Goal: Transaction & Acquisition: Book appointment/travel/reservation

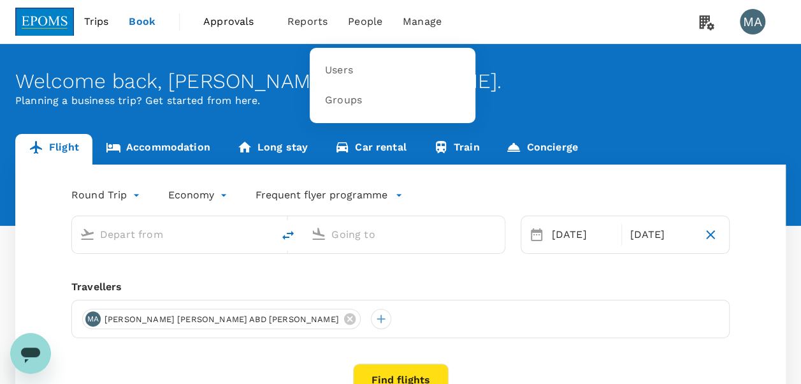
type input "Kuala Lumpur Intl ([GEOGRAPHIC_DATA])"
type input "Kota Kinabalu Intl (BKI)"
type input "Kuala Lumpur Intl ([GEOGRAPHIC_DATA])"
type input "Kota Kinabalu Intl (BKI)"
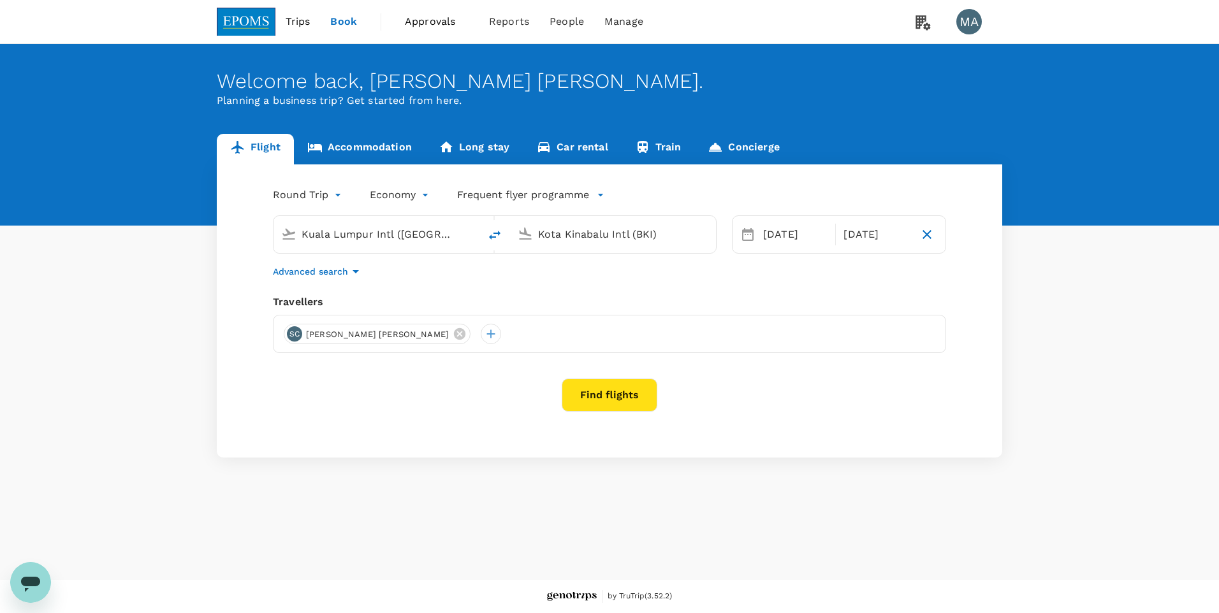
click at [560, 232] on input "Kota Kinabalu Intl (BKI)" at bounding box center [613, 234] width 151 height 20
click at [489, 240] on icon "delete" at bounding box center [494, 235] width 15 height 15
type input "Kota Kinabalu Intl (BKI)"
type input "Kuala Lumpur Intl ([GEOGRAPHIC_DATA])"
click at [425, 238] on input "Kota Kinabalu Intl (BKI)" at bounding box center [377, 234] width 151 height 20
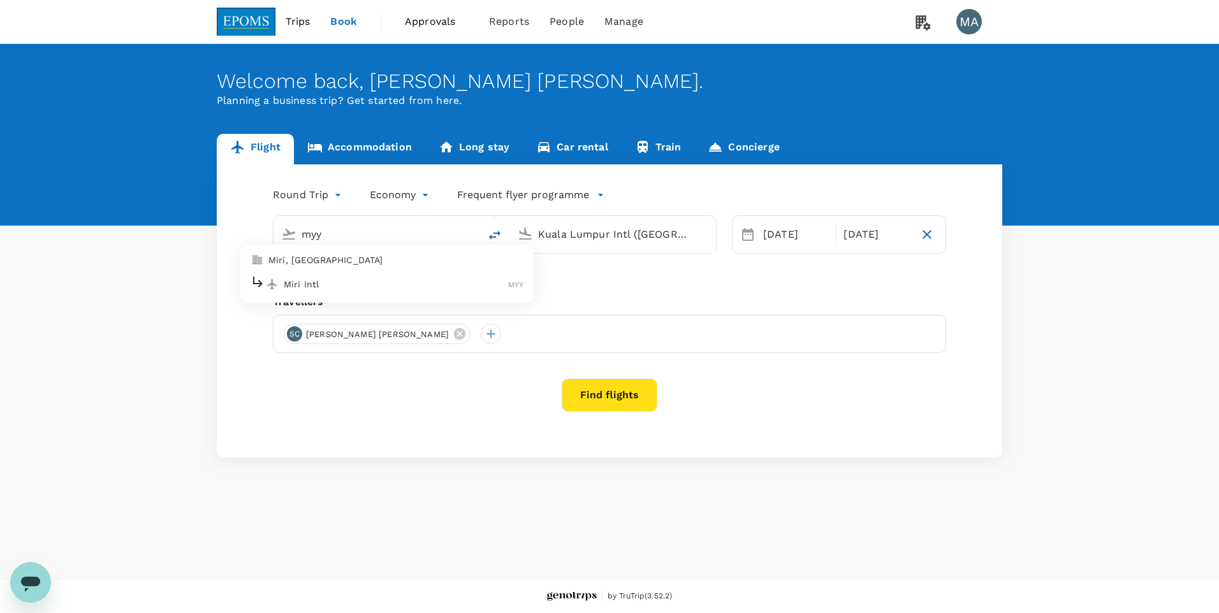
click at [395, 296] on li "Miri Intl MYY" at bounding box center [386, 283] width 293 height 27
type input "Miri Intl (MYY)"
click at [771, 239] on div "[DATE]" at bounding box center [795, 234] width 75 height 25
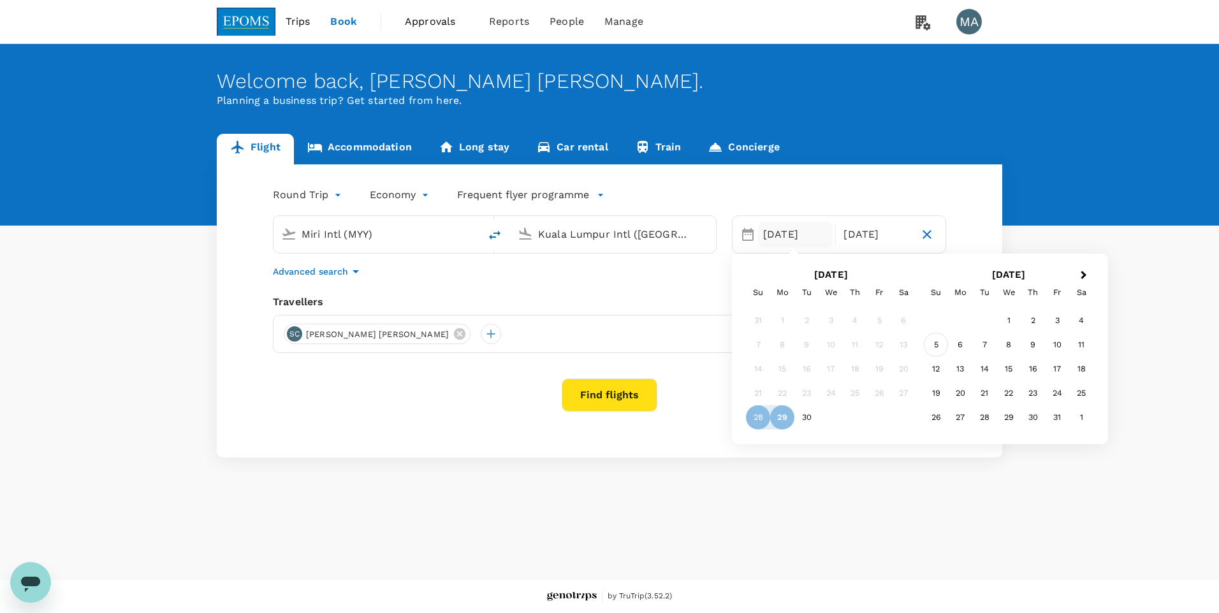
click at [801, 345] on div "5" at bounding box center [936, 345] width 24 height 24
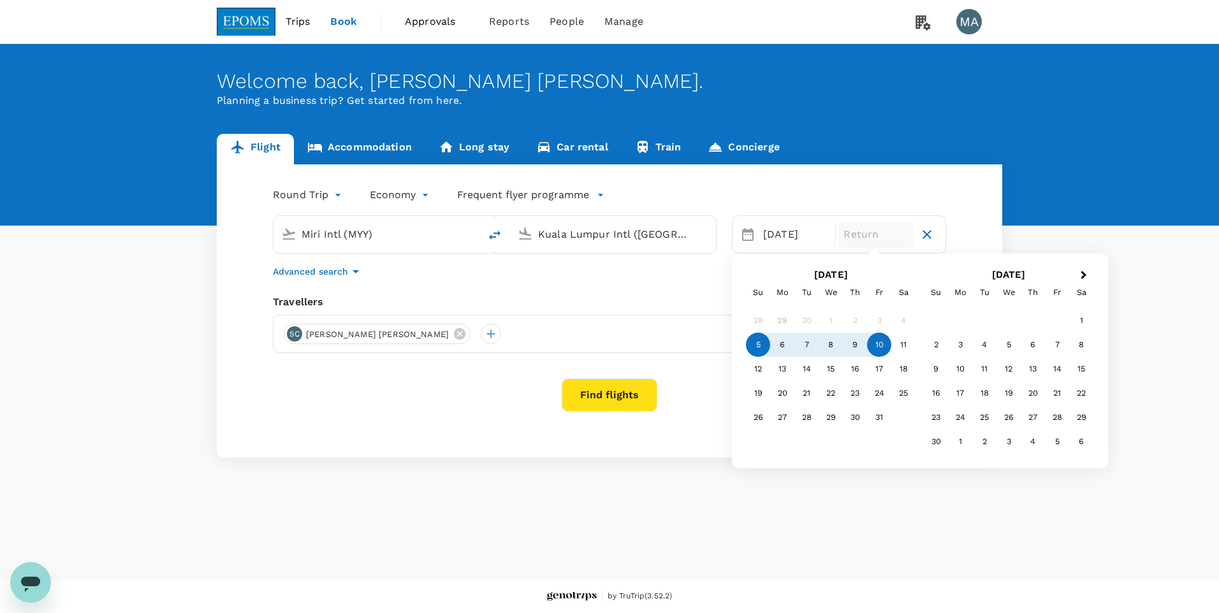
click at [801, 346] on div "10" at bounding box center [879, 345] width 24 height 24
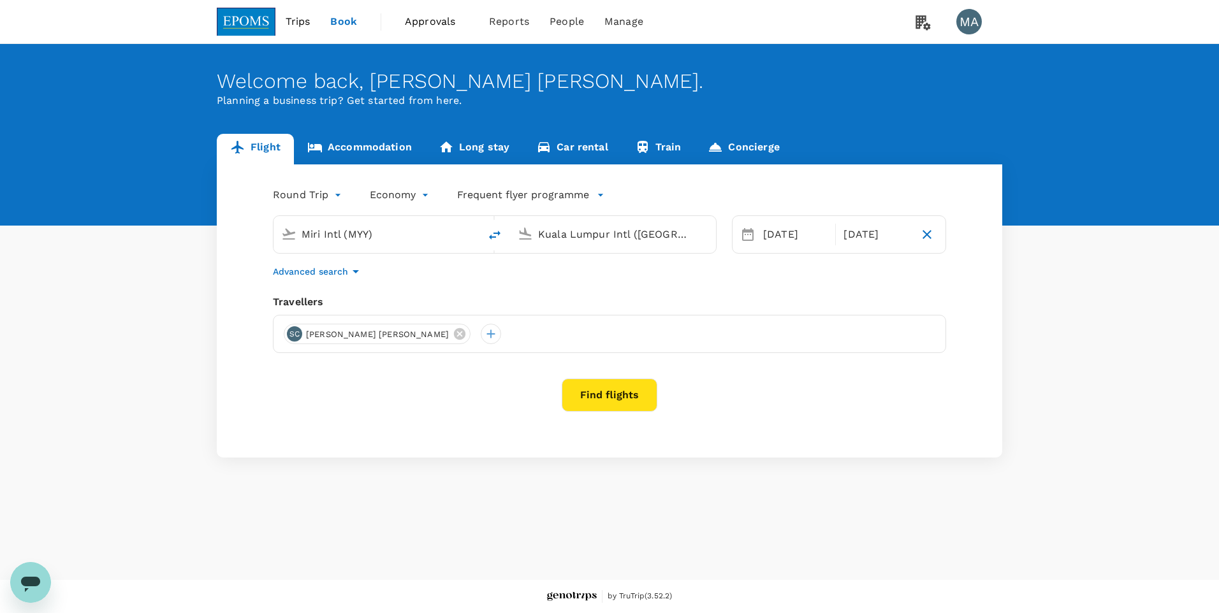
click at [618, 383] on button "Find flights" at bounding box center [610, 395] width 96 height 33
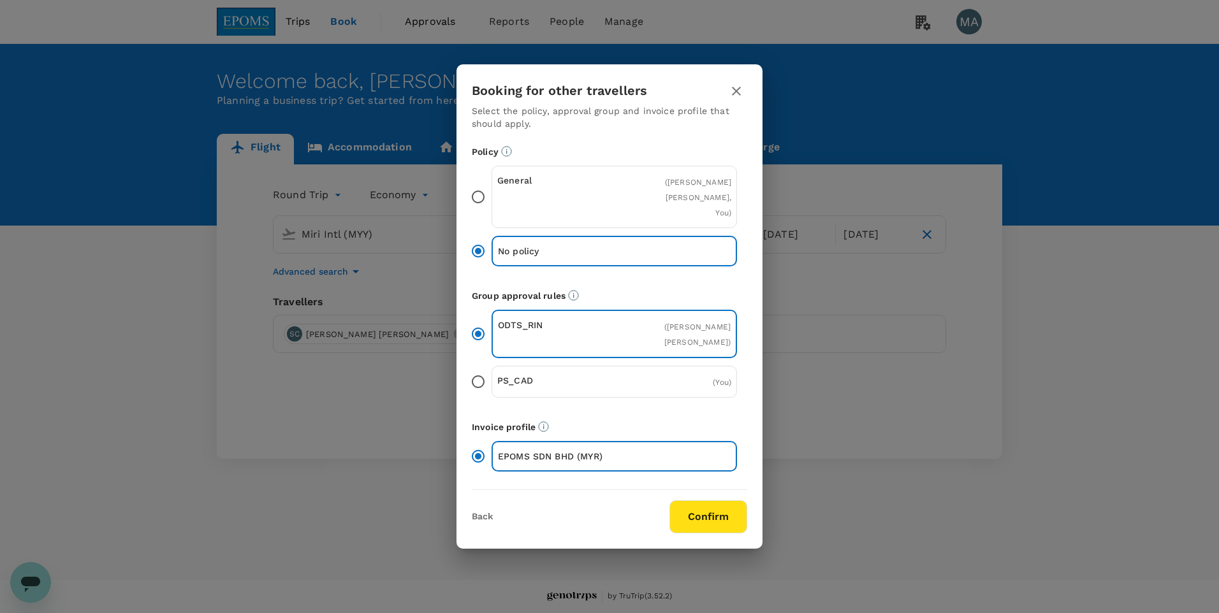
click at [480, 193] on input "General ( [PERSON_NAME] [PERSON_NAME], You )" at bounding box center [478, 197] width 27 height 27
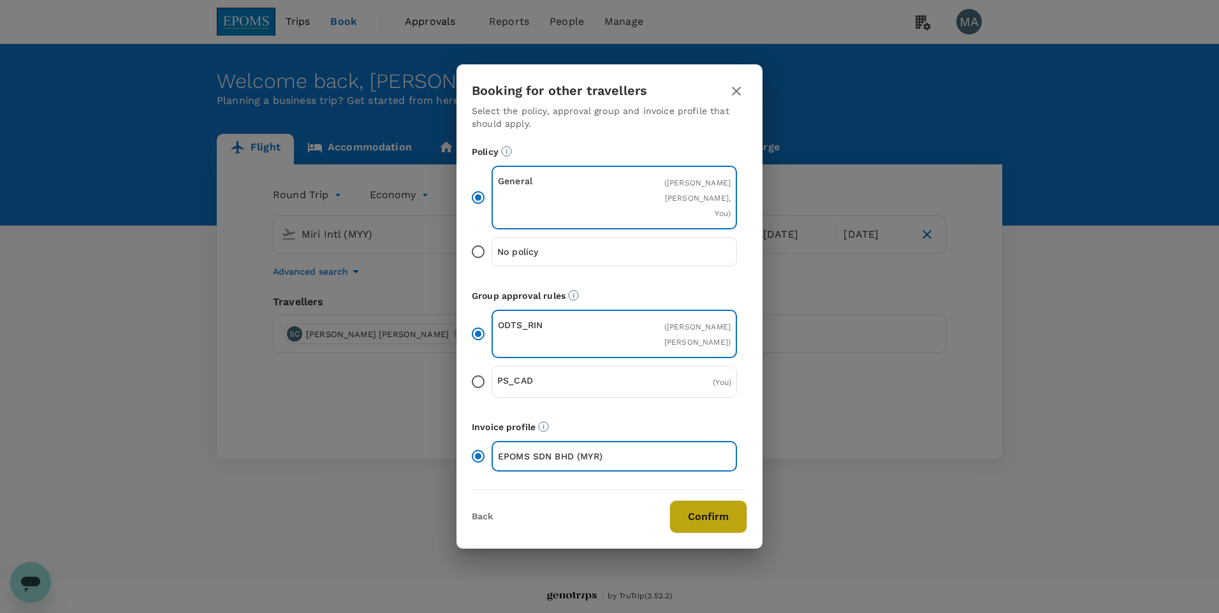
click at [699, 383] on button "Confirm" at bounding box center [708, 516] width 78 height 33
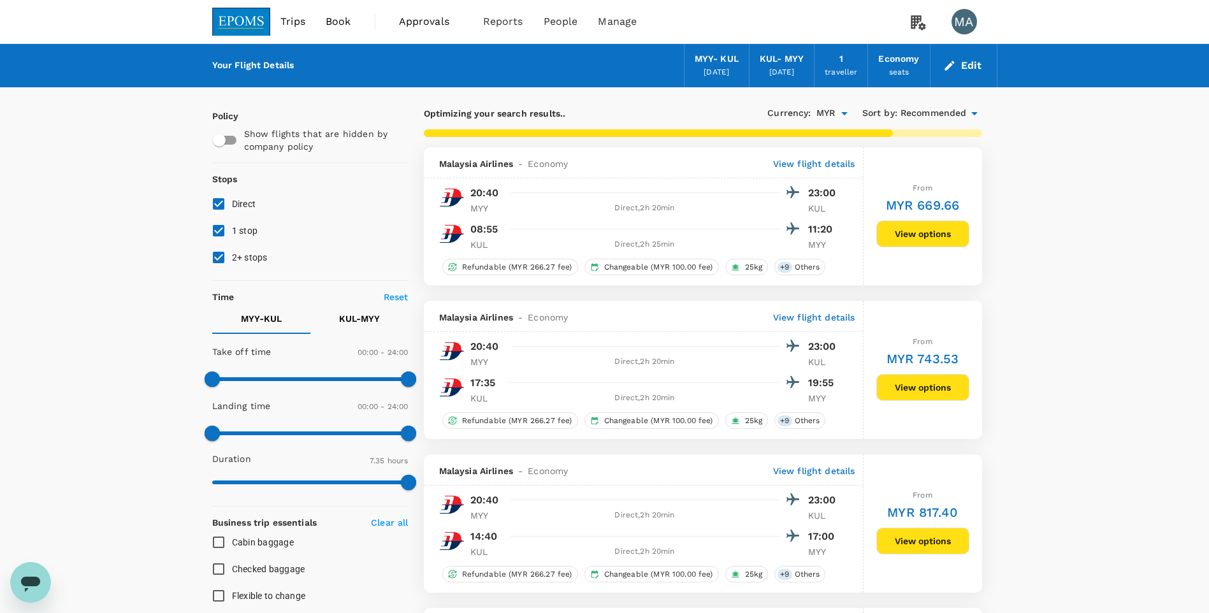
type input "860"
drag, startPoint x: 214, startPoint y: 256, endPoint x: 215, endPoint y: 233, distance: 23.6
click at [214, 251] on input "2+ stops" at bounding box center [218, 257] width 27 height 27
checkbox input "false"
click at [215, 233] on input "1 stop" at bounding box center [218, 230] width 27 height 27
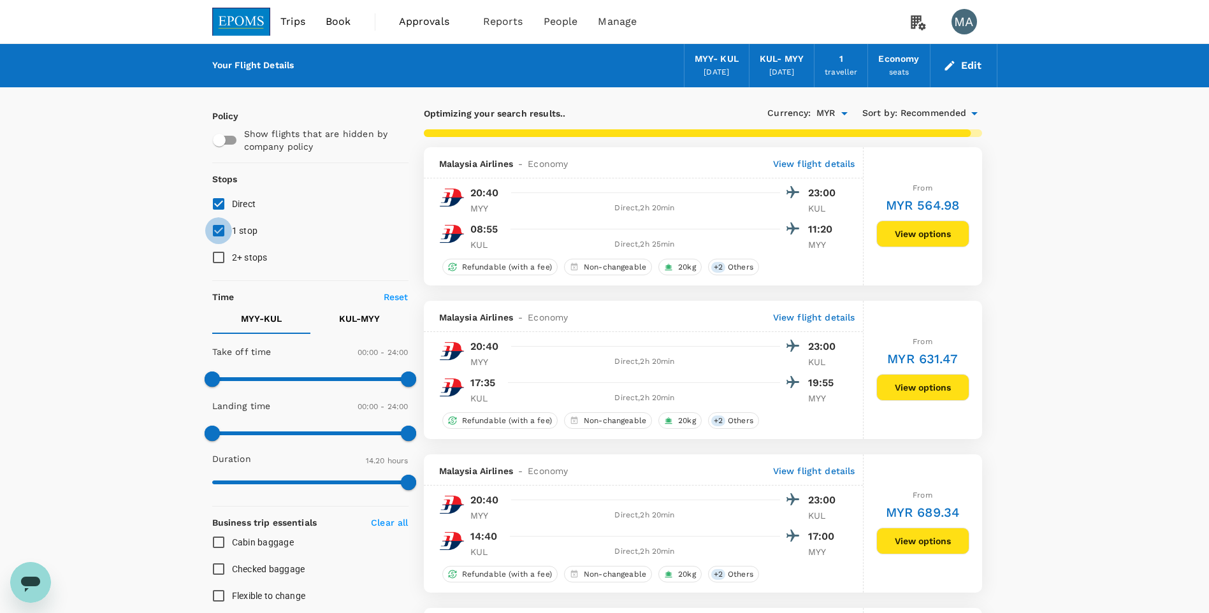
checkbox input "false"
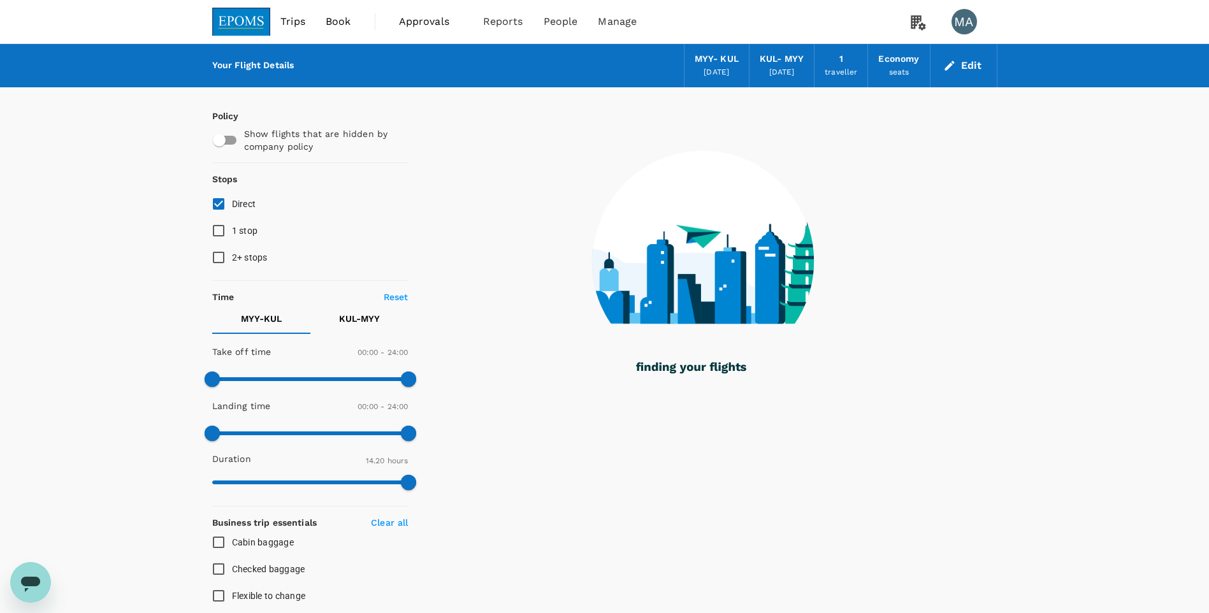
checkbox input "false"
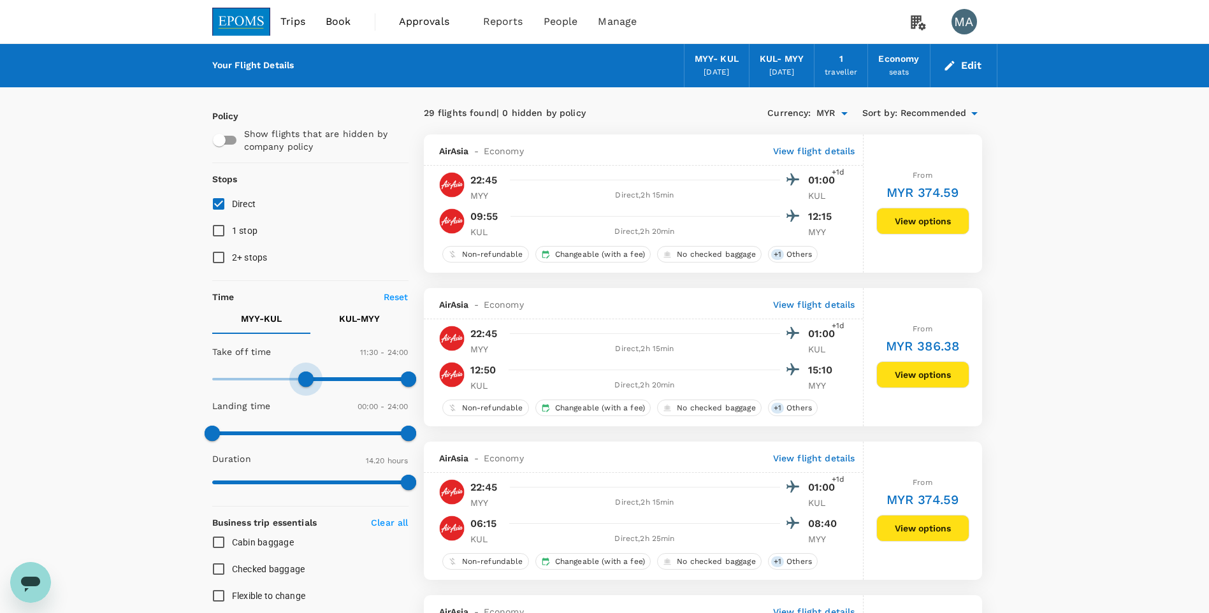
type input "660"
drag, startPoint x: 211, startPoint y: 374, endPoint x: 302, endPoint y: 378, distance: 90.6
click at [302, 378] on span at bounding box center [302, 379] width 15 height 15
click at [363, 316] on p "KUL - MYY" at bounding box center [359, 318] width 41 height 13
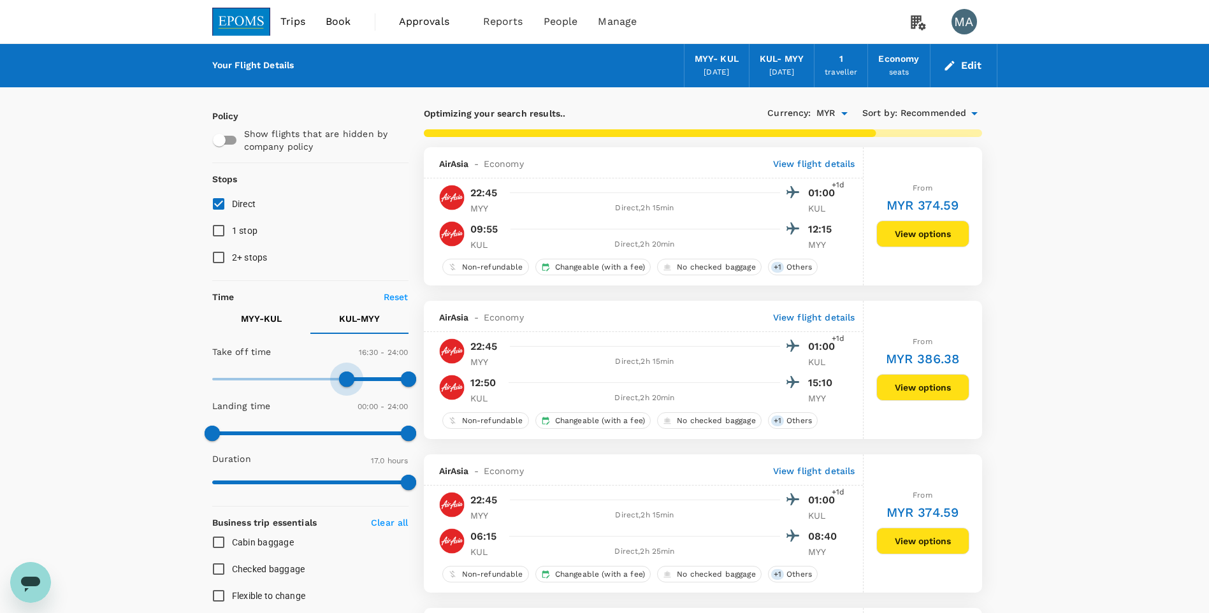
type input "960"
drag, startPoint x: 217, startPoint y: 377, endPoint x: 345, endPoint y: 379, distance: 127.5
click at [345, 379] on span at bounding box center [342, 379] width 15 height 15
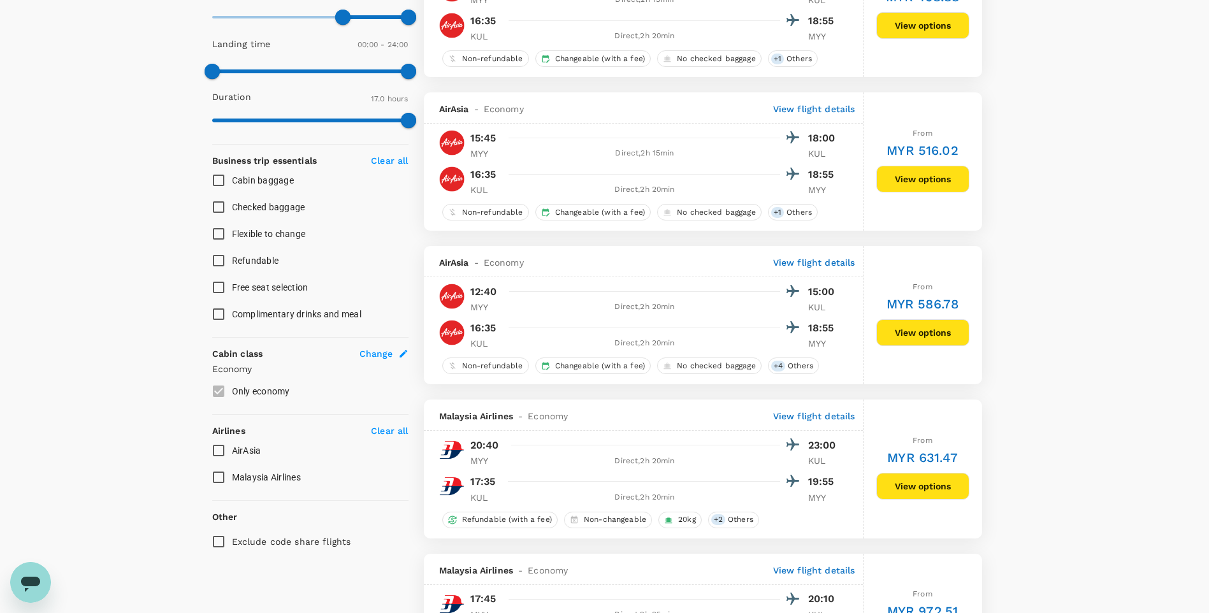
scroll to position [382, 0]
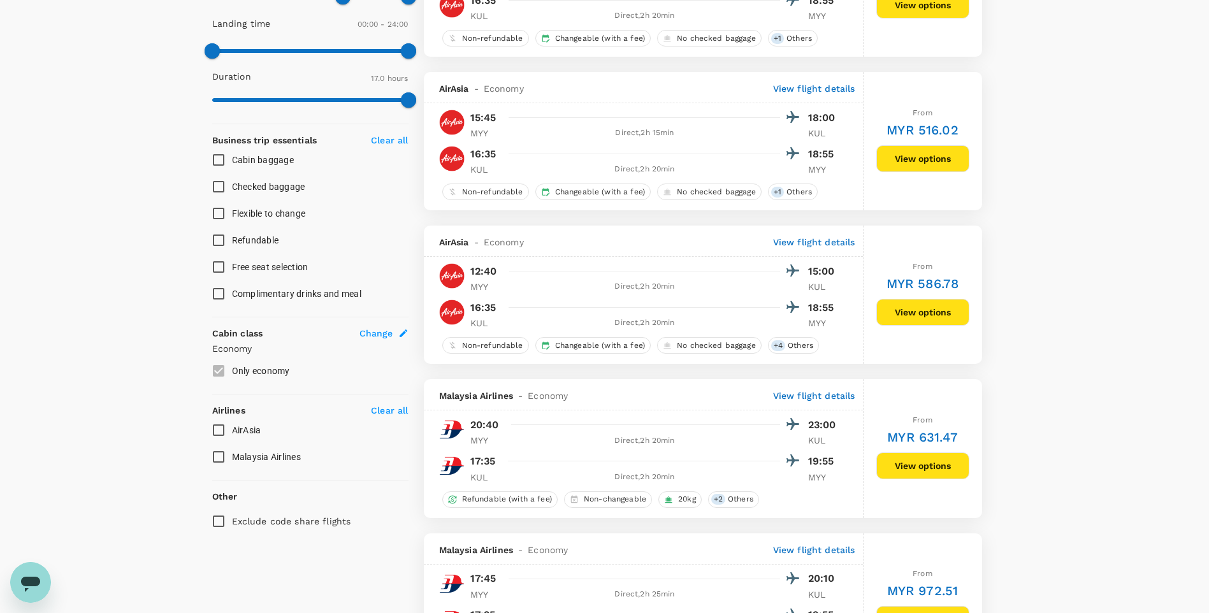
click at [220, 383] on input "Malaysia Airlines" at bounding box center [218, 457] width 27 height 27
checkbox input "true"
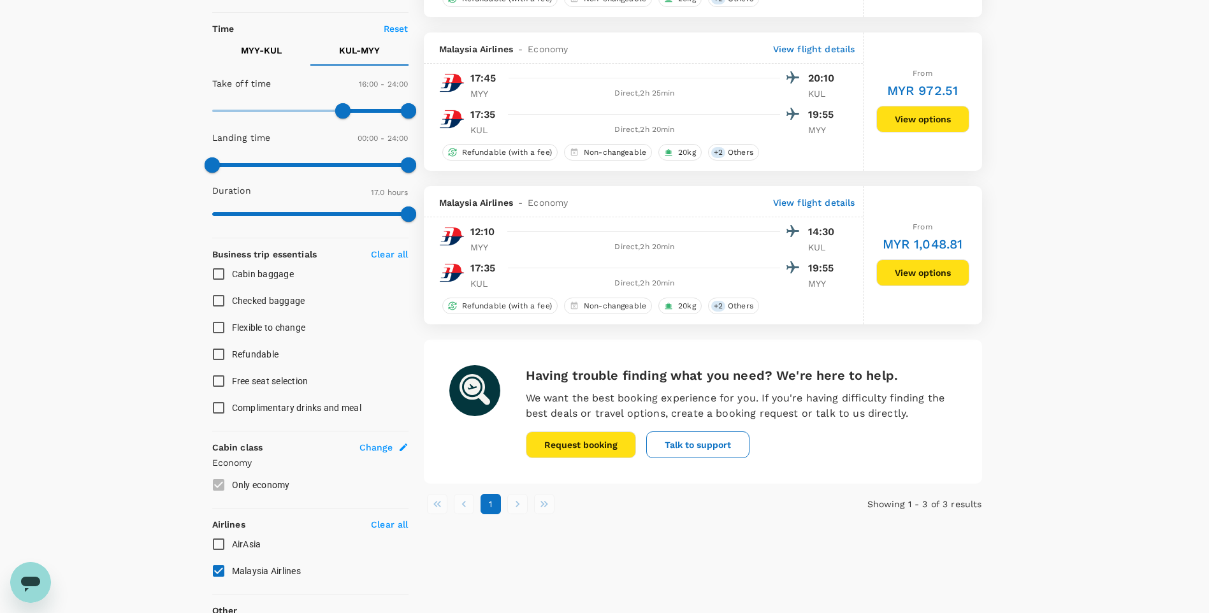
scroll to position [103, 0]
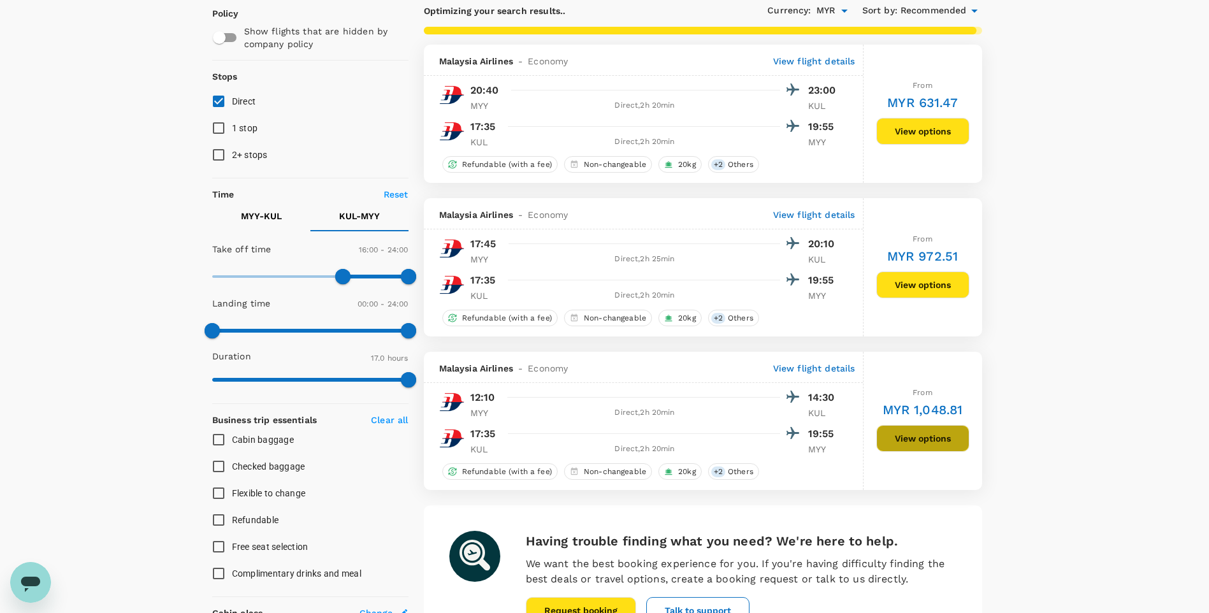
click at [801, 383] on button "View options" at bounding box center [923, 438] width 93 height 27
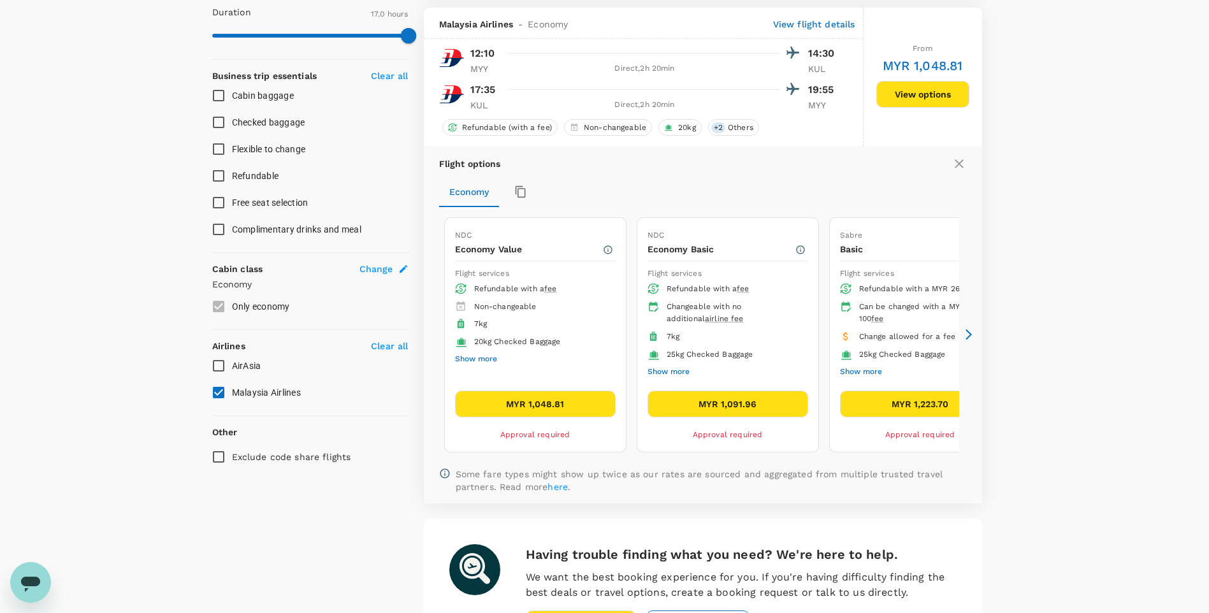
scroll to position [455, 0]
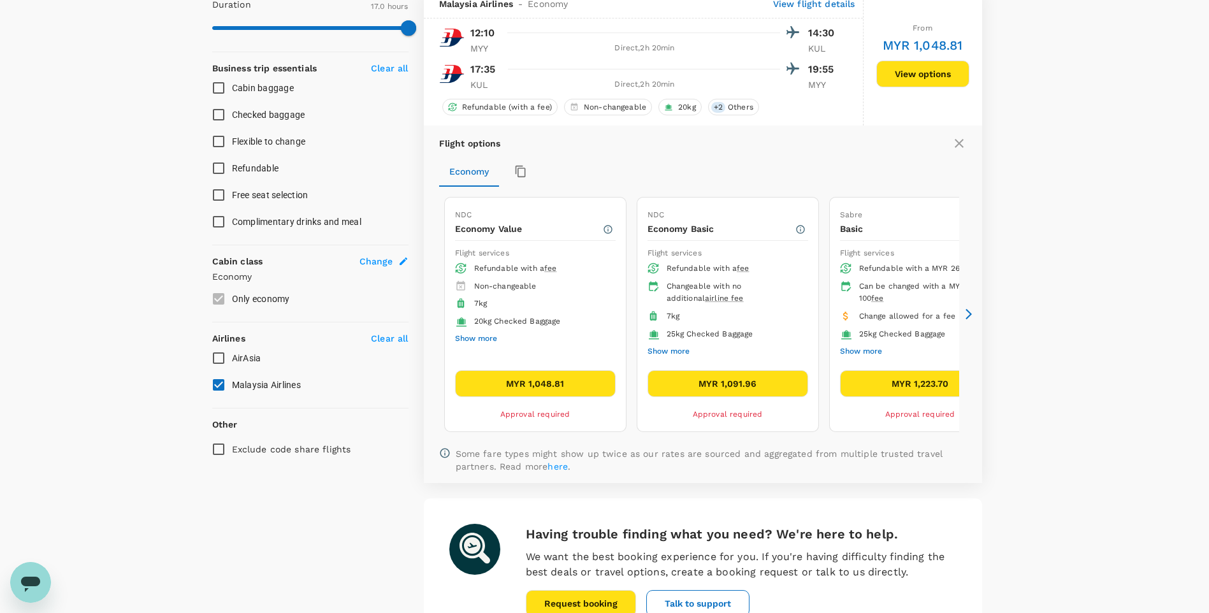
click at [546, 383] on div "MYR 1,048.81 Approval required" at bounding box center [535, 395] width 161 height 51
click at [548, 383] on button "MYR 1,048.81" at bounding box center [535, 383] width 161 height 27
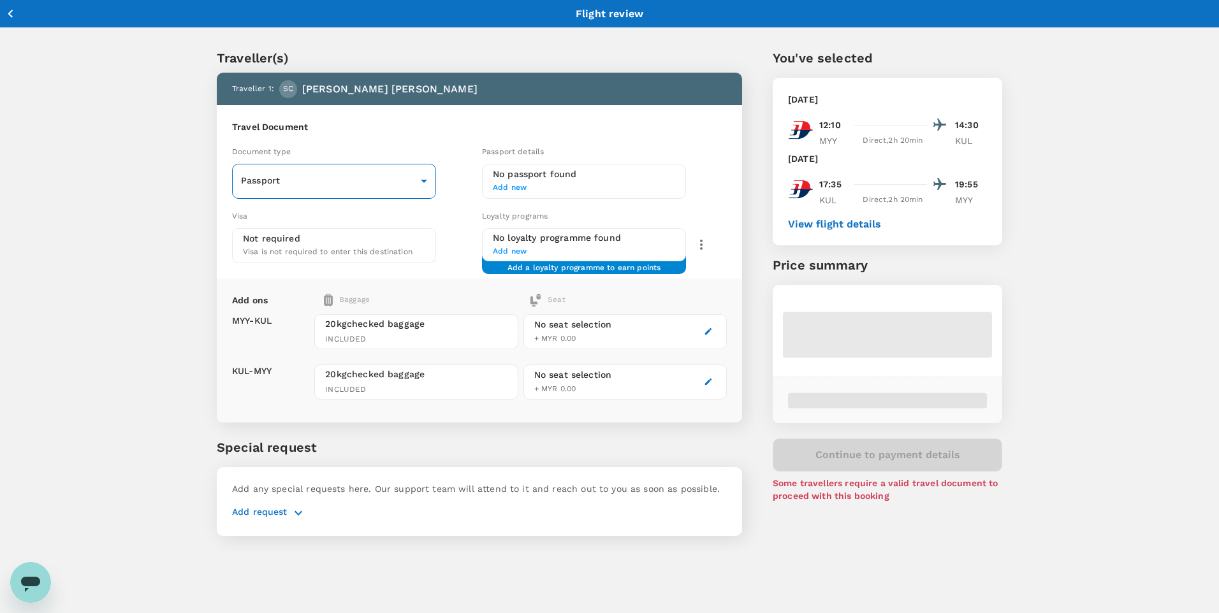
click at [283, 187] on body "Back to flight results Flight review Traveller(s) Traveller 1 : SC [PERSON_NAME…" at bounding box center [609, 323] width 1219 height 646
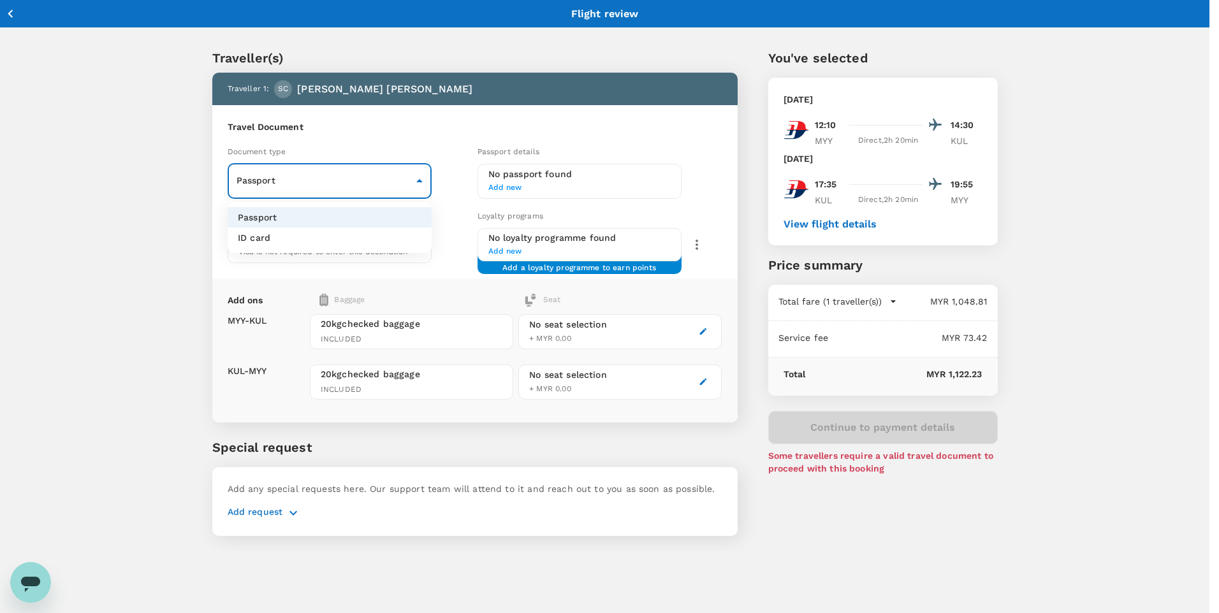
click at [308, 234] on li "ID card" at bounding box center [330, 238] width 204 height 20
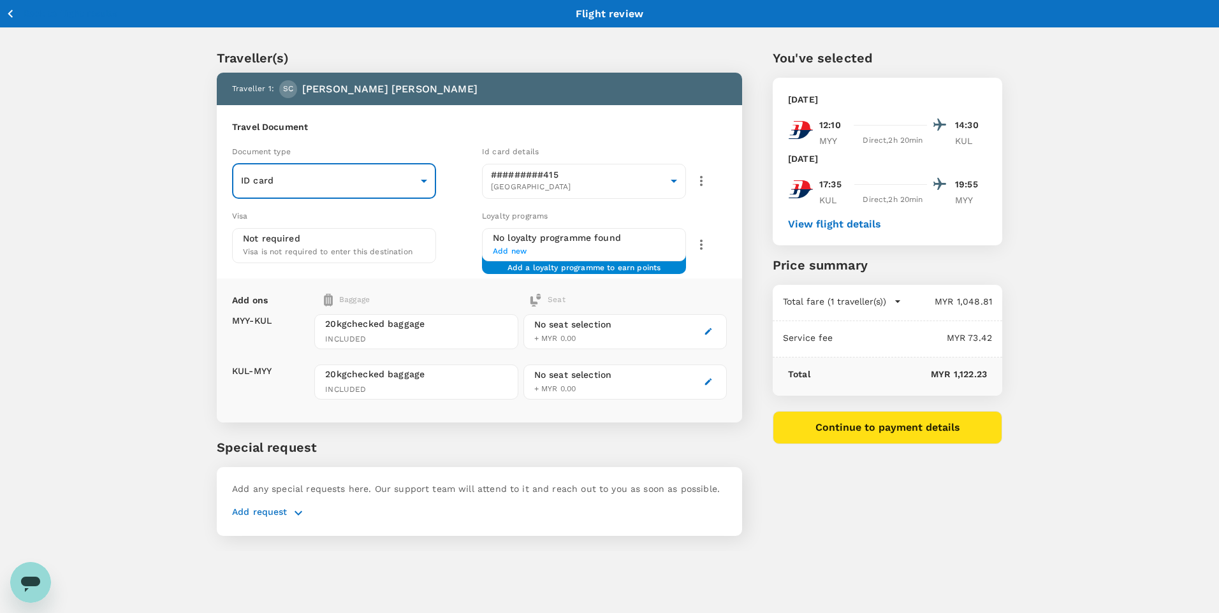
type input "Id card"
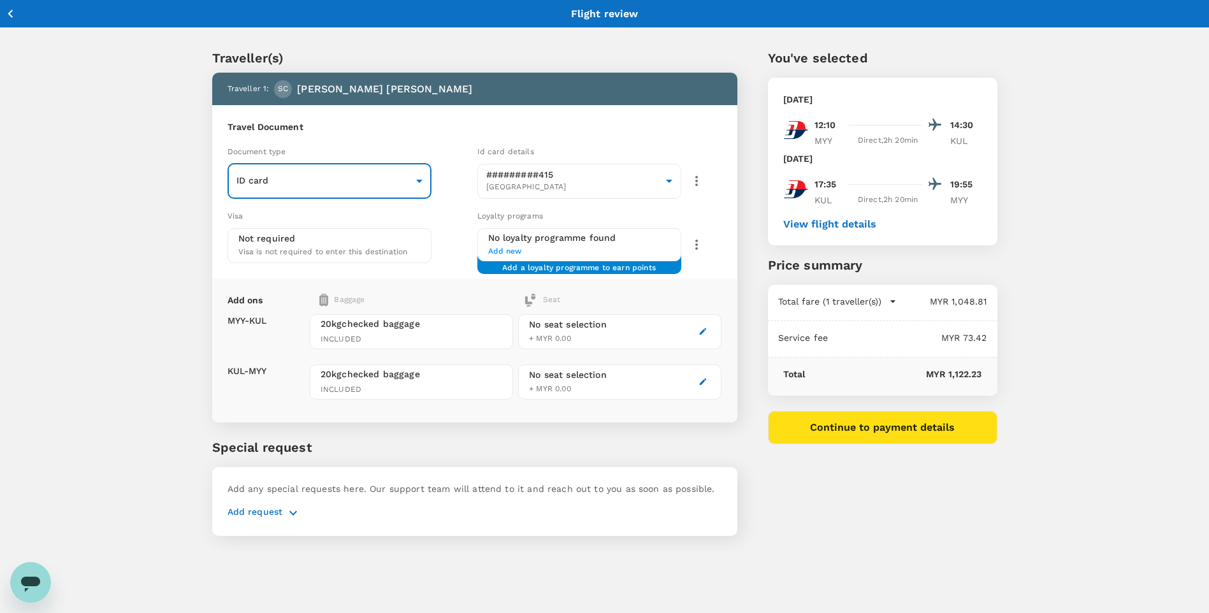
click at [555, 245] on span "Add new" at bounding box center [579, 251] width 182 height 13
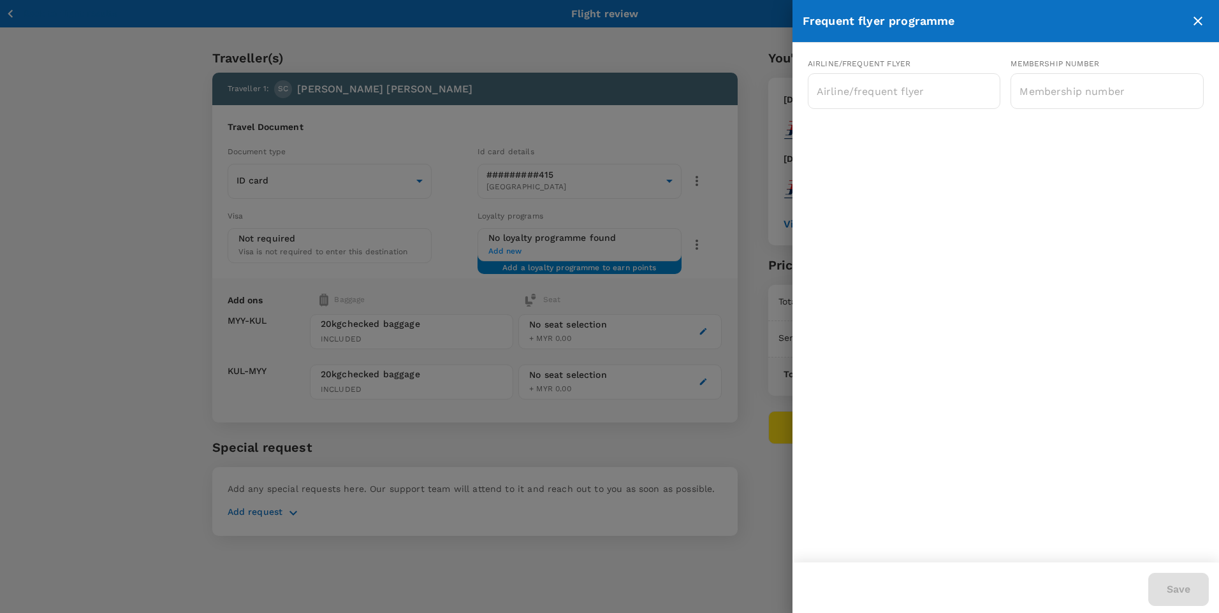
click at [671, 43] on div at bounding box center [609, 306] width 1219 height 613
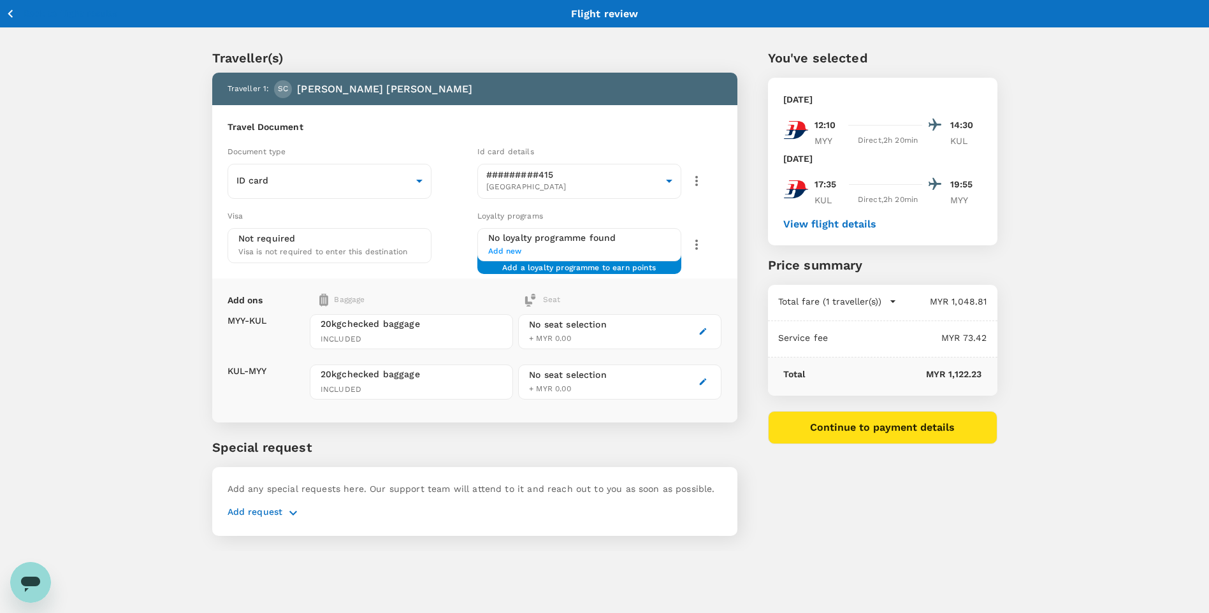
click at [592, 253] on span "Add new" at bounding box center [579, 251] width 182 height 13
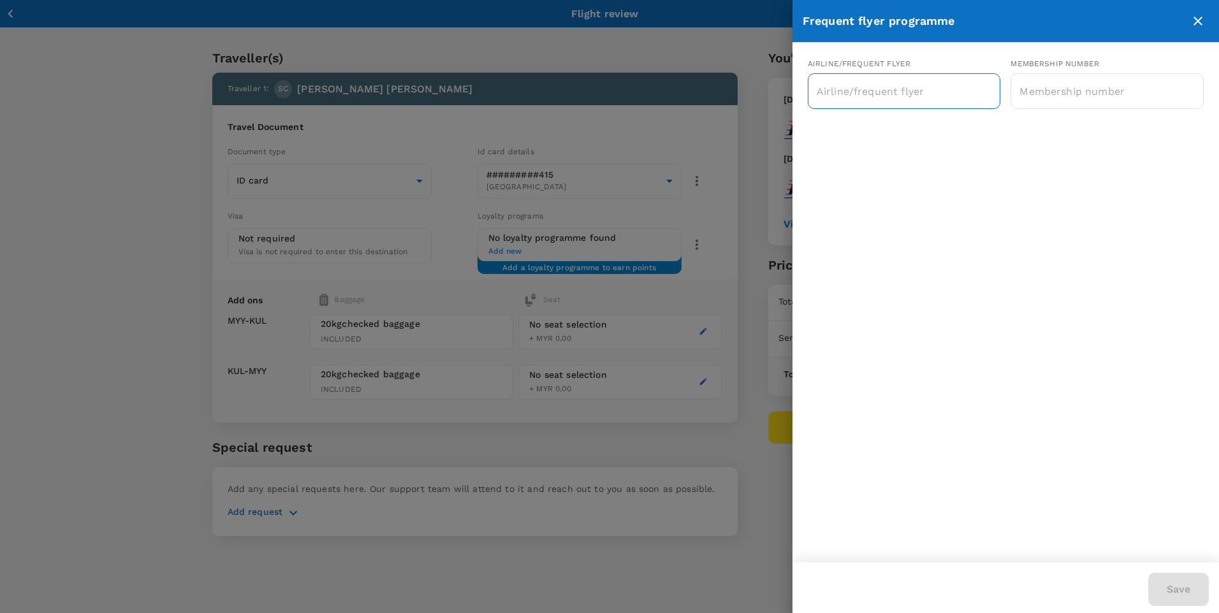
click at [801, 91] on input "text" at bounding box center [894, 91] width 163 height 24
click at [801, 119] on p "Malaysia Airlines Enrich" at bounding box center [871, 124] width 107 height 13
type input "Malaysia Airlines Enrich"
click at [801, 108] on div "​" at bounding box center [1106, 91] width 193 height 36
paste input "MH 328949051"
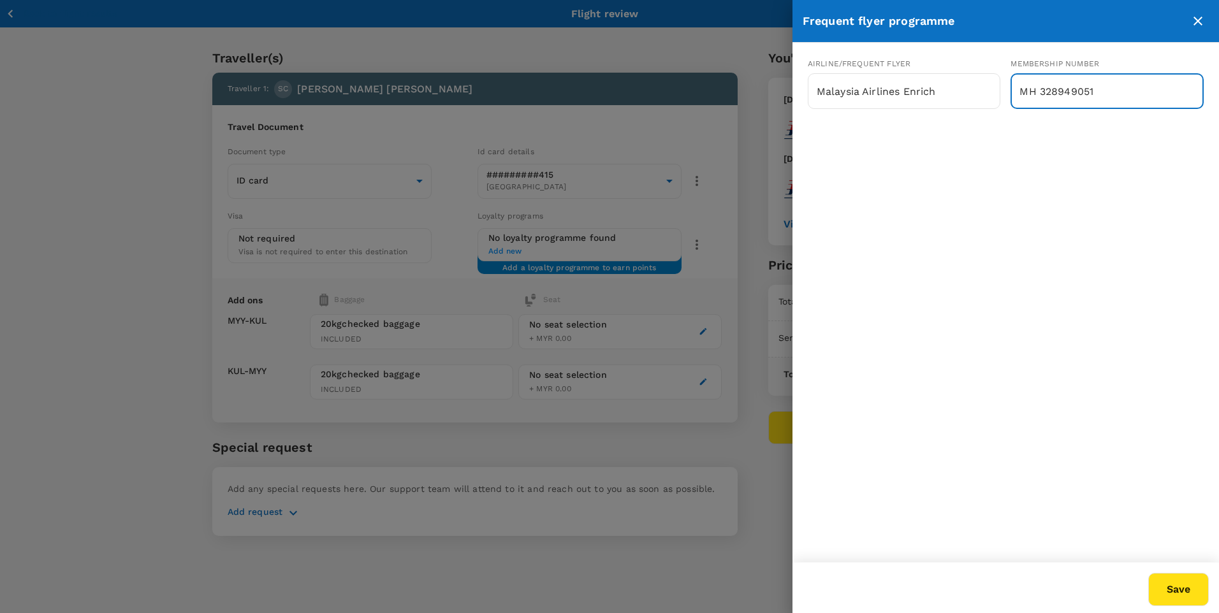
click at [801, 89] on input "MH 328949051" at bounding box center [1106, 91] width 193 height 32
type input "MH328949051"
click at [801, 383] on button "Save" at bounding box center [1178, 589] width 61 height 33
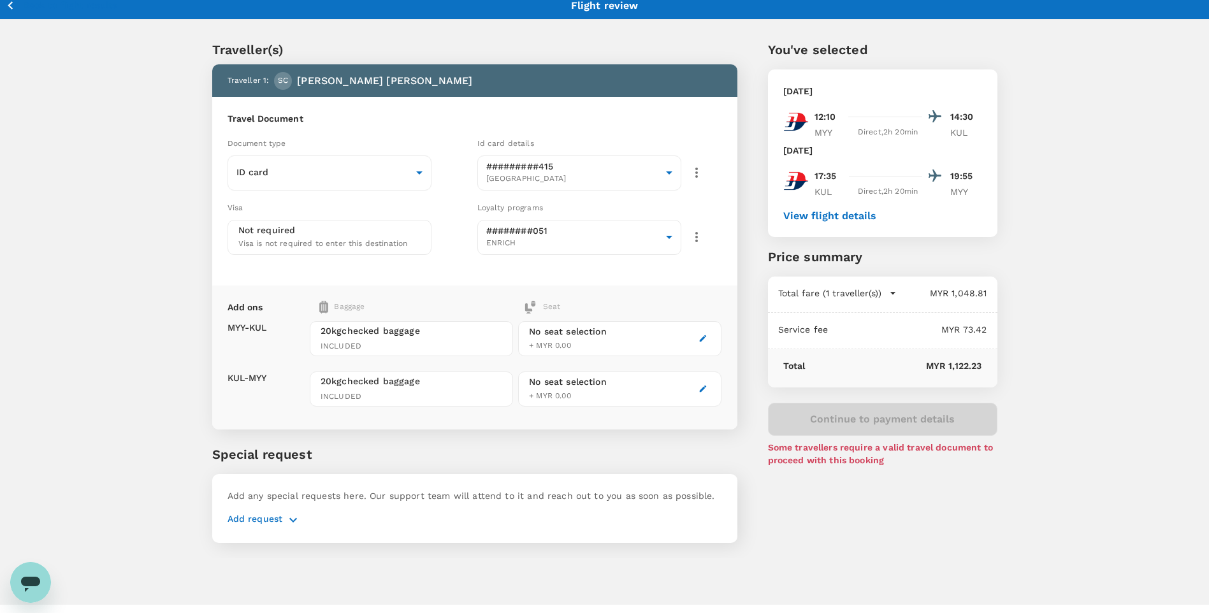
scroll to position [33, 0]
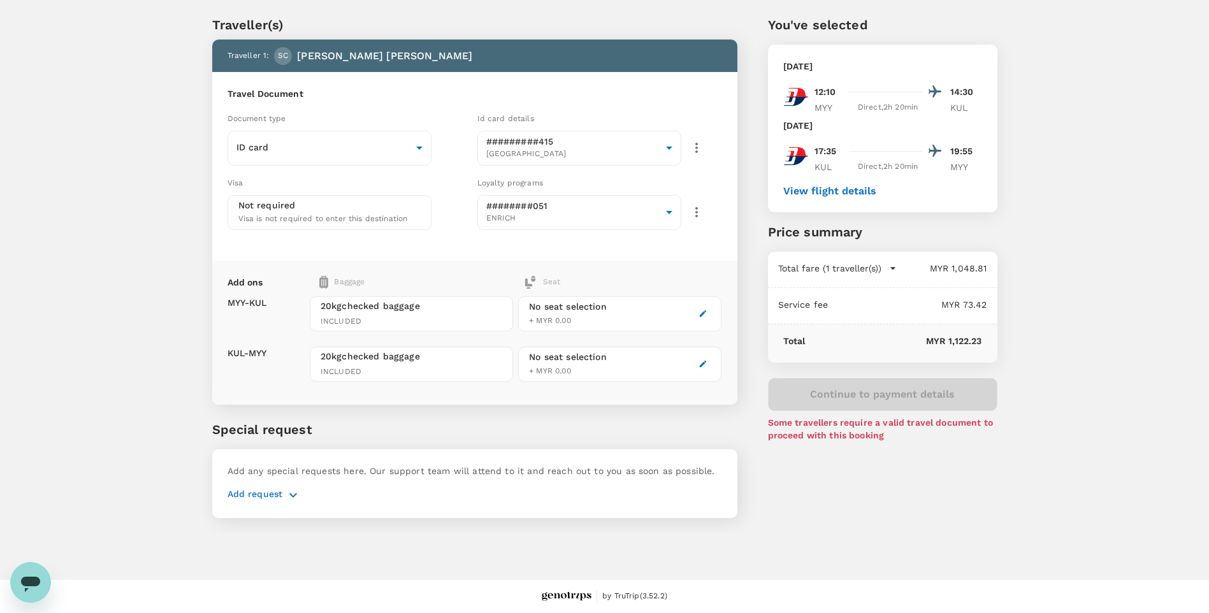
click at [270, 383] on p "Add request" at bounding box center [255, 495] width 55 height 15
click at [290, 383] on icon "button" at bounding box center [293, 495] width 15 height 15
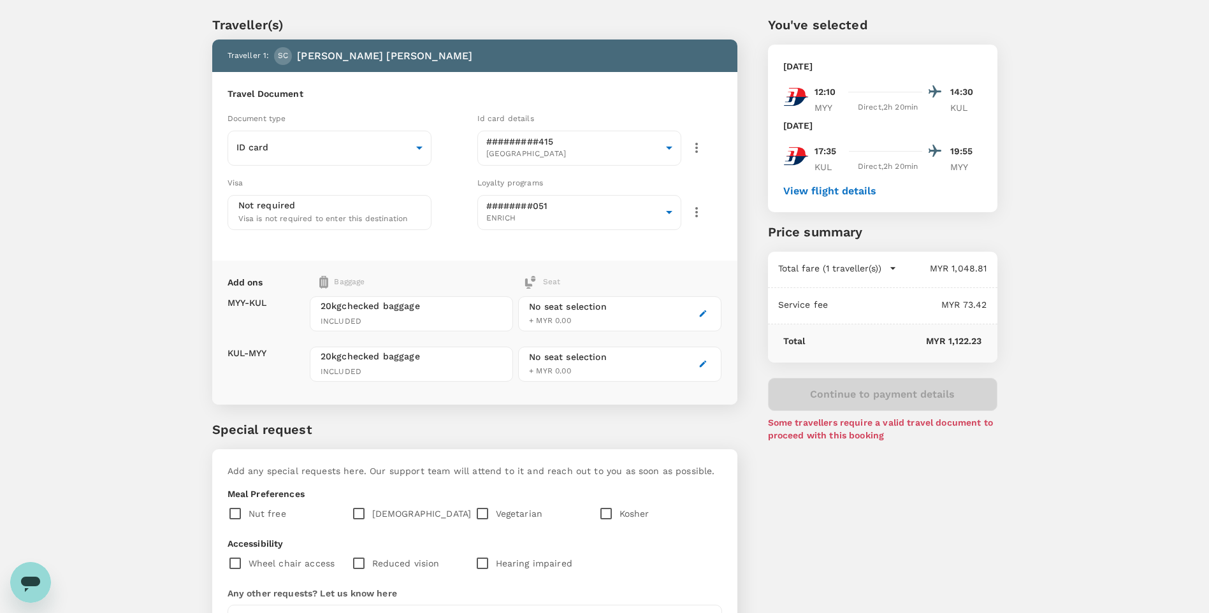
click at [357, 383] on input "checkbox" at bounding box center [361, 513] width 21 height 27
checkbox input "true"
click at [193, 383] on div "Traveller(s) Traveller 1 : SC [PERSON_NAME] [PERSON_NAME] Travel Document Docum…" at bounding box center [460, 361] width 556 height 752
click at [211, 383] on div "Traveller(s) Traveller 1 : SC [PERSON_NAME] [PERSON_NAME] Travel Document Docum…" at bounding box center [460, 361] width 556 height 752
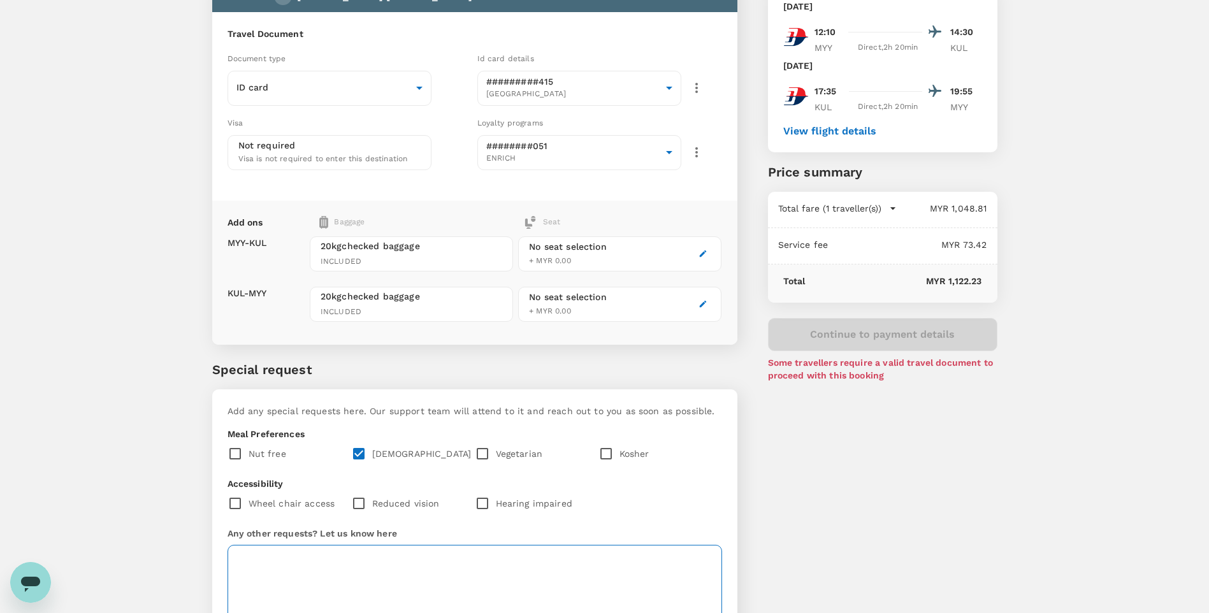
scroll to position [190, 0]
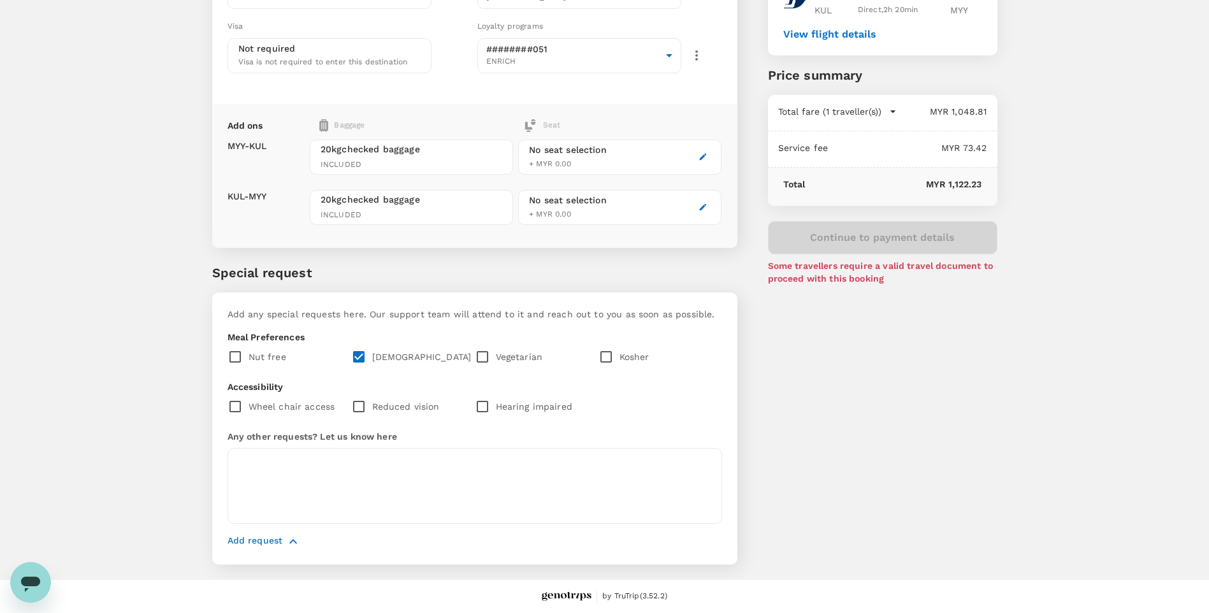
click at [296, 383] on icon "button" at bounding box center [293, 541] width 15 height 15
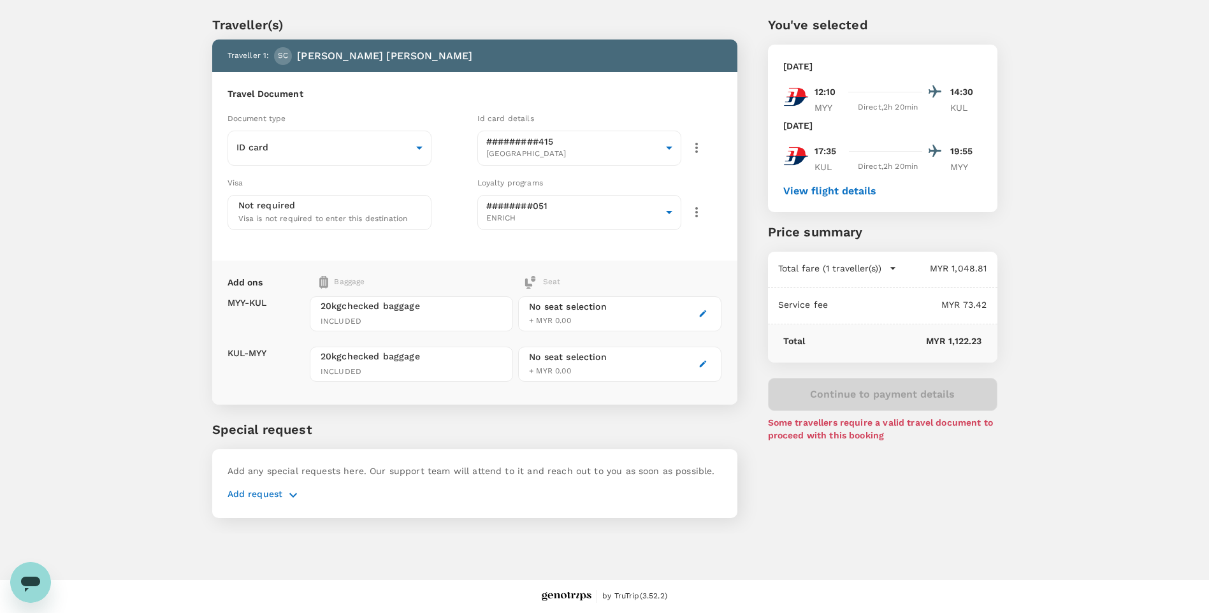
scroll to position [33, 0]
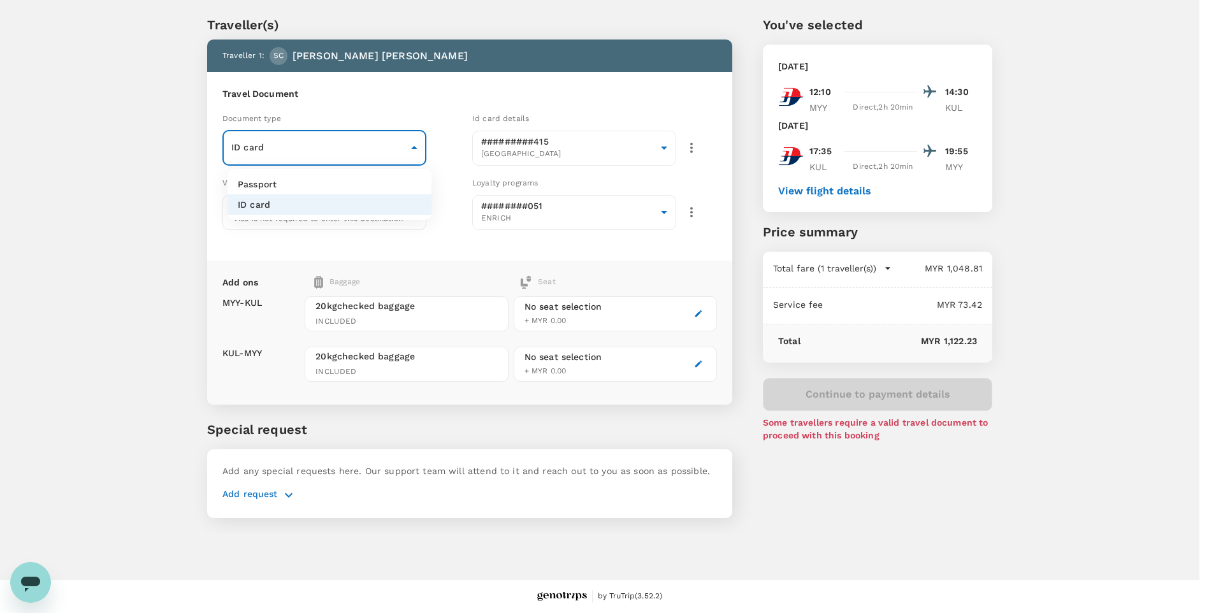
drag, startPoint x: 353, startPoint y: 132, endPoint x: 328, endPoint y: 150, distance: 30.6
click at [351, 133] on body "Back to flight results Flight review Traveller(s) Traveller 1 : SC [PERSON_NAME…" at bounding box center [604, 290] width 1209 height 646
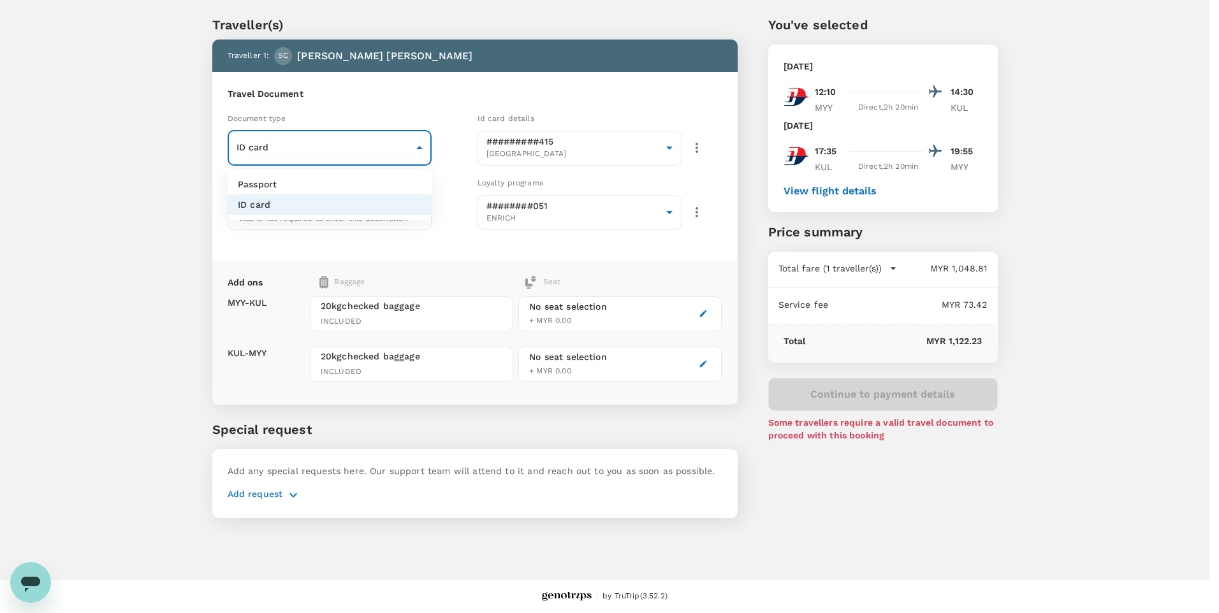
click at [279, 185] on li "Passport" at bounding box center [330, 184] width 204 height 20
click at [282, 143] on body "Back to flight results Flight review Traveller(s) Traveller 1 : SC [PERSON_NAME…" at bounding box center [609, 290] width 1219 height 646
click at [284, 200] on li "ID card" at bounding box center [330, 204] width 204 height 20
type input "Id card"
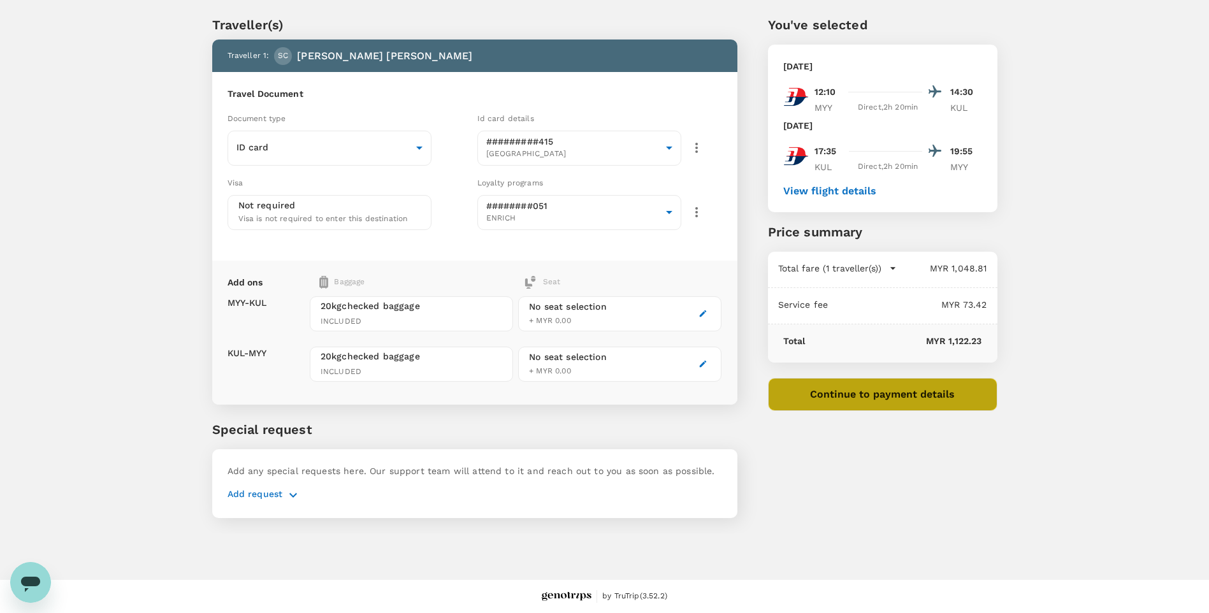
click at [801, 383] on button "Continue to payment details" at bounding box center [882, 394] width 229 height 33
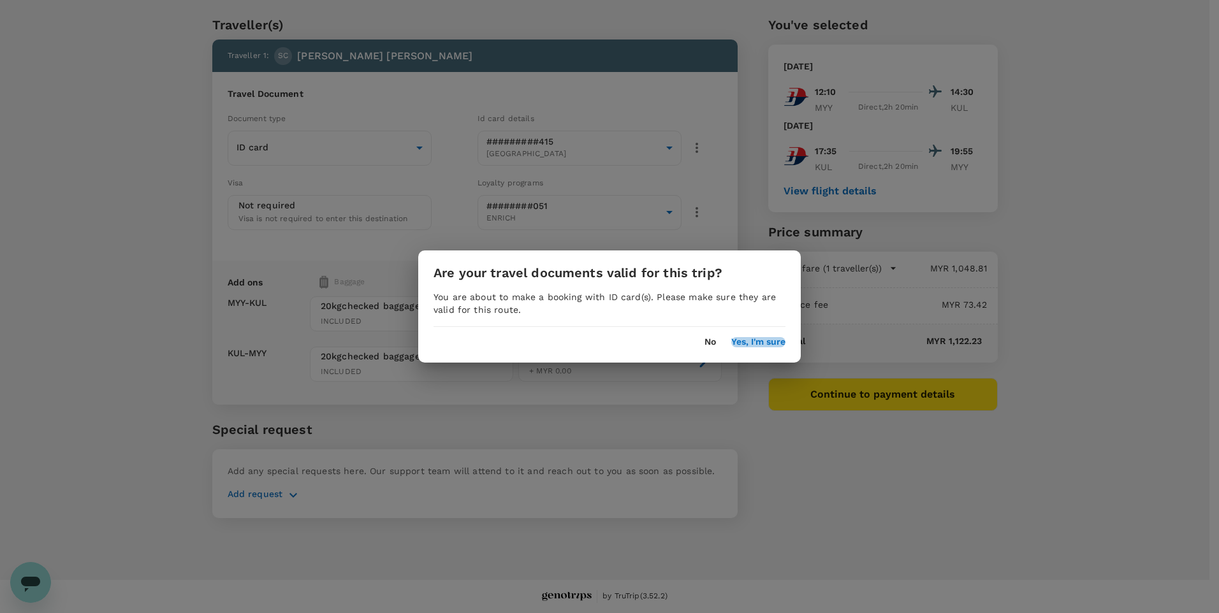
click at [738, 338] on button "Yes, I'm sure" at bounding box center [758, 342] width 54 height 10
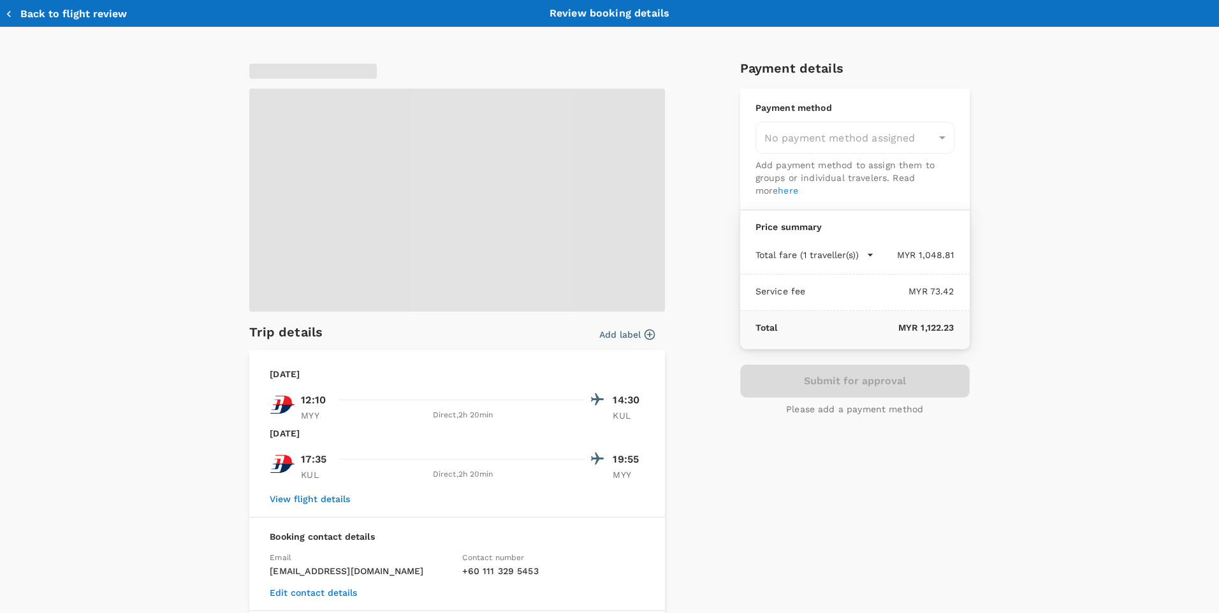
type input "9ea61a02-274a-4f65-9d5b-ca51ac7b2cfc"
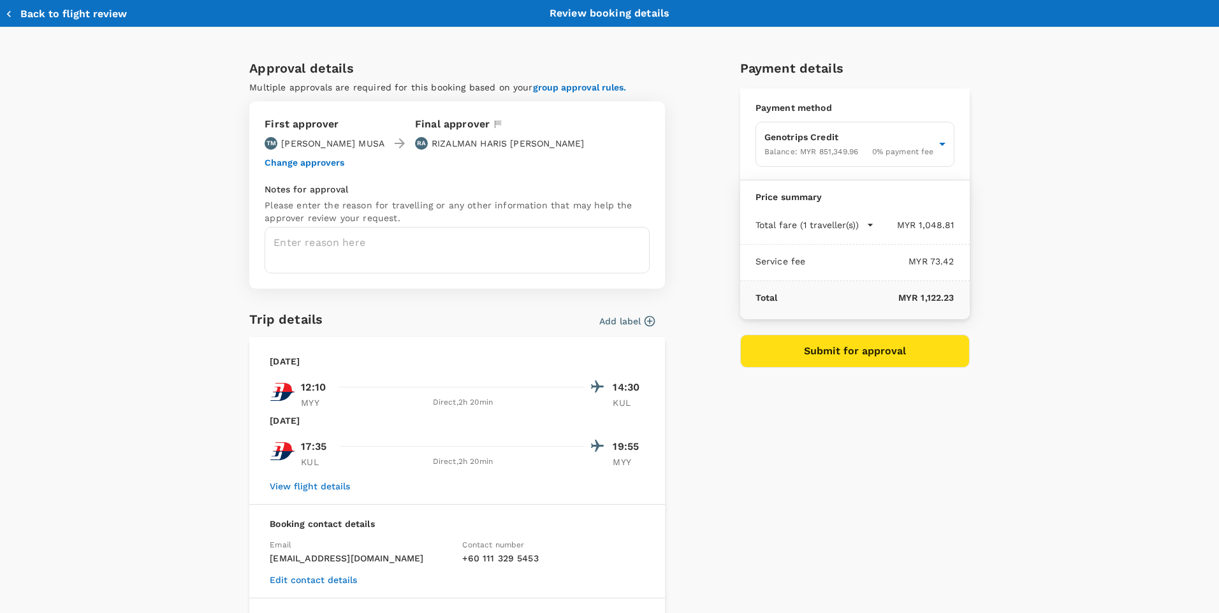
click at [27, 15] on button "Back to flight review" at bounding box center [66, 14] width 122 height 13
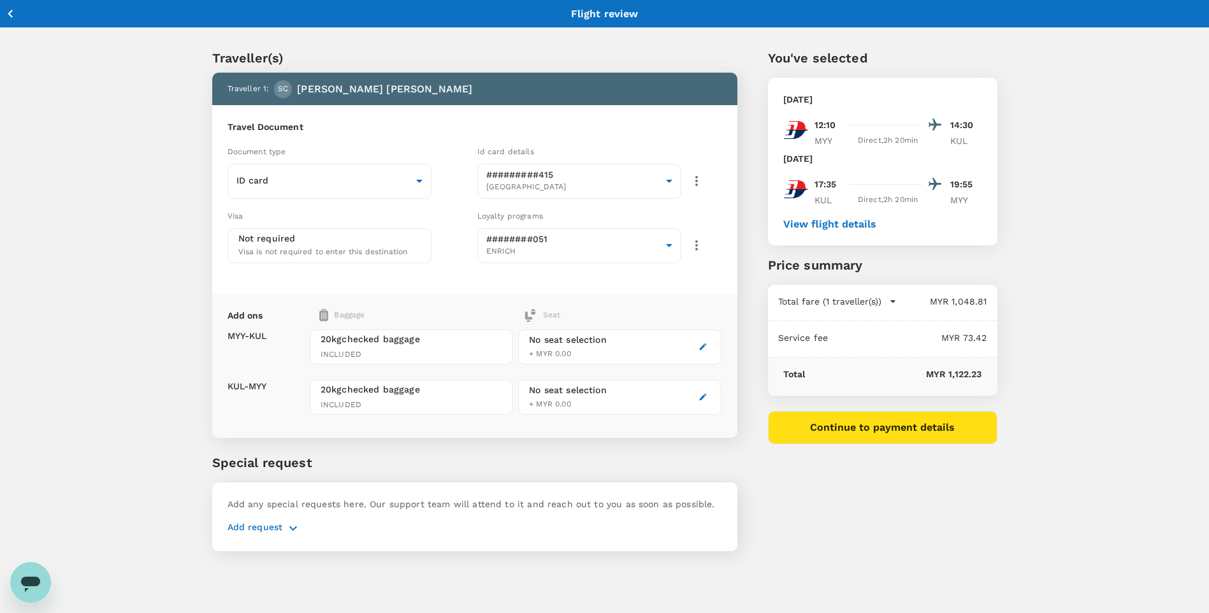
click at [10, 17] on icon "button" at bounding box center [11, 14] width 16 height 16
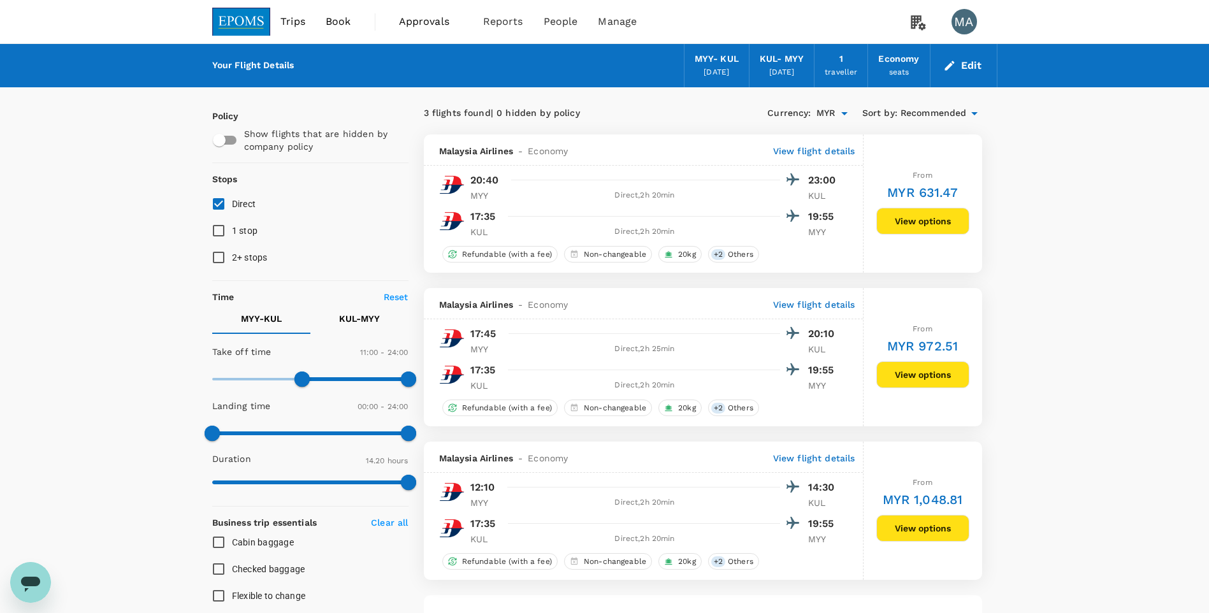
click at [801, 68] on button "Edit" at bounding box center [964, 65] width 46 height 20
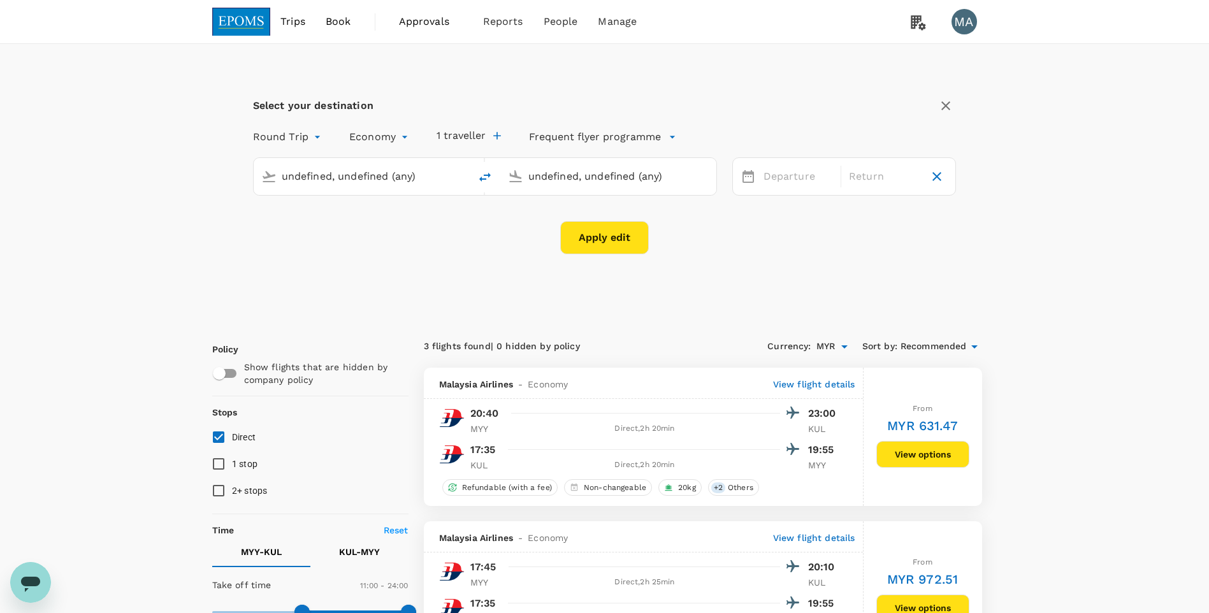
type input "Miri Intl (MYY)"
type input "Kuala Lumpur Intl ([GEOGRAPHIC_DATA])"
type input "Miri Intl (MYY)"
type input "Kuala Lumpur Intl ([GEOGRAPHIC_DATA])"
click at [458, 134] on button "1 traveller" at bounding box center [469, 135] width 64 height 13
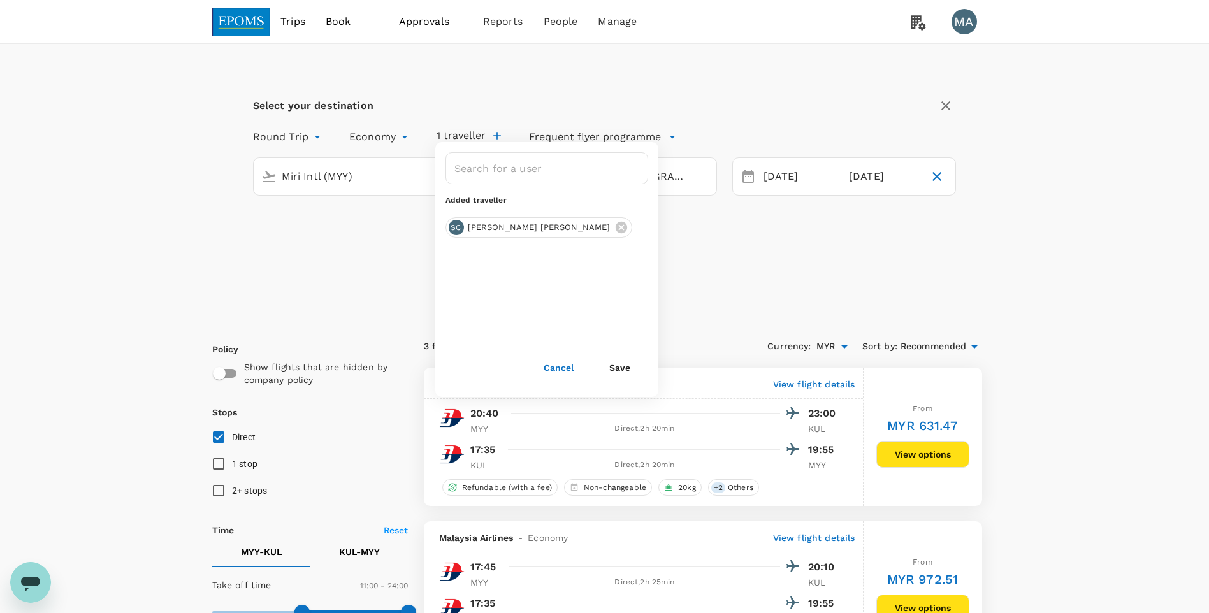
drag, startPoint x: 587, startPoint y: 226, endPoint x: 582, endPoint y: 221, distance: 7.2
click at [615, 226] on icon at bounding box center [620, 227] width 11 height 11
click at [544, 173] on input "text" at bounding box center [537, 168] width 172 height 24
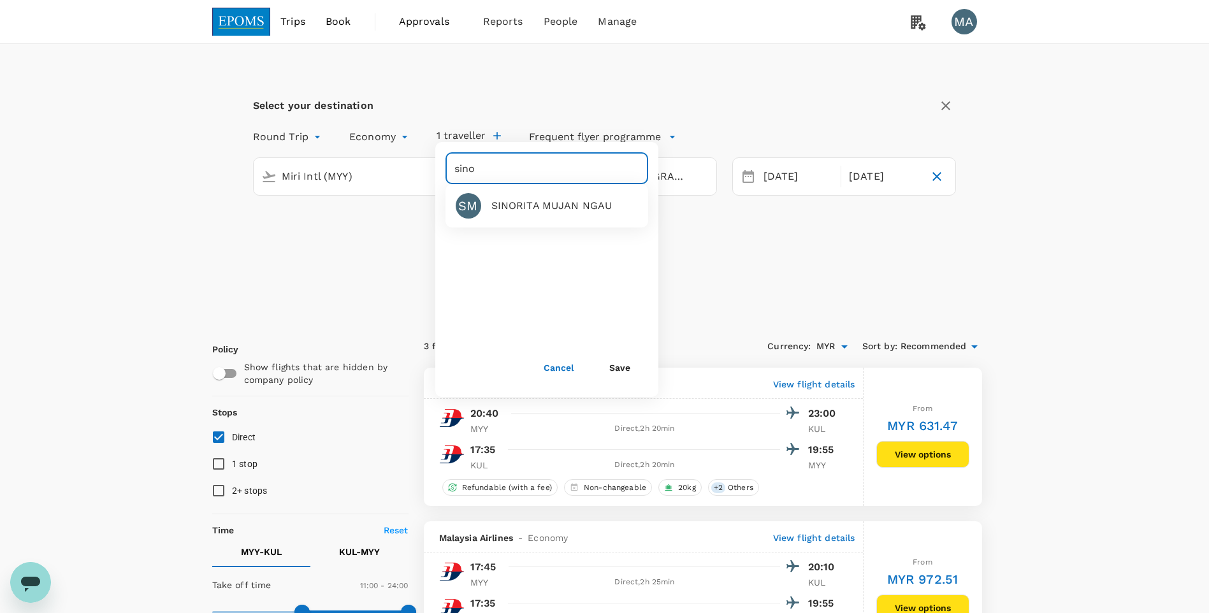
click at [534, 206] on div "SINORITA MUJAN NGAU" at bounding box center [551, 205] width 121 height 15
type input "SINORITA MUJAN NGAU"
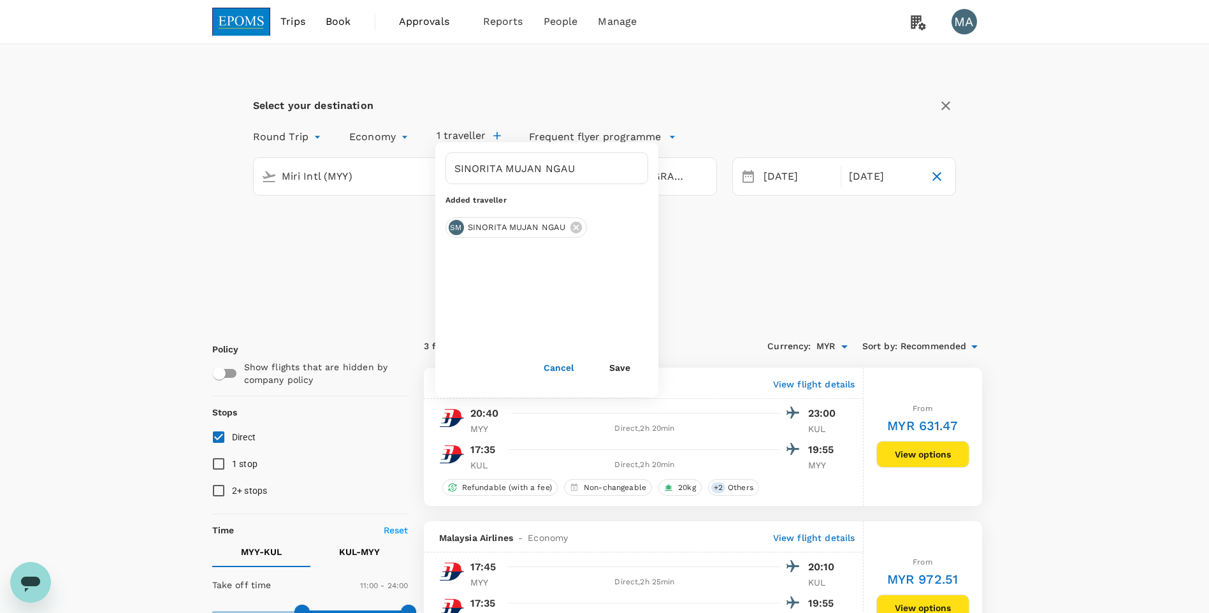
click at [624, 361] on button "Save" at bounding box center [620, 367] width 57 height 25
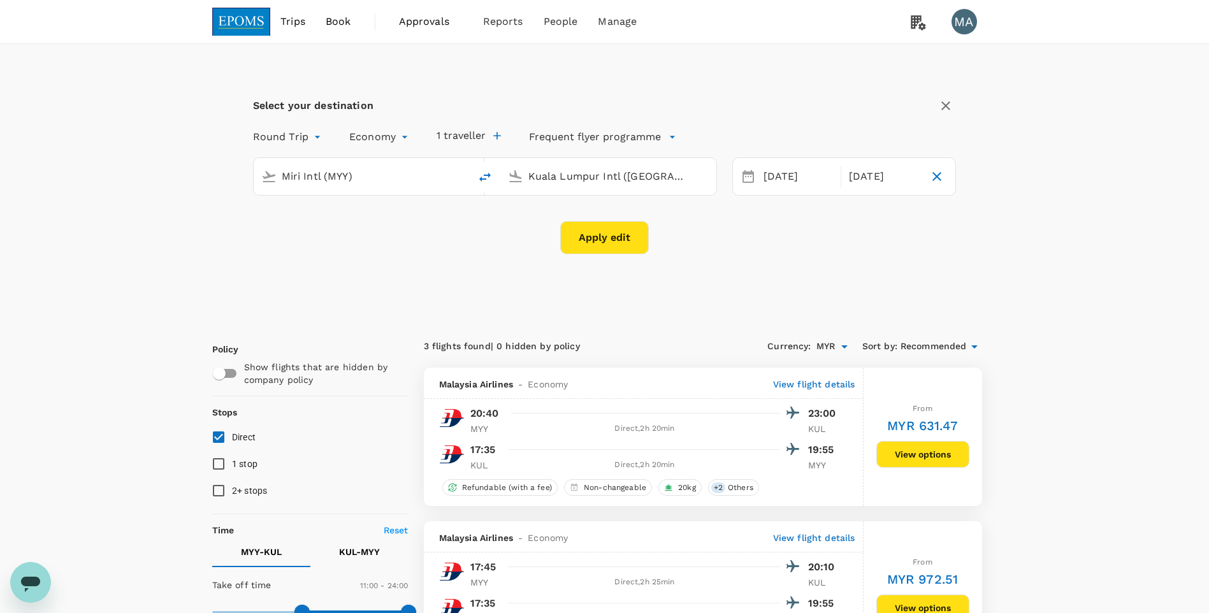
click at [625, 249] on button "Apply edit" at bounding box center [604, 237] width 89 height 33
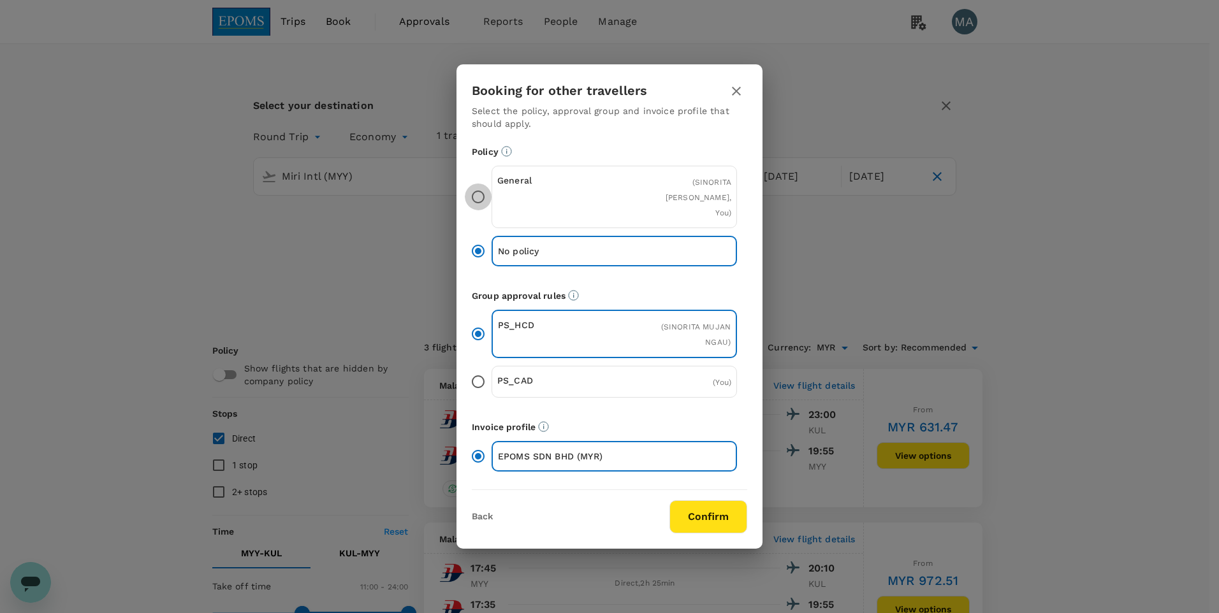
click at [481, 191] on input "General ( [PERSON_NAME], You )" at bounding box center [478, 197] width 27 height 27
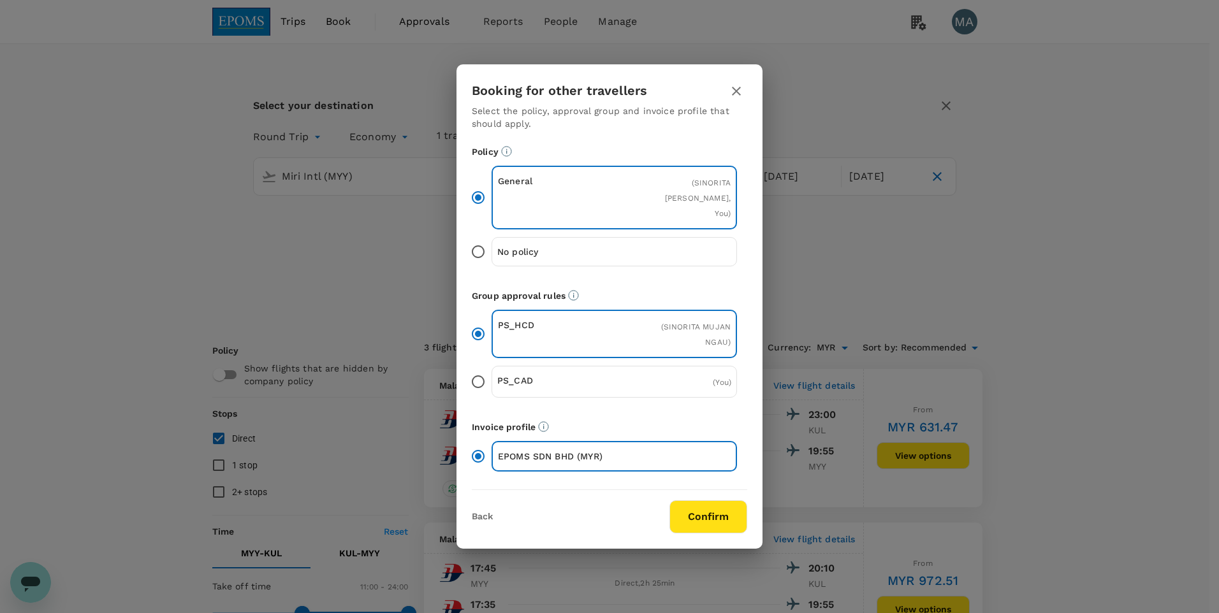
click at [699, 383] on button "Confirm" at bounding box center [708, 516] width 78 height 33
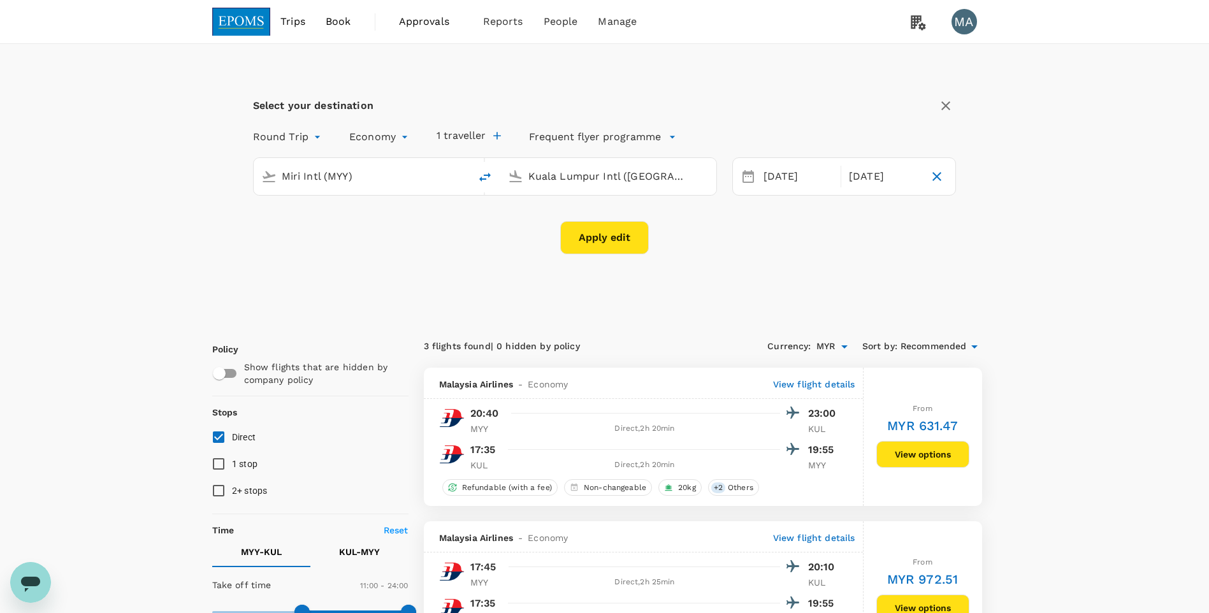
checkbox input "false"
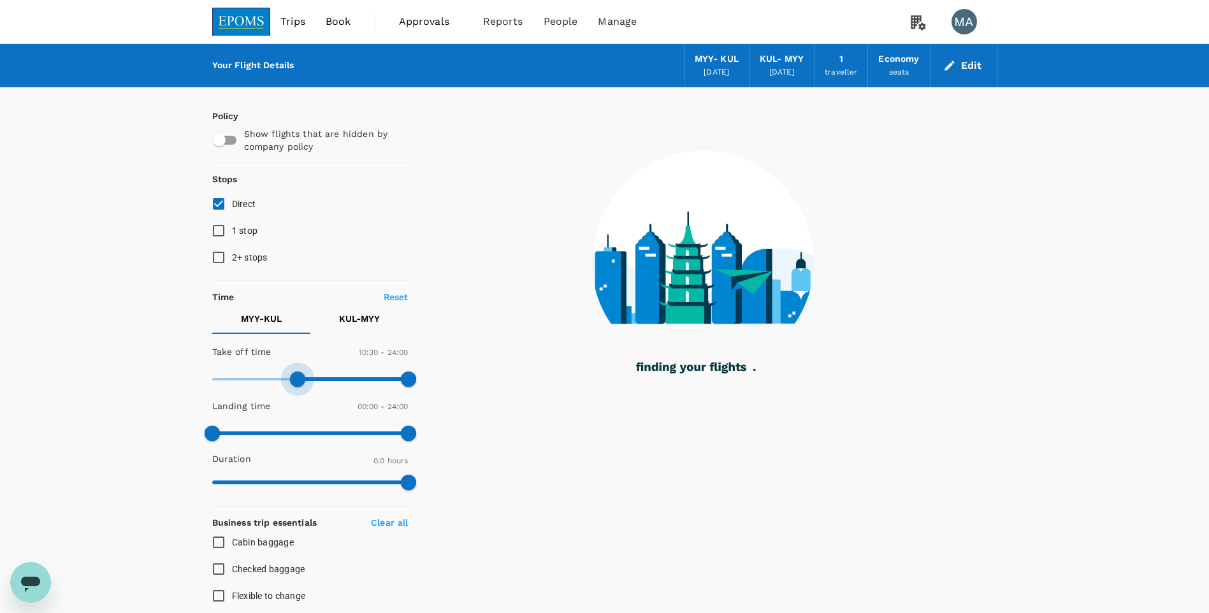
type input "660"
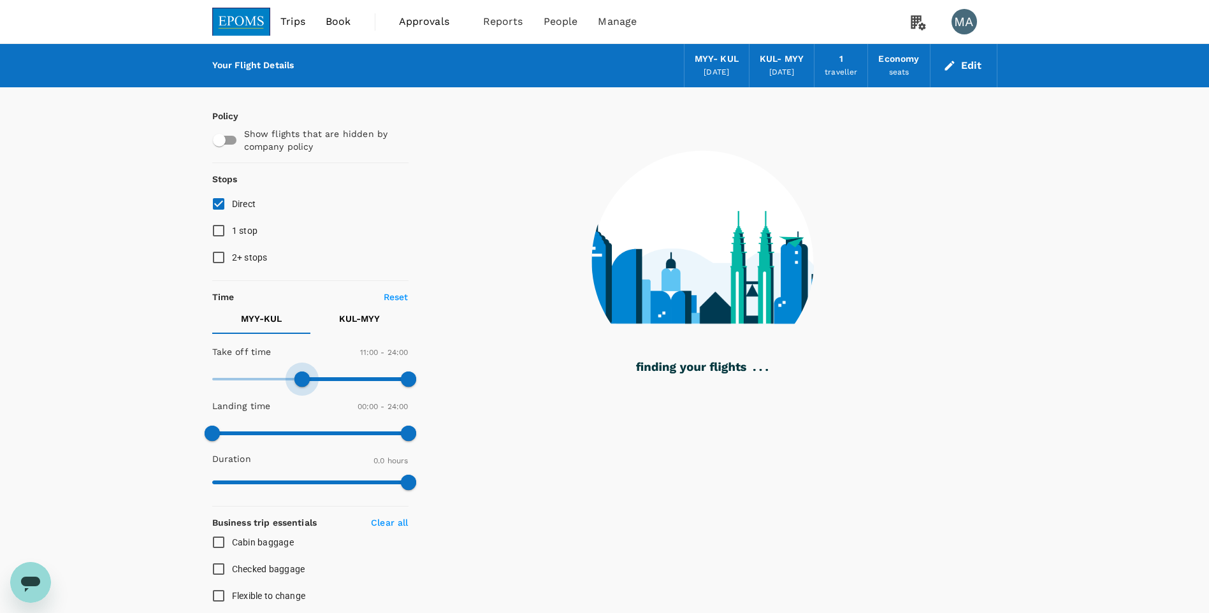
drag, startPoint x: 211, startPoint y: 379, endPoint x: 302, endPoint y: 376, distance: 91.2
click at [302, 376] on span at bounding box center [302, 379] width 15 height 15
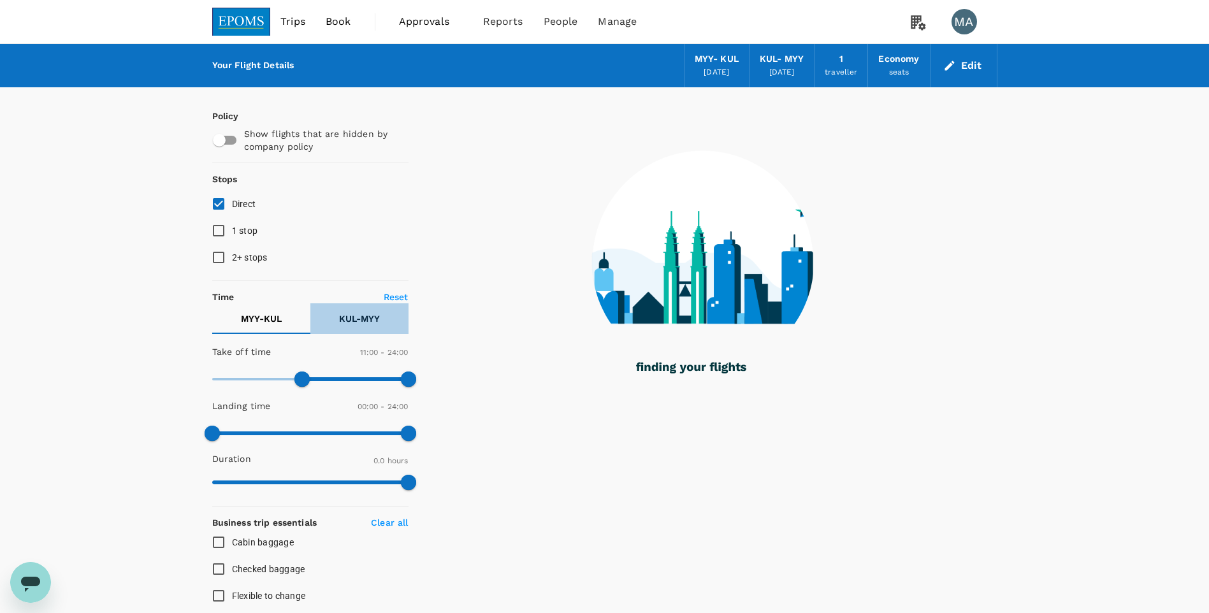
click at [344, 325] on p "KUL - MYY" at bounding box center [359, 318] width 41 height 13
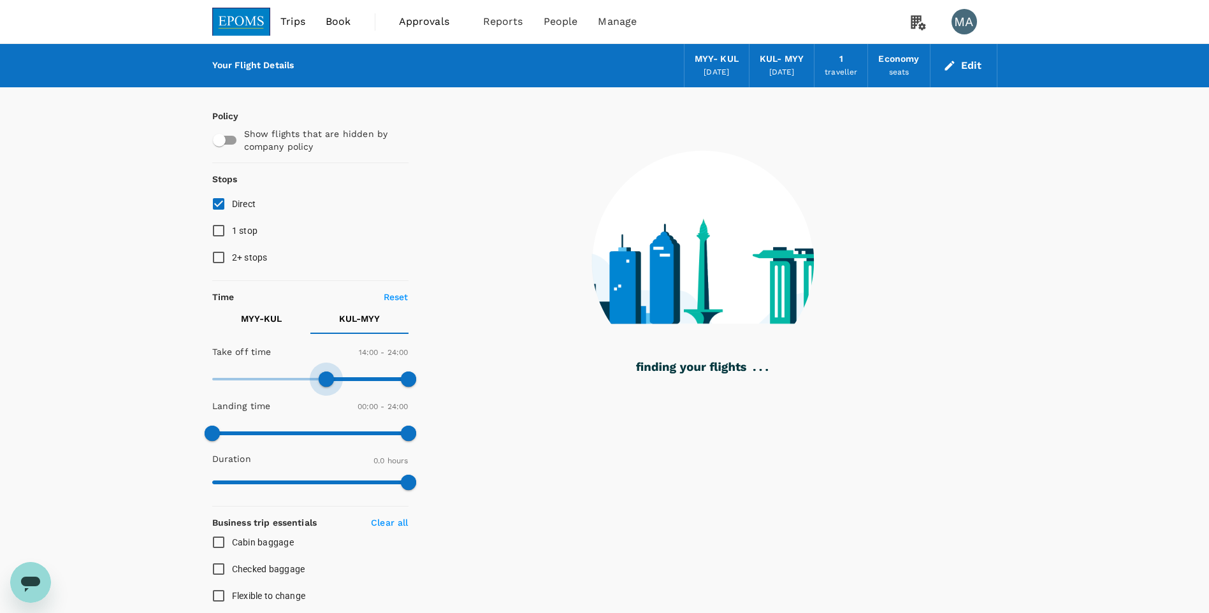
type input "870"
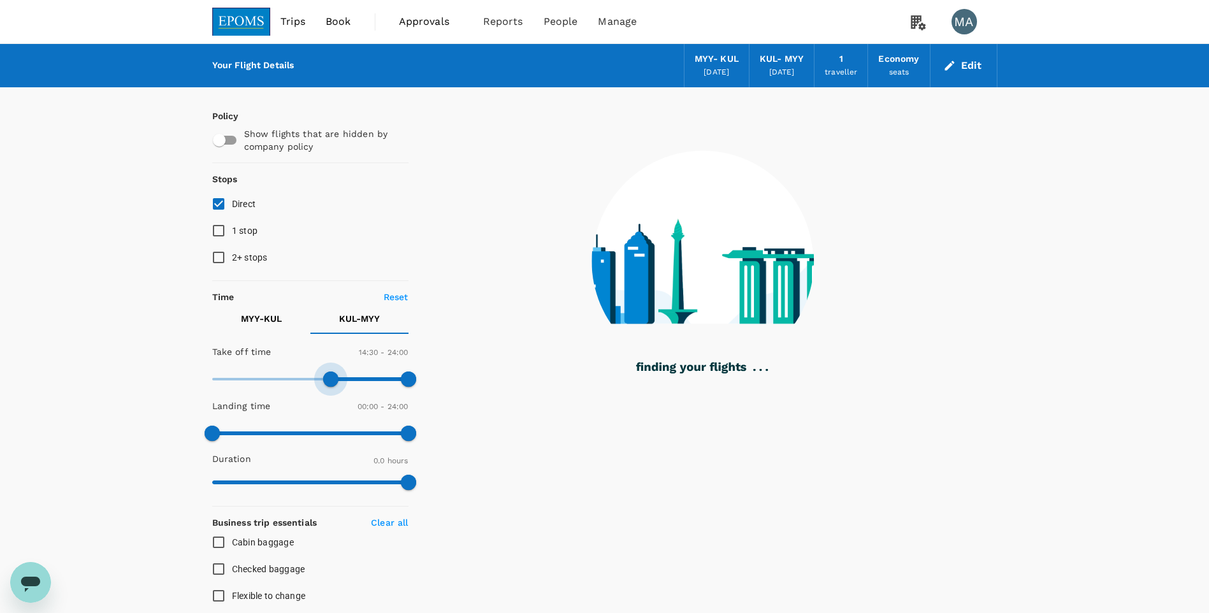
checkbox input "true"
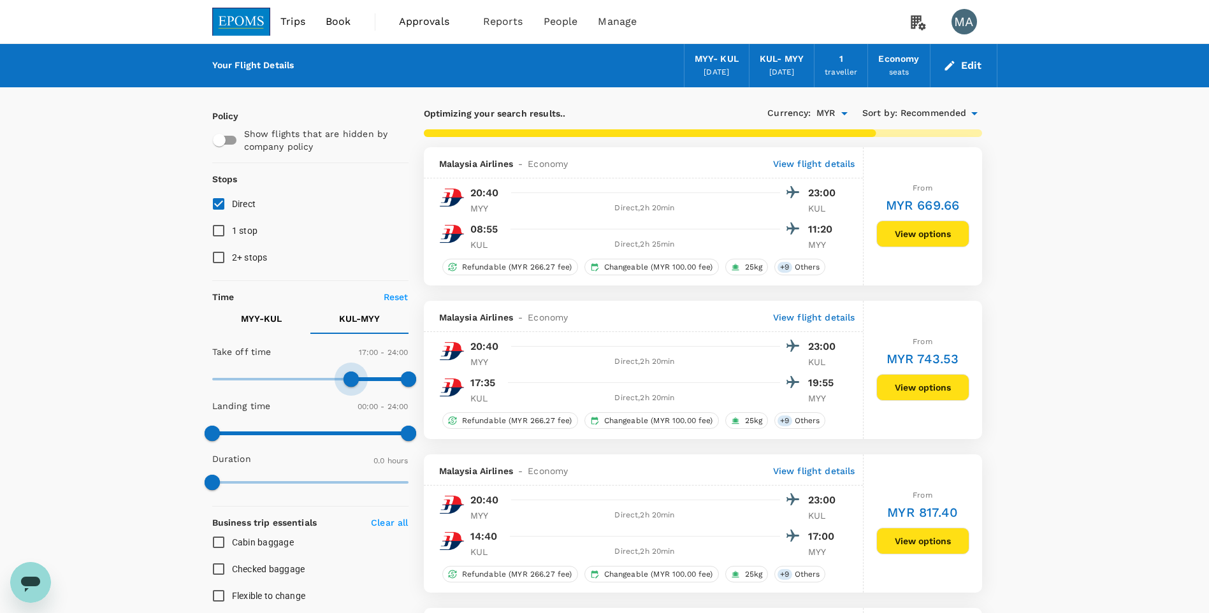
type input "990"
drag, startPoint x: 215, startPoint y: 380, endPoint x: 349, endPoint y: 372, distance: 134.1
click at [349, 372] on span at bounding box center [346, 379] width 15 height 15
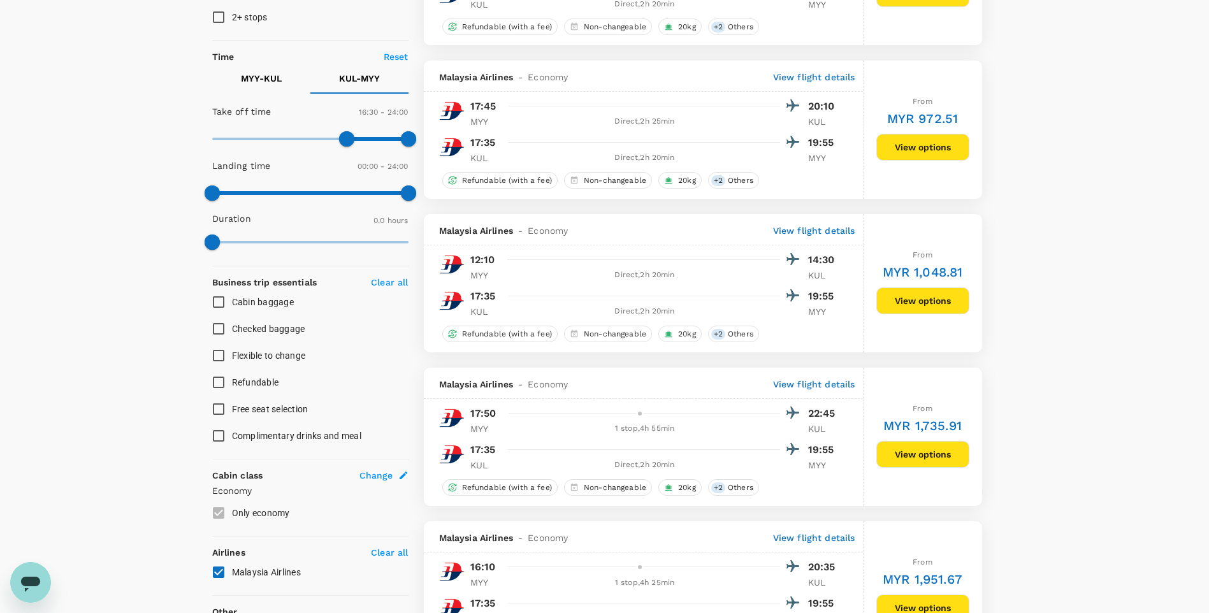
scroll to position [255, 0]
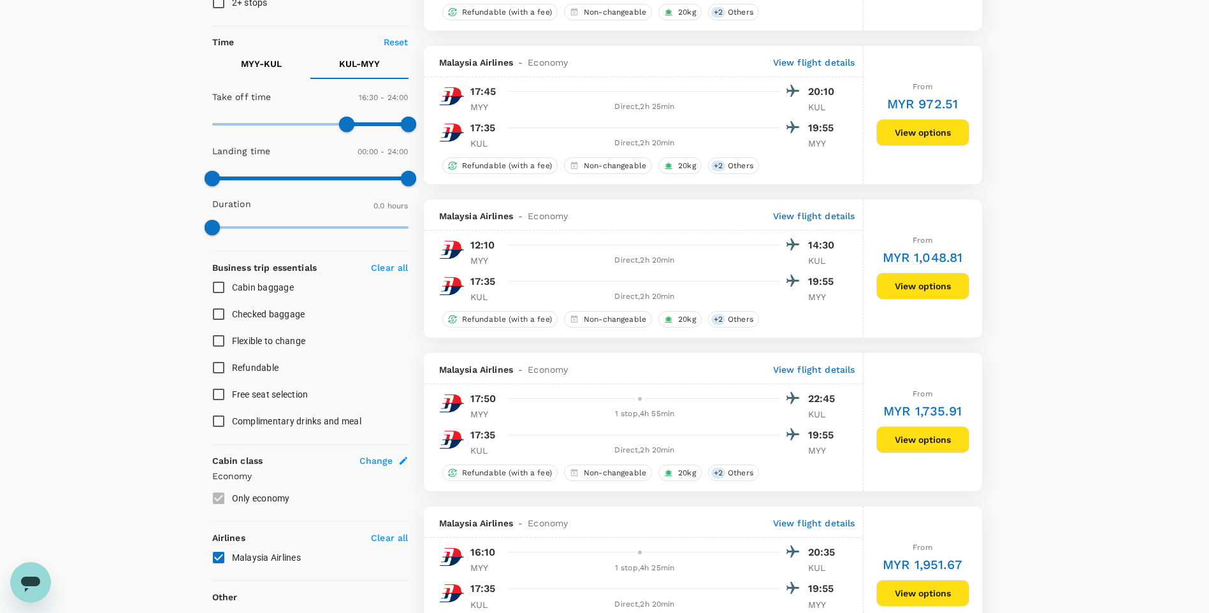
checkbox input "false"
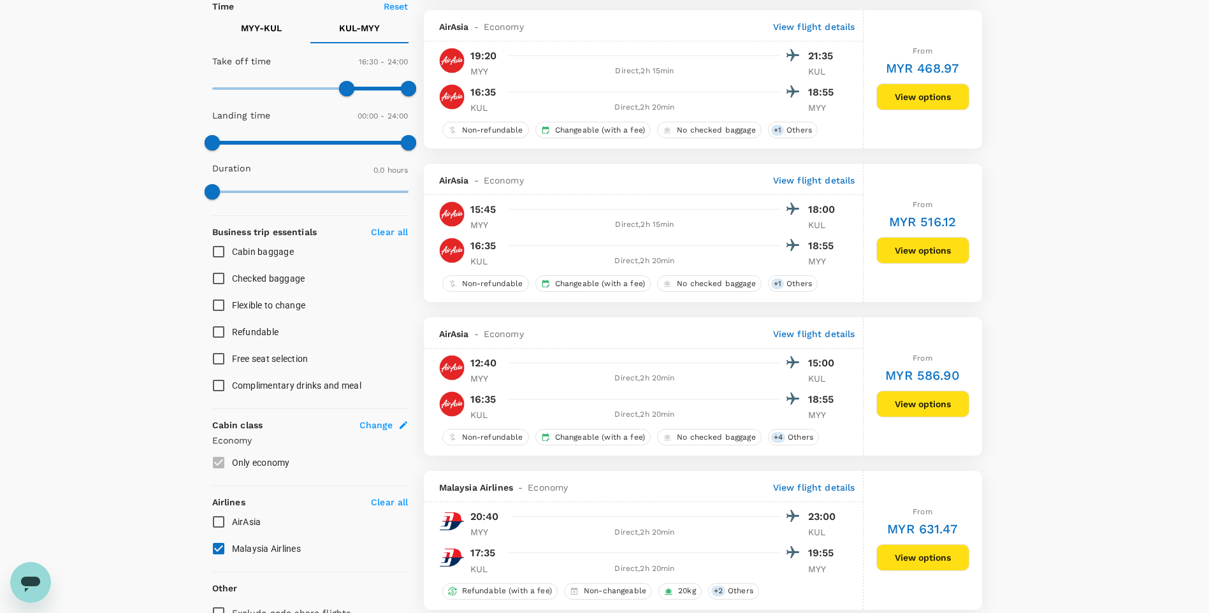
scroll to position [382, 0]
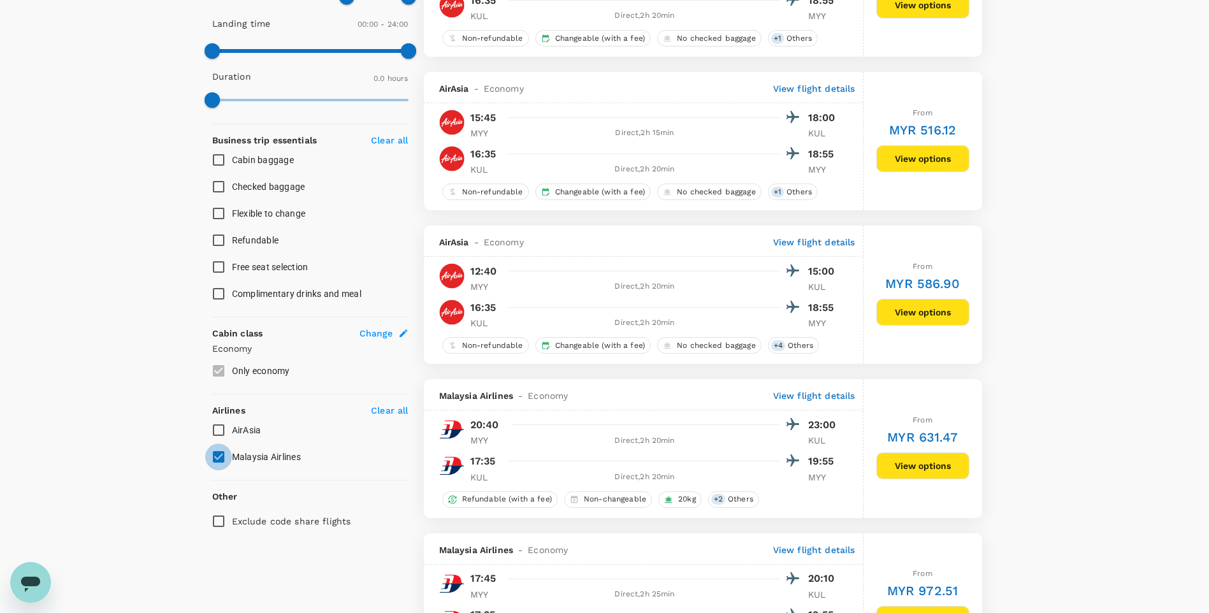
drag, startPoint x: 219, startPoint y: 448, endPoint x: 219, endPoint y: 458, distance: 10.2
click at [219, 383] on input "Malaysia Airlines" at bounding box center [218, 457] width 27 height 27
checkbox input "false"
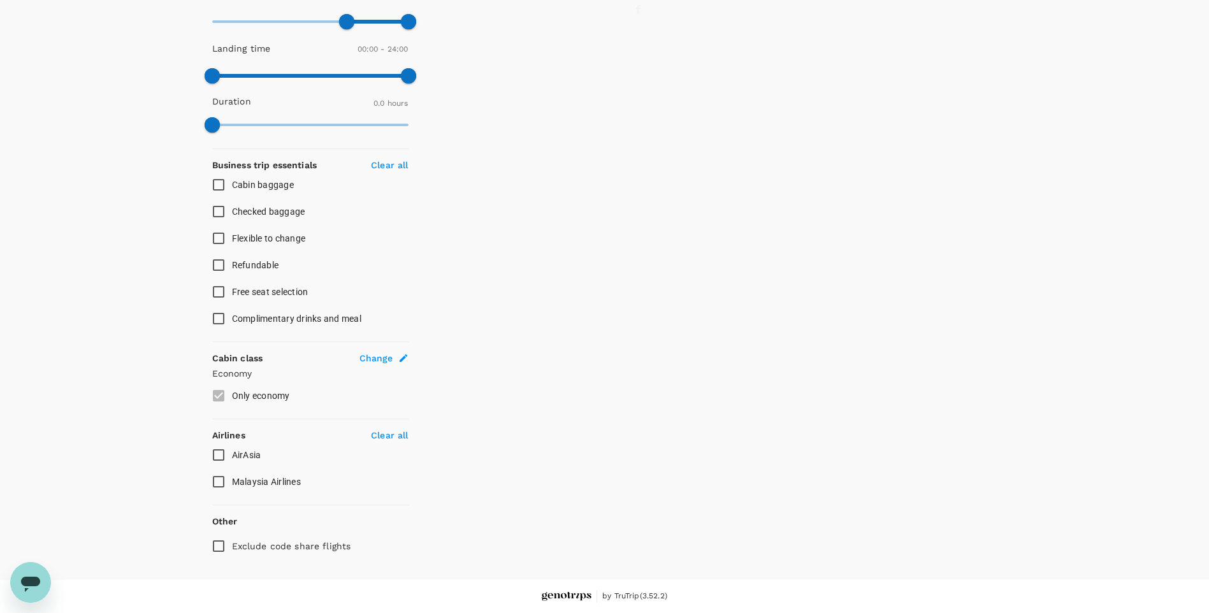
scroll to position [358, 0]
click at [219, 383] on input "AirAsia" at bounding box center [218, 455] width 27 height 27
checkbox input "true"
click at [217, 383] on input "Malaysia Airlines" at bounding box center [218, 482] width 27 height 27
checkbox input "true"
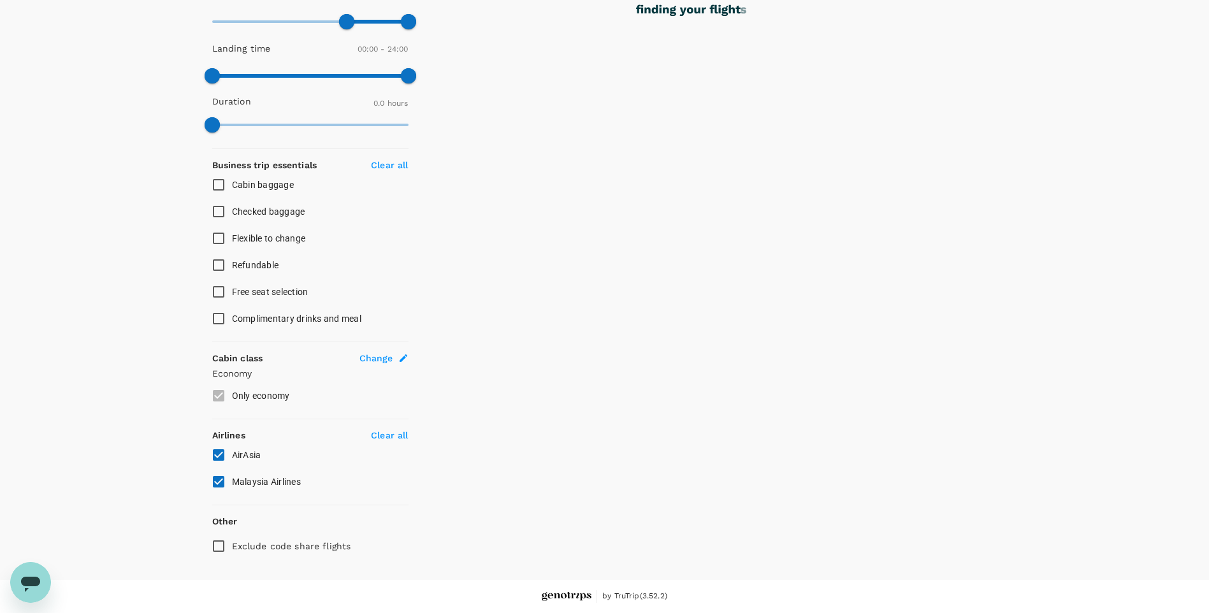
click at [219, 383] on input "AirAsia" at bounding box center [218, 455] width 27 height 27
checkbox input "false"
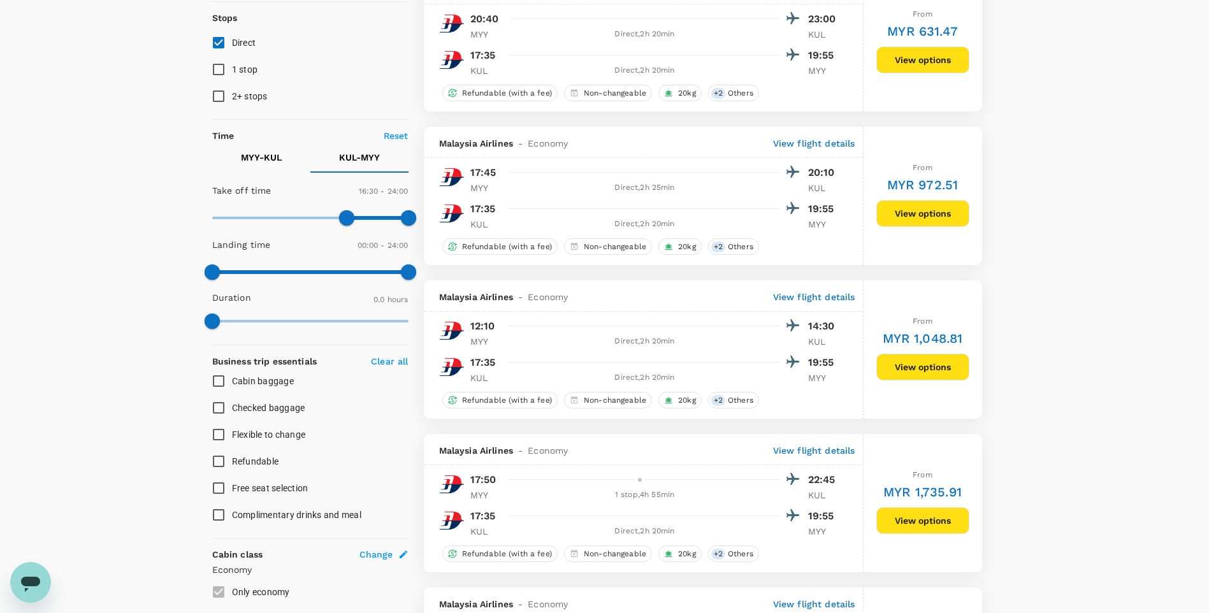
scroll to position [191, 0]
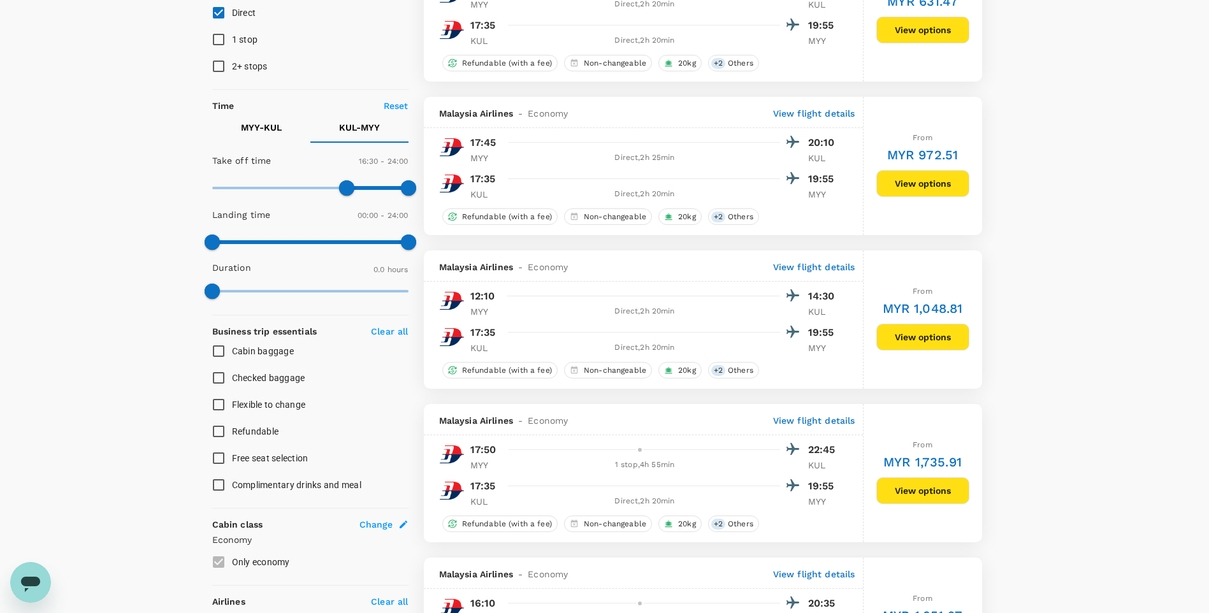
click at [801, 342] on button "View options" at bounding box center [923, 337] width 93 height 27
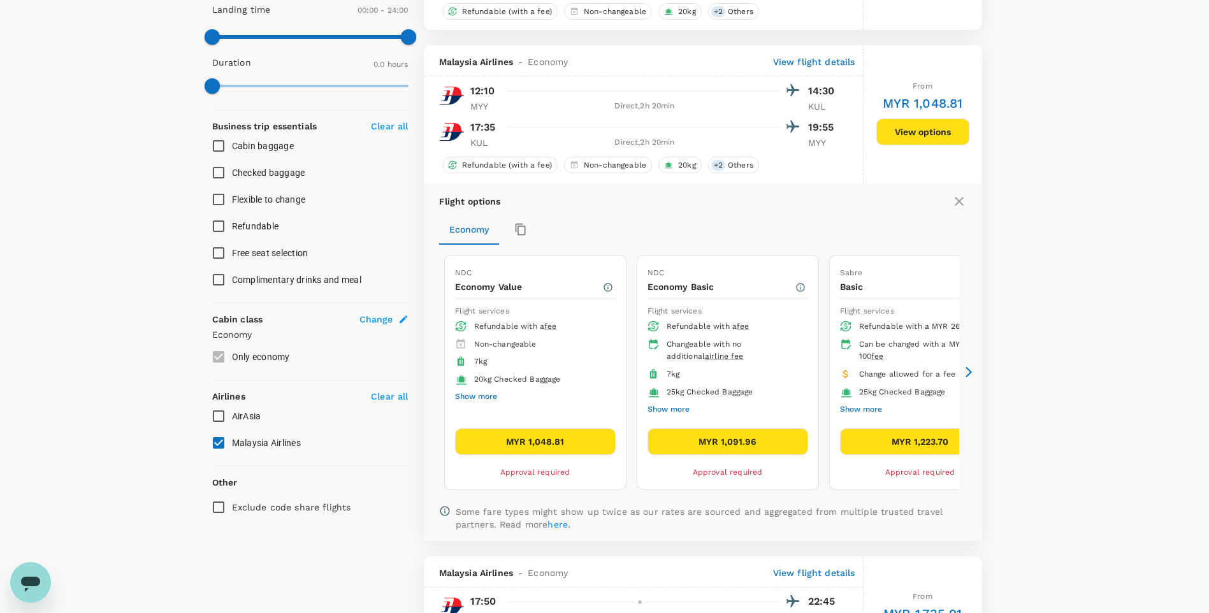
scroll to position [442, 0]
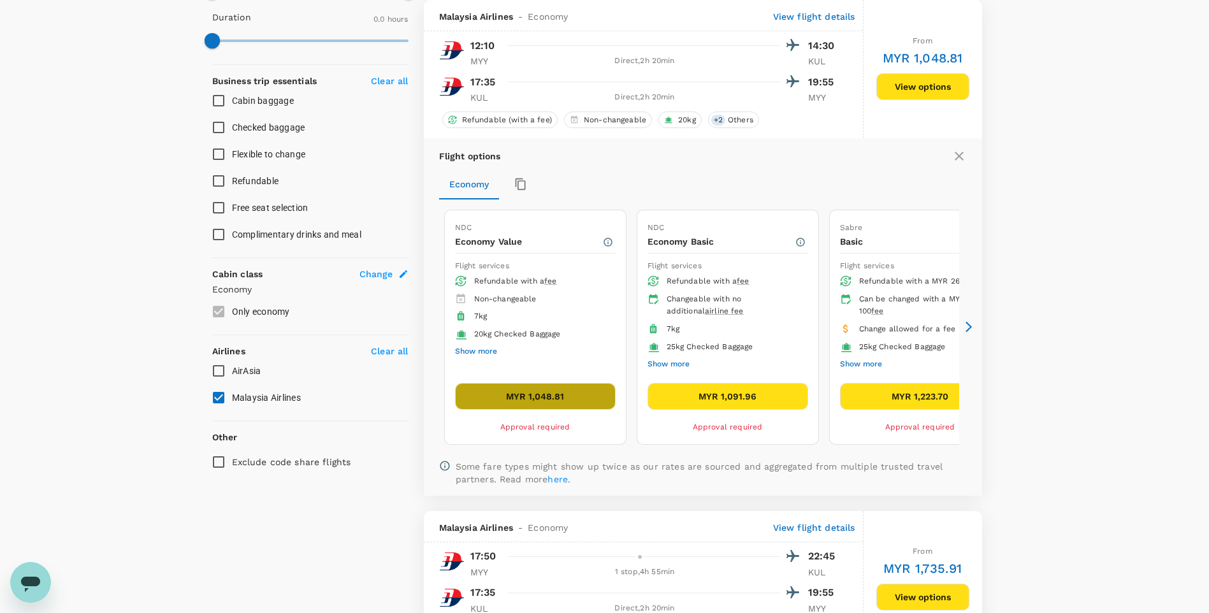
click at [524, 383] on button "MYR 1,048.81" at bounding box center [535, 396] width 161 height 27
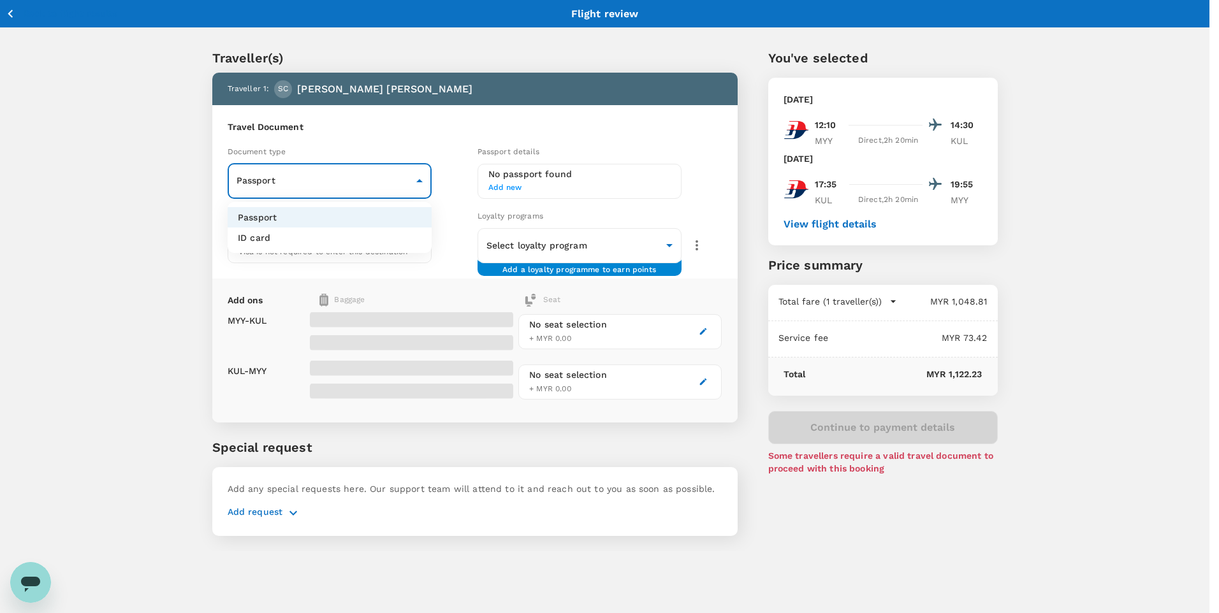
click at [309, 172] on body "Back to flight results Flight review Traveller(s) Traveller 1 : SC [PERSON_NAME…" at bounding box center [609, 323] width 1219 height 646
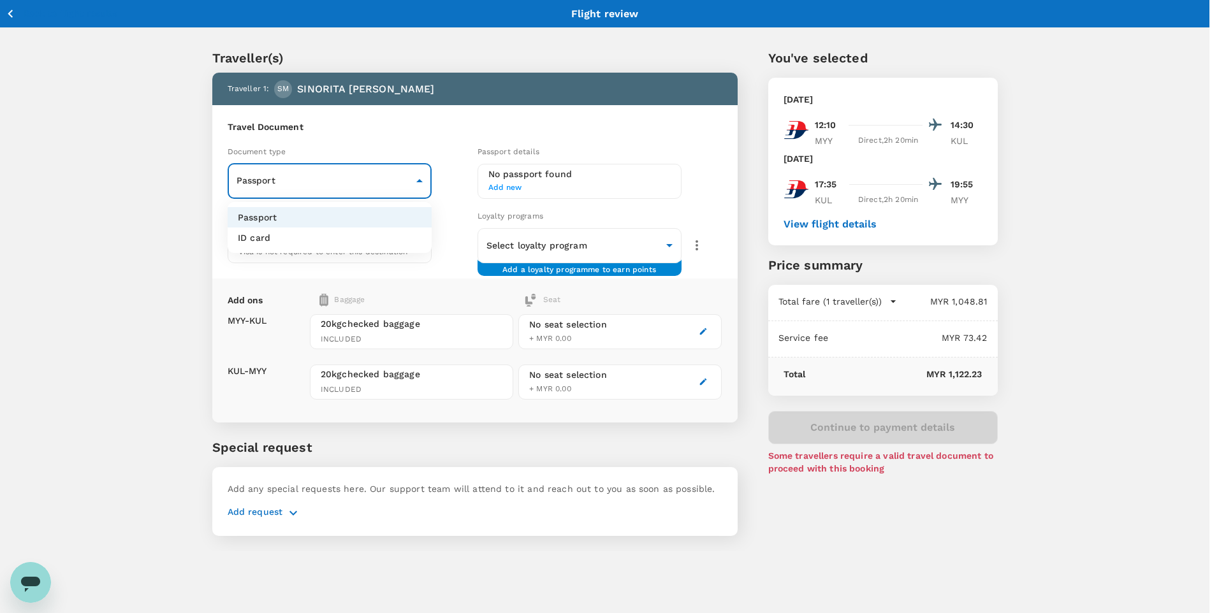
click at [302, 178] on body "Back to flight results Flight review Traveller(s) Traveller 1 : SM SINORITA MUJ…" at bounding box center [609, 323] width 1219 height 646
click at [298, 239] on li "ID card" at bounding box center [330, 238] width 204 height 20
type input "Id card"
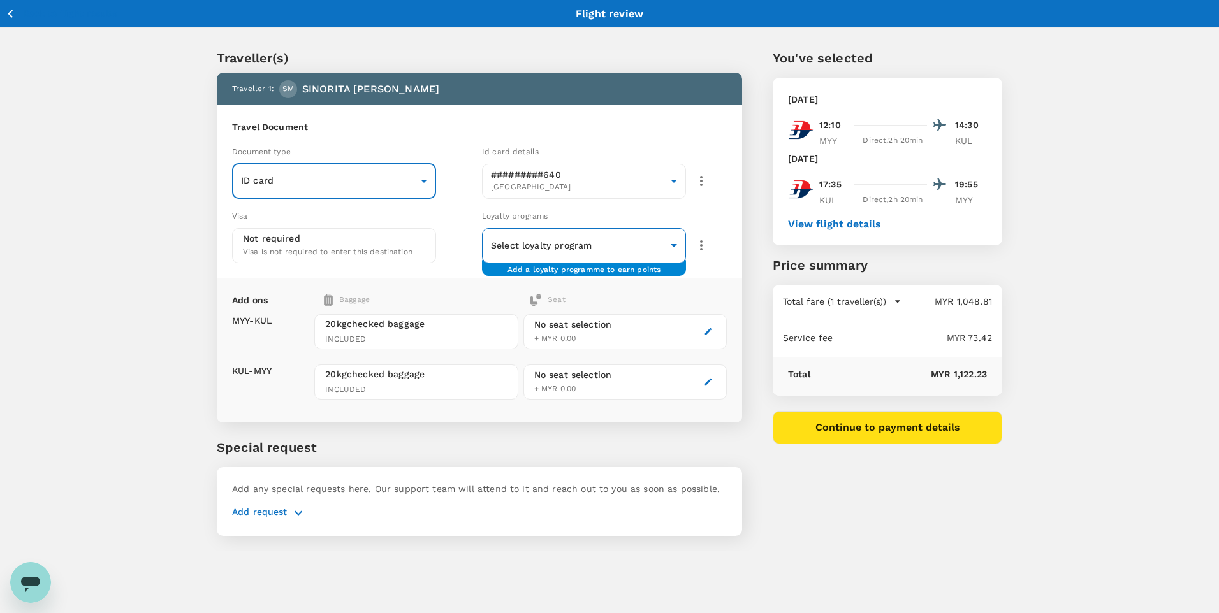
click at [615, 248] on body "Back to flight results Flight review Traveller(s) Traveller 1 : SM SINORITA MUJ…" at bounding box center [609, 323] width 1219 height 646
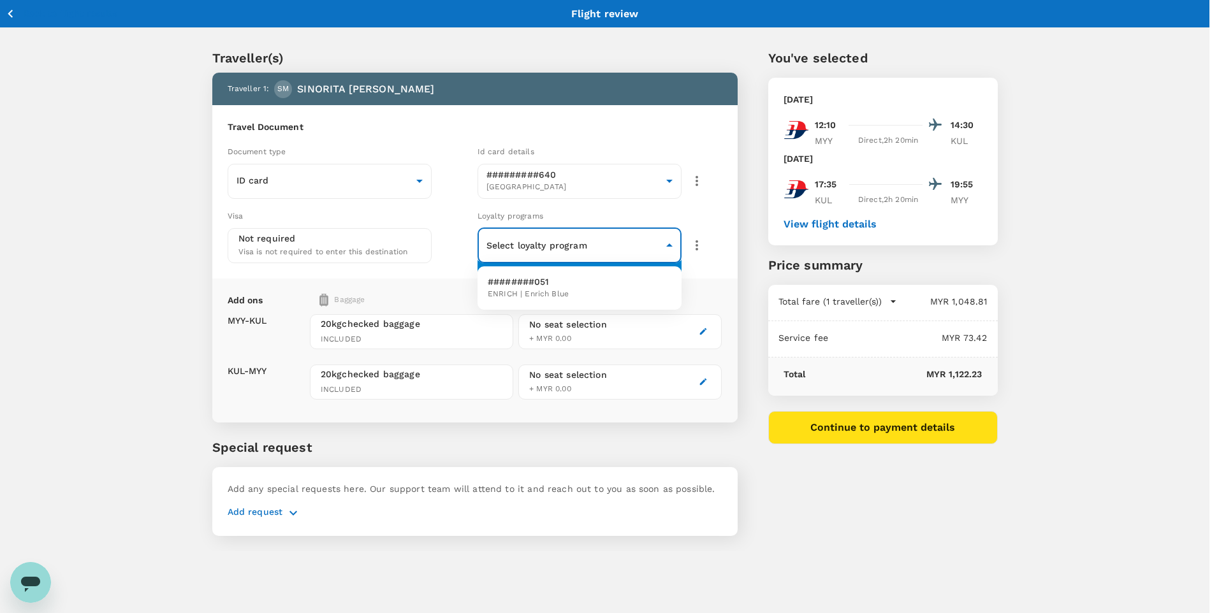
click at [582, 300] on li "########051 ENRICH | [PERSON_NAME]" at bounding box center [579, 288] width 204 height 33
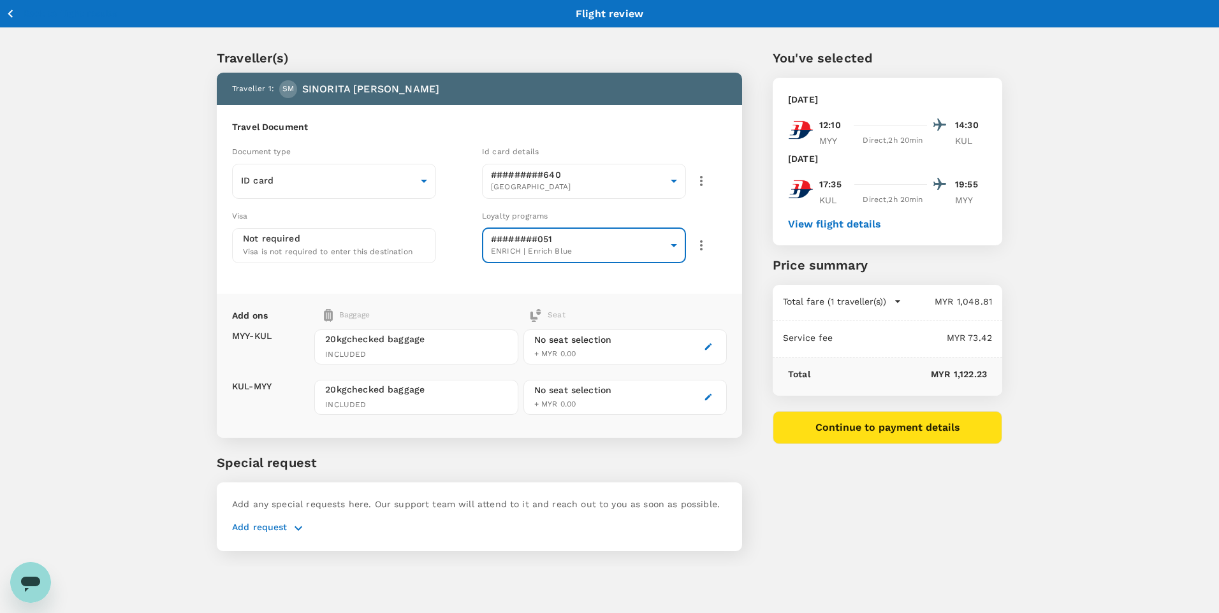
type input "f9334b02-b01b-4d16-adb6-68dbdd3a160f"
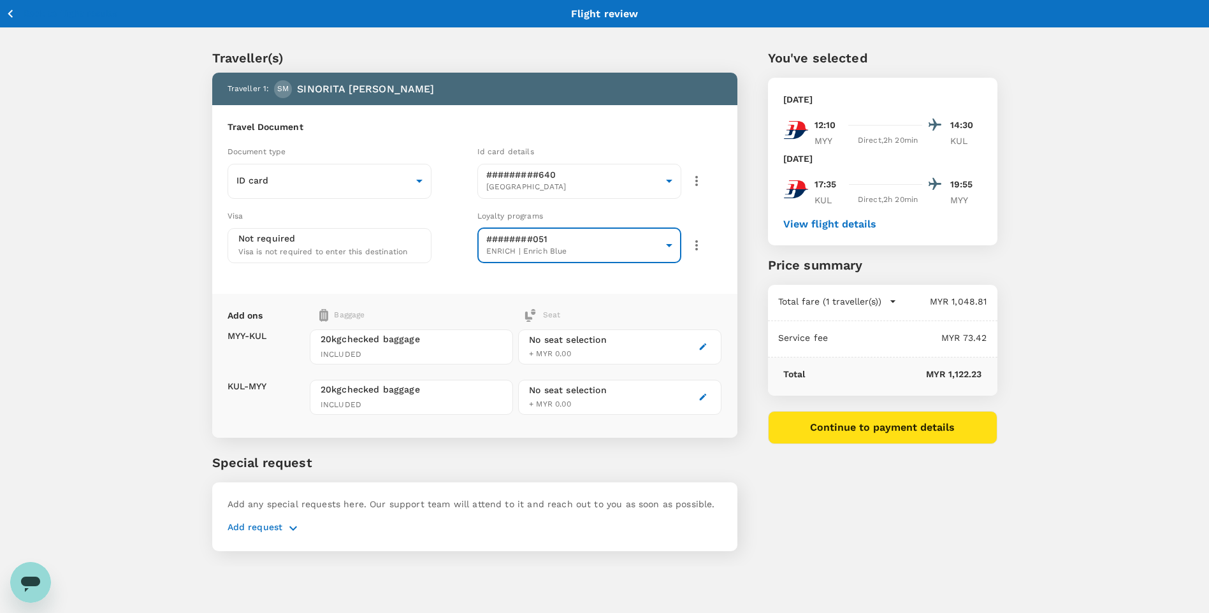
click at [282, 383] on div "Add request" at bounding box center [475, 528] width 495 height 15
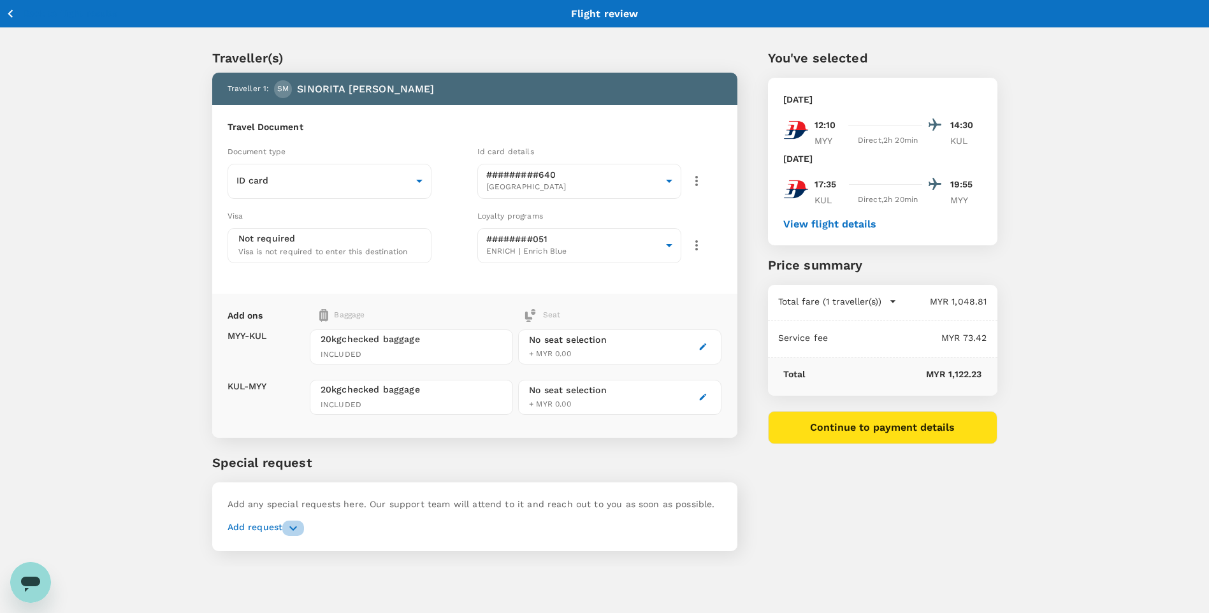
click at [287, 383] on icon "button" at bounding box center [293, 528] width 15 height 15
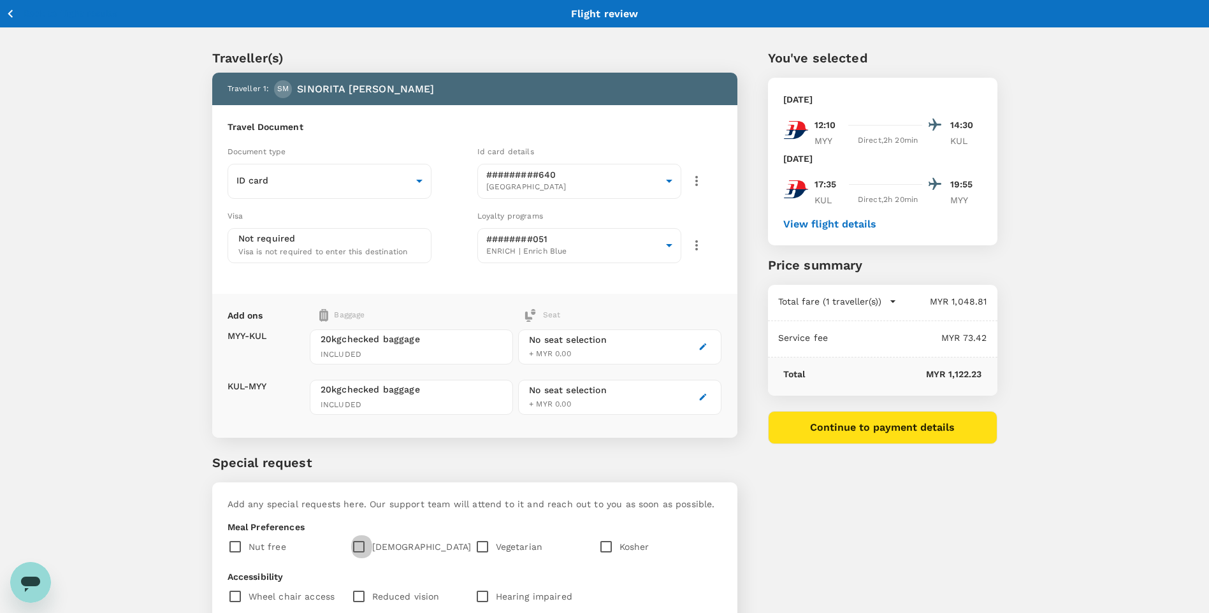
drag, startPoint x: 358, startPoint y: 542, endPoint x: 414, endPoint y: 514, distance: 62.7
click at [359, 383] on input "checkbox" at bounding box center [361, 547] width 21 height 27
checkbox input "true"
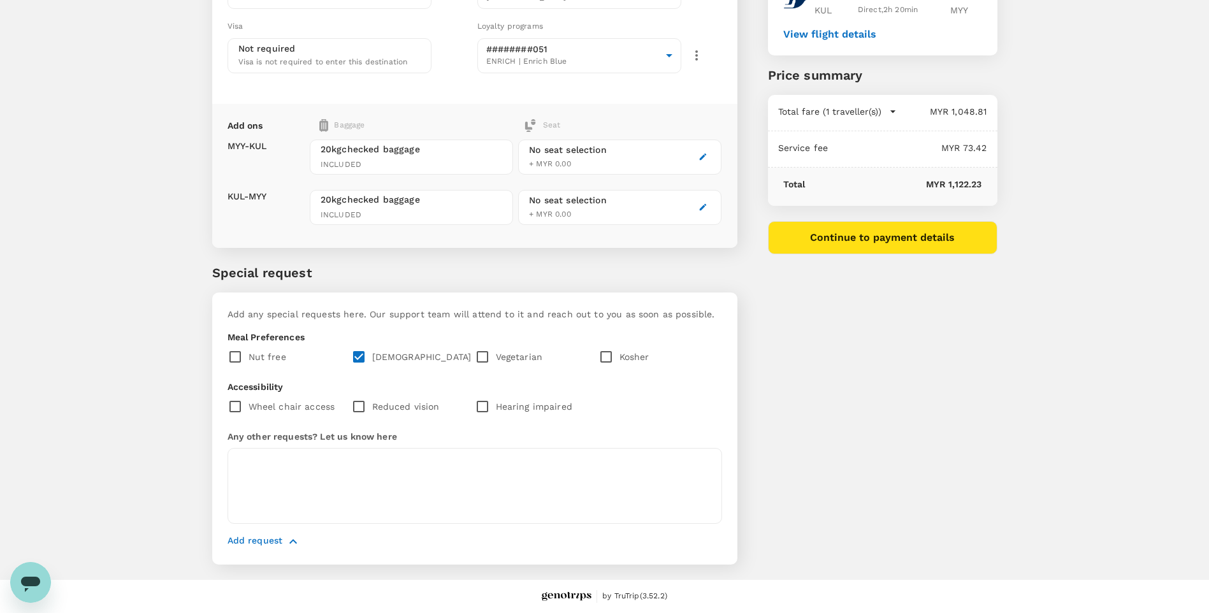
click at [298, 383] on icon "button" at bounding box center [293, 541] width 15 height 15
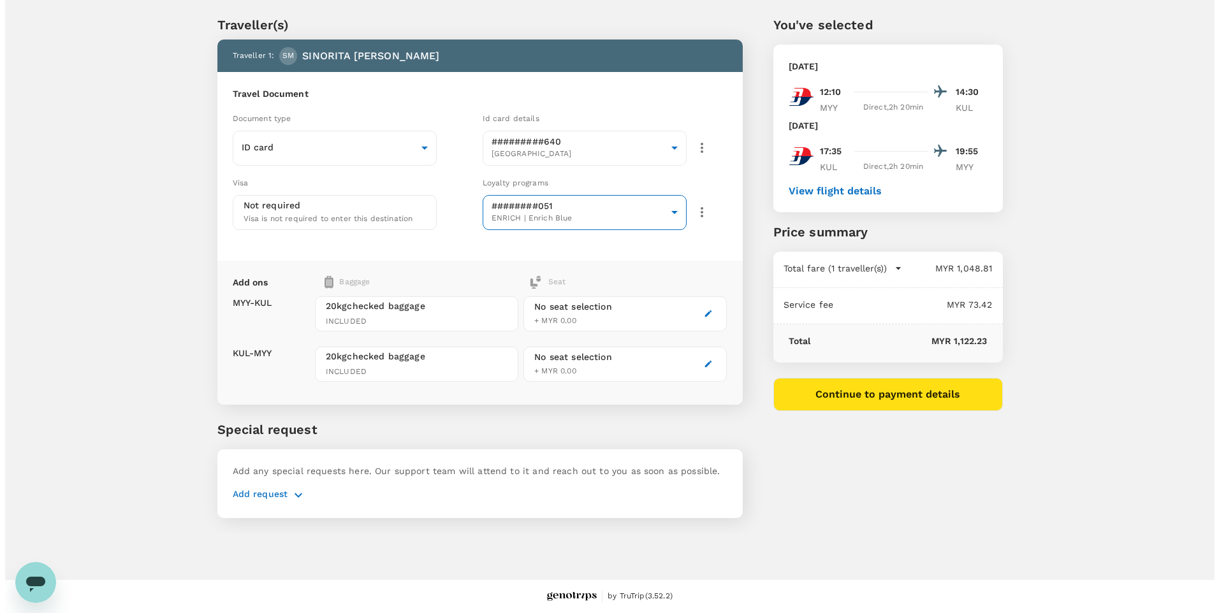
scroll to position [0, 0]
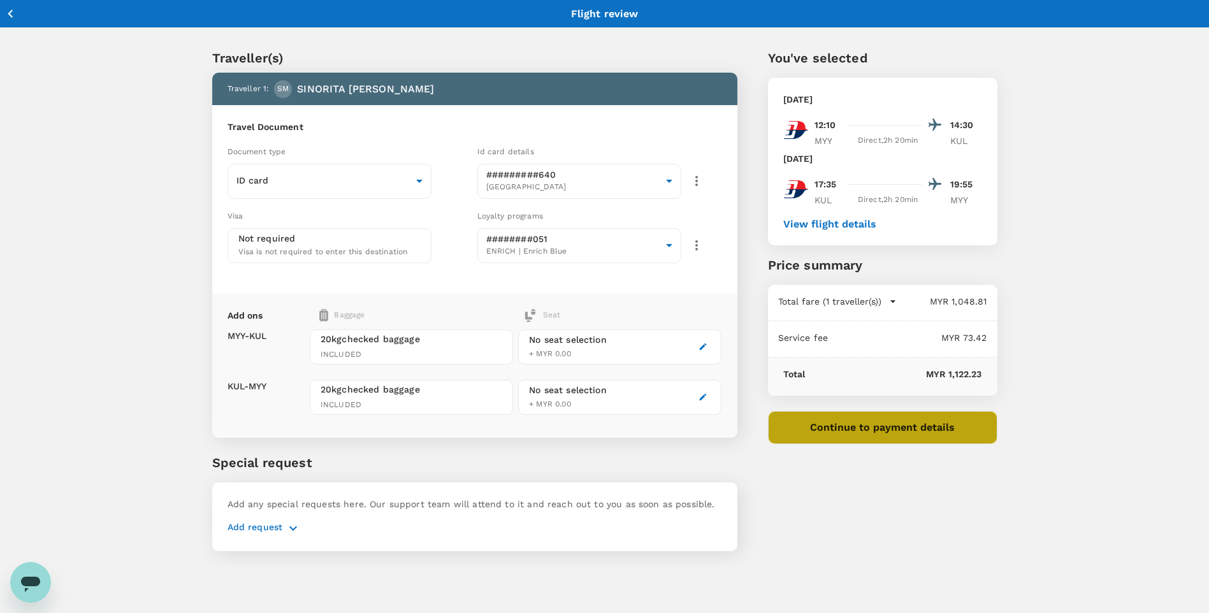
click at [801, 383] on button "Continue to payment details" at bounding box center [882, 427] width 229 height 33
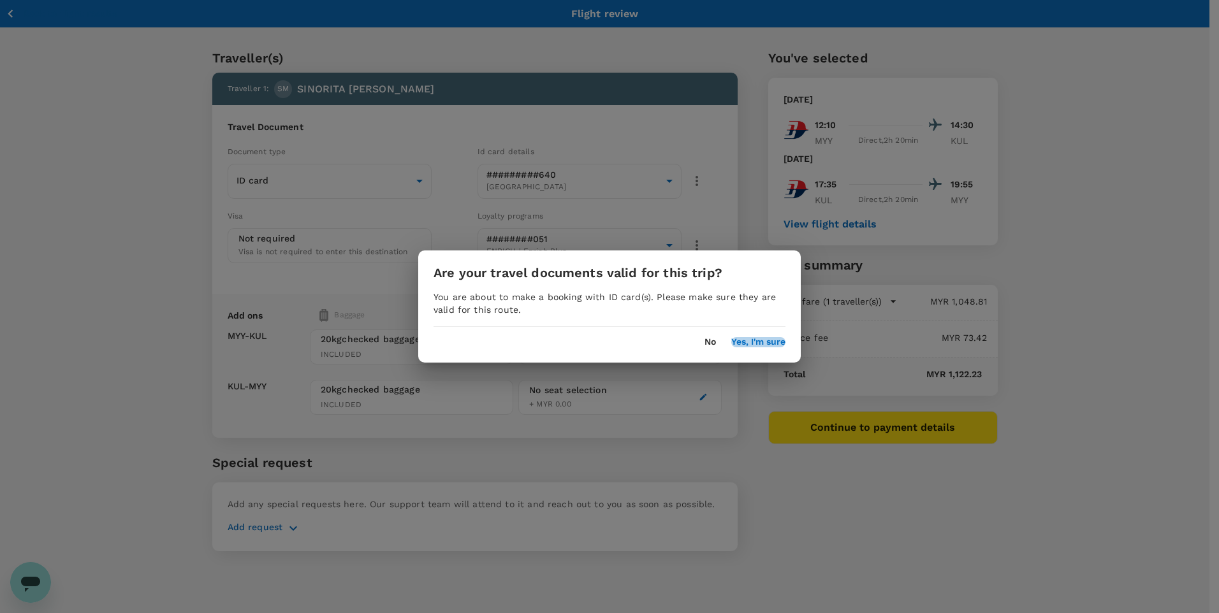
click at [783, 343] on button "Yes, I'm sure" at bounding box center [758, 342] width 54 height 10
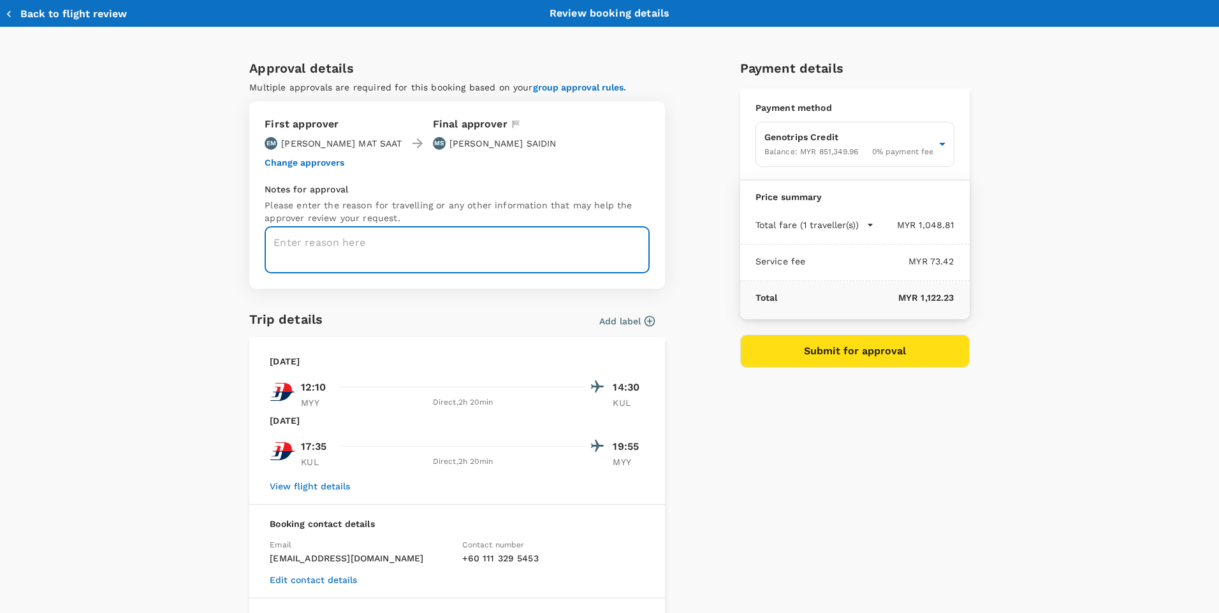
click at [338, 259] on textarea at bounding box center [457, 250] width 385 height 47
paste textarea "CRT000000017906"
type textarea "TRF Ref. No.: CRT000000017906"
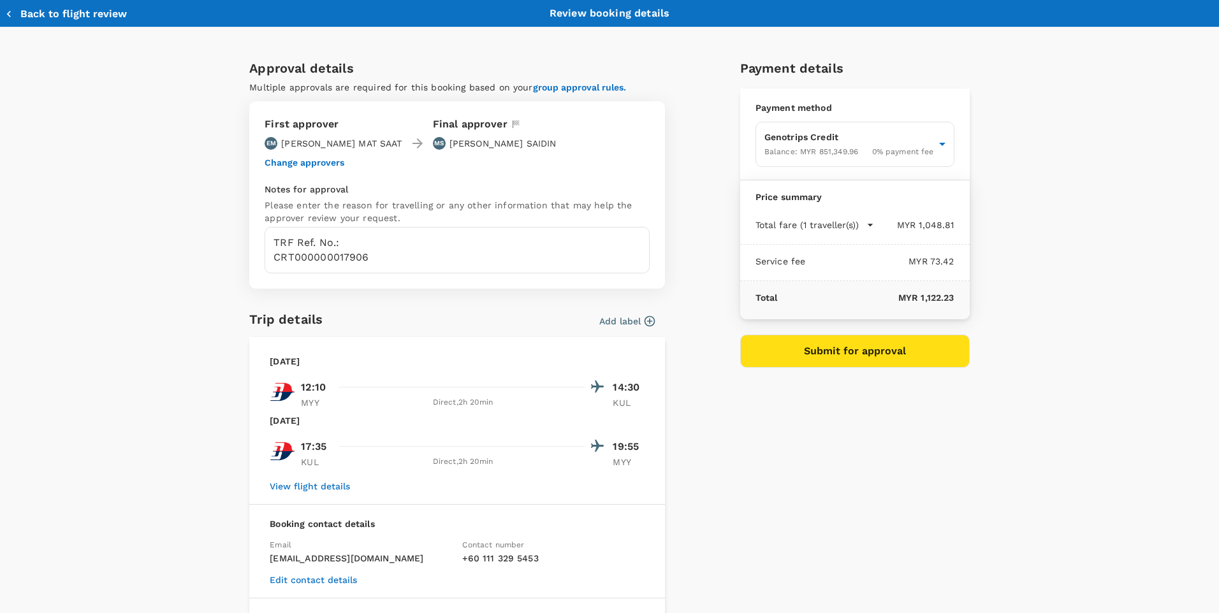
click at [34, 7] on div "Back to flight review" at bounding box center [277, 13] width 544 height 14
click at [33, 8] on button "Back to flight review" at bounding box center [66, 14] width 122 height 13
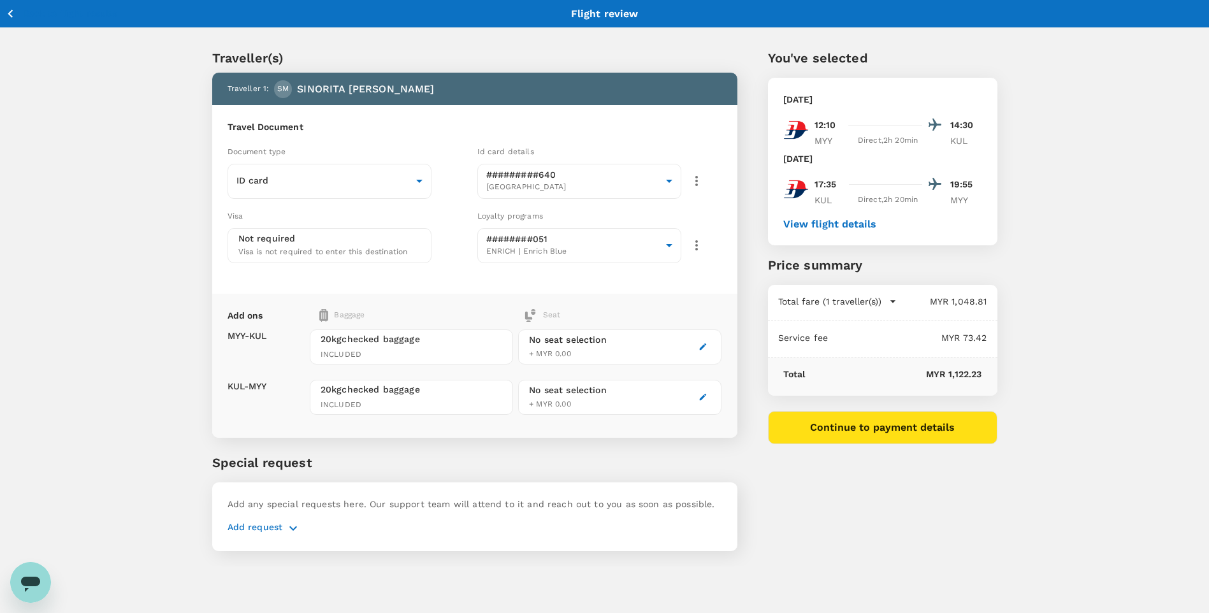
click at [19, 17] on button "Back to flight results" at bounding box center [61, 14] width 112 height 16
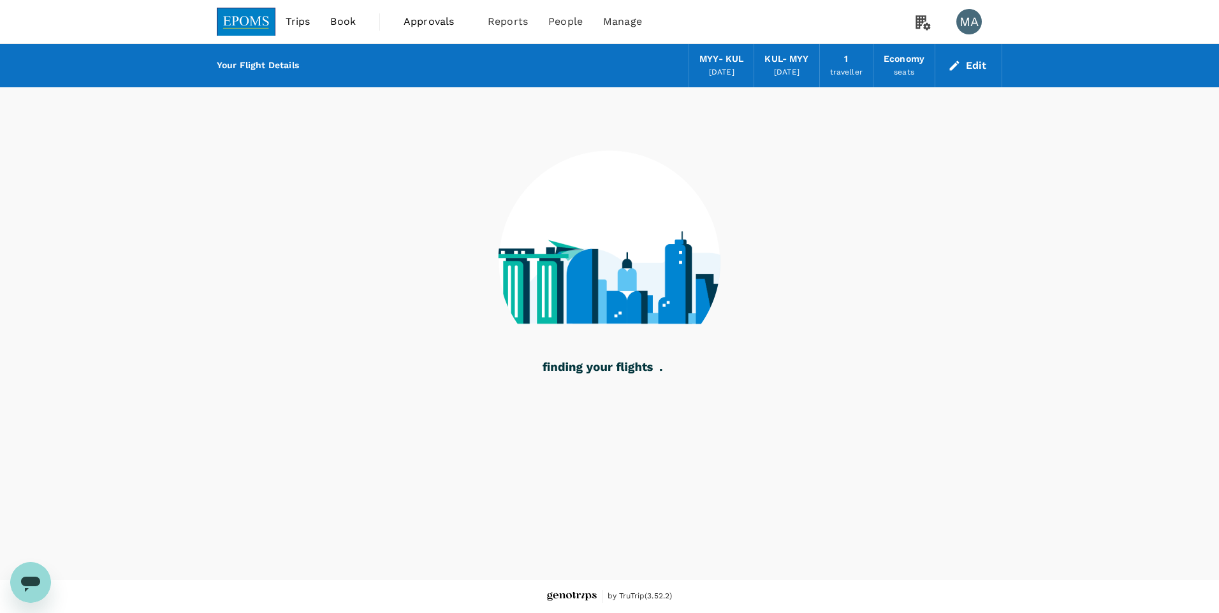
click at [801, 64] on icon "button" at bounding box center [954, 65] width 13 height 13
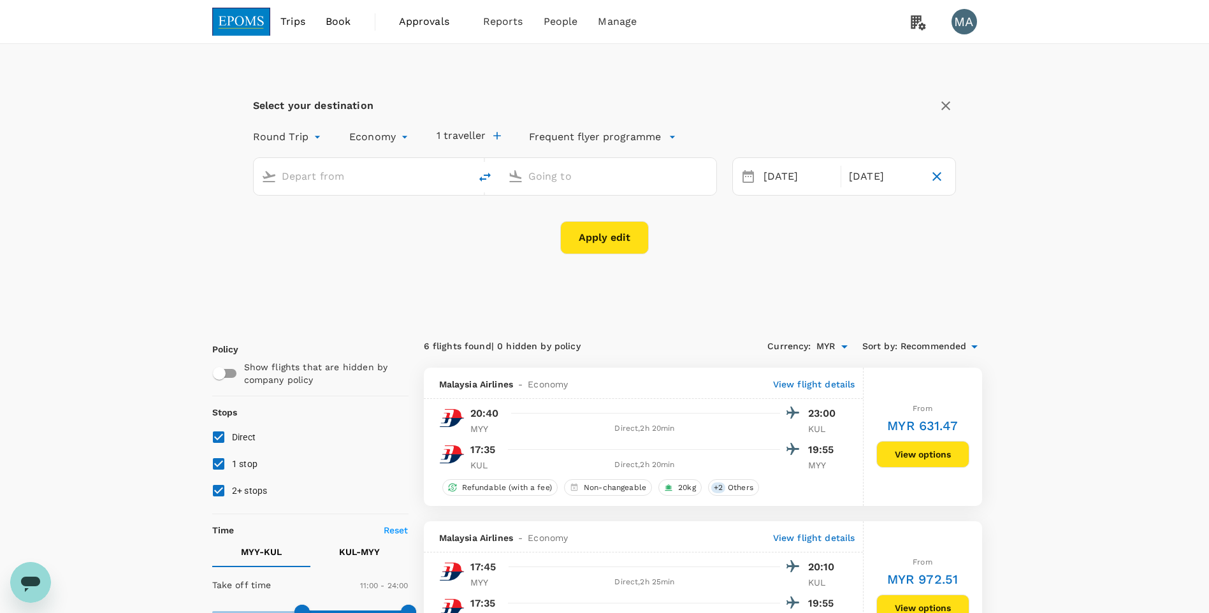
type input "Miri Intl (MYY)"
type input "Kuala Lumpur Intl ([GEOGRAPHIC_DATA])"
click at [801, 176] on div "[DATE]" at bounding box center [884, 176] width 80 height 25
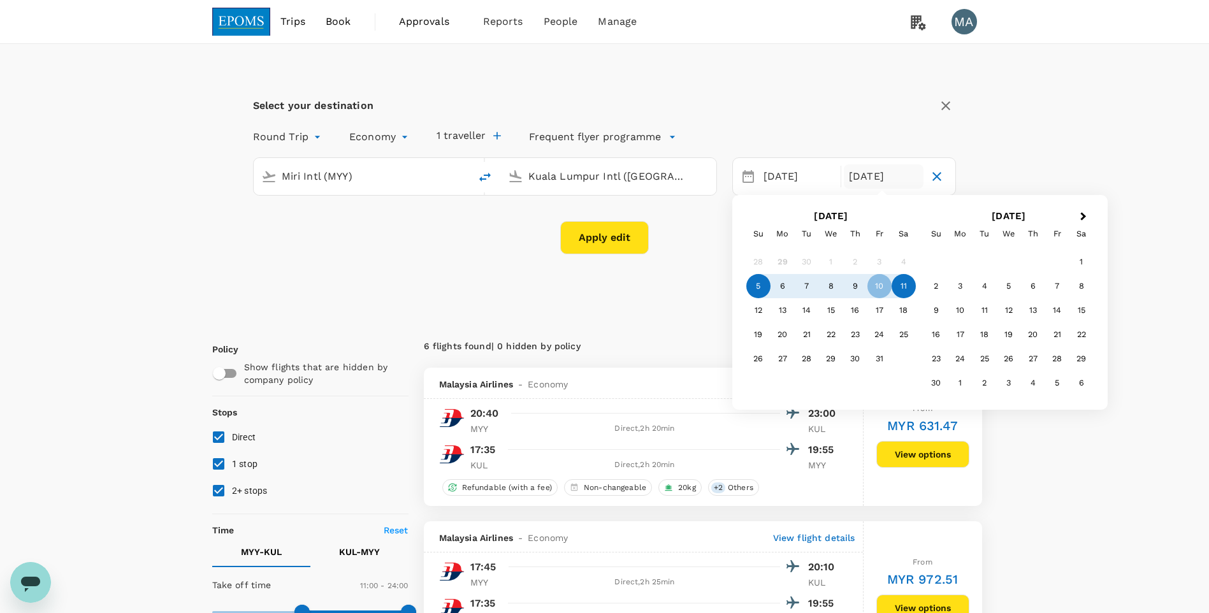
click at [801, 293] on div "11" at bounding box center [904, 286] width 24 height 24
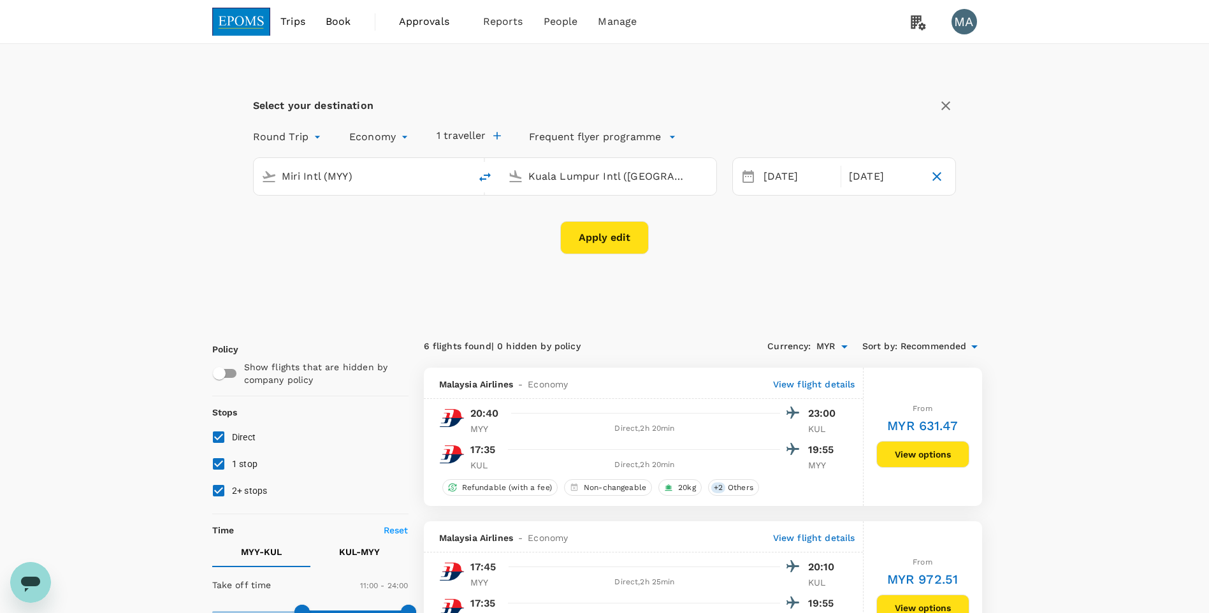
drag, startPoint x: 650, startPoint y: 244, endPoint x: 630, endPoint y: 244, distance: 19.8
click at [648, 244] on div "Apply edit" at bounding box center [605, 237] width 704 height 33
click at [630, 244] on button "Apply edit" at bounding box center [604, 237] width 89 height 33
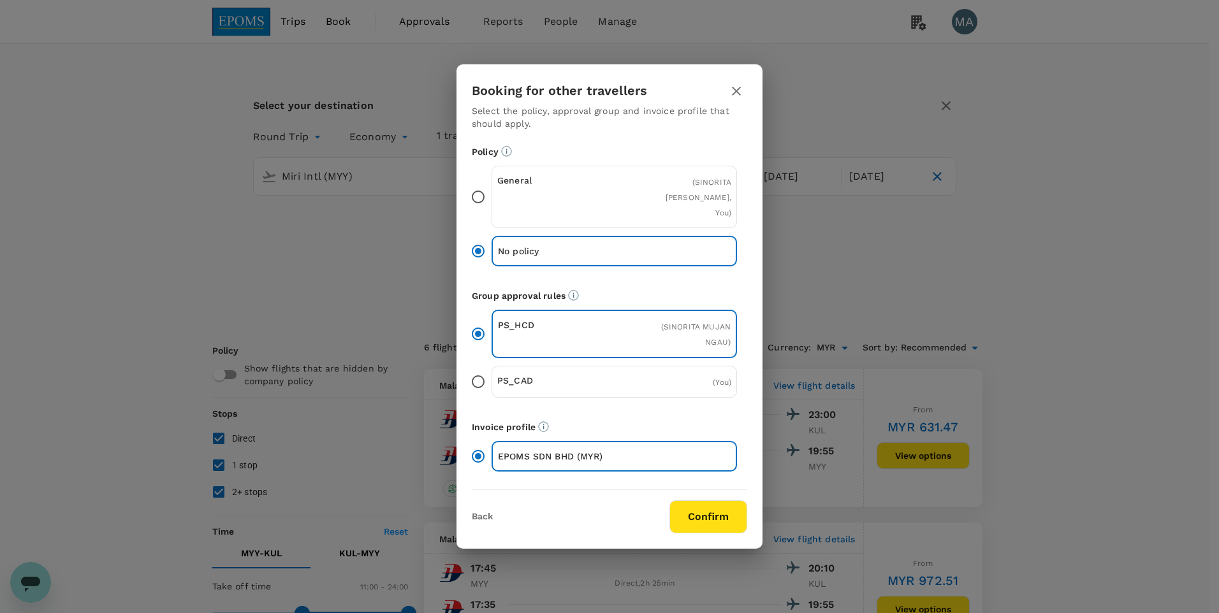
click at [491, 191] on div "General ( [PERSON_NAME], You )" at bounding box center [613, 197] width 245 height 62
click at [491, 191] on input "General ( [PERSON_NAME], You )" at bounding box center [478, 197] width 27 height 27
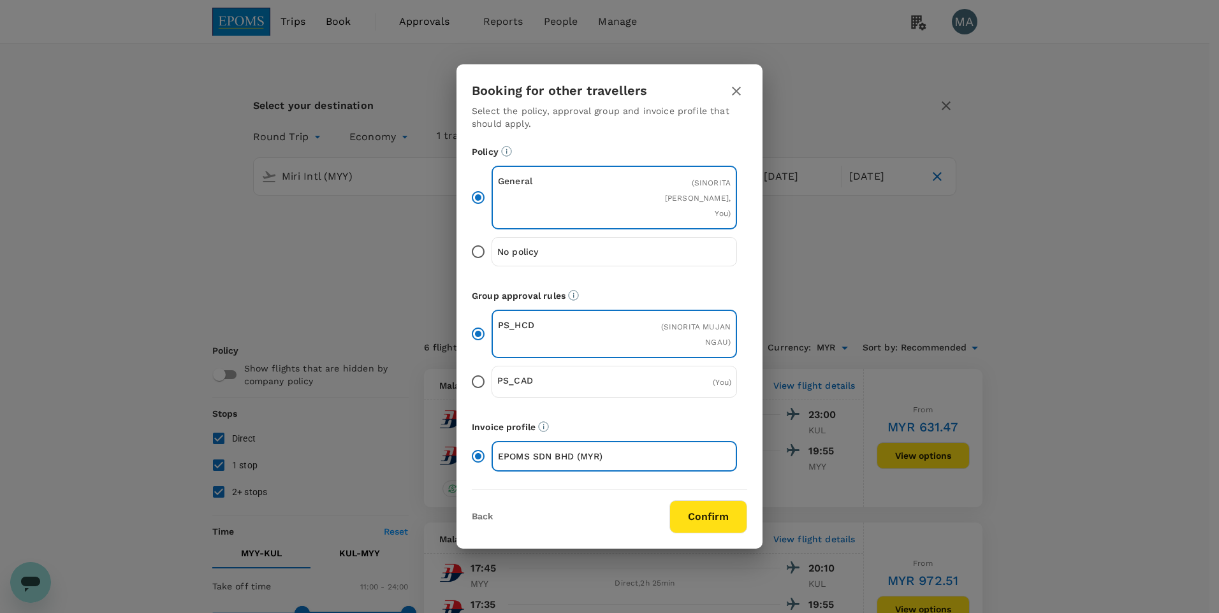
click at [738, 383] on button "Confirm" at bounding box center [708, 516] width 78 height 33
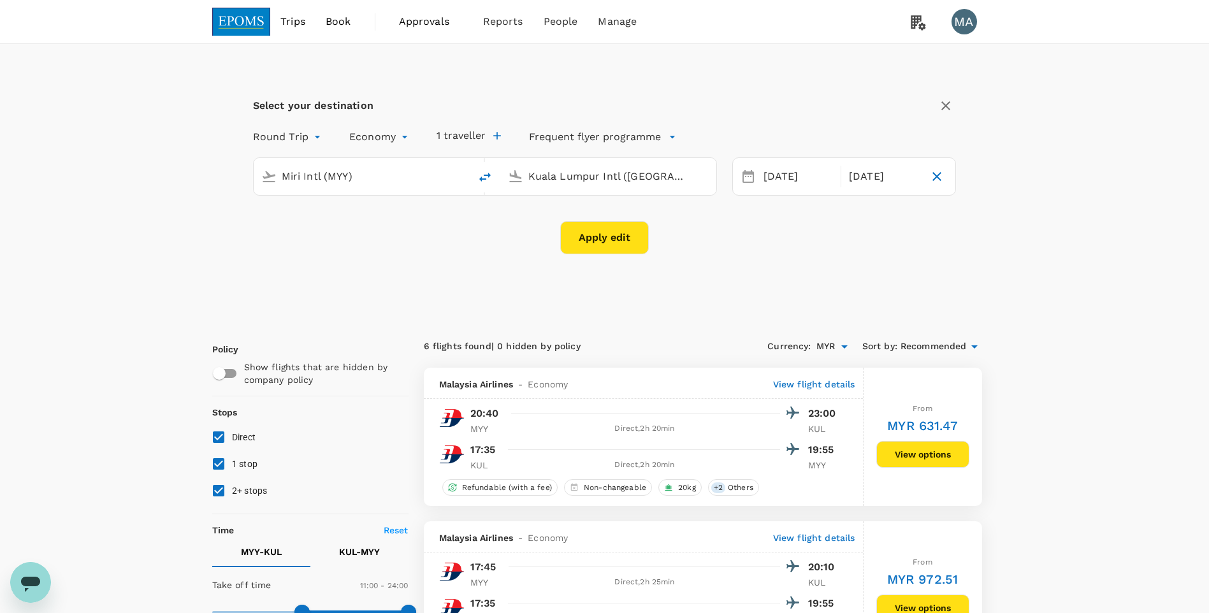
checkbox input "false"
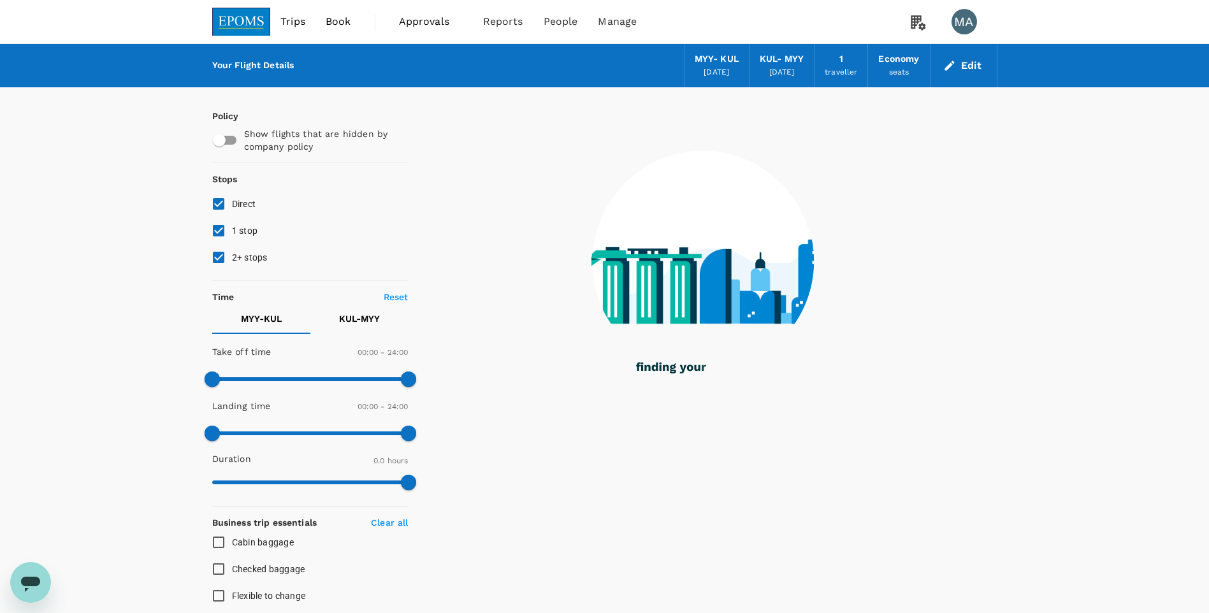
drag, startPoint x: 212, startPoint y: 229, endPoint x: 215, endPoint y: 241, distance: 11.9
click at [214, 234] on input "1 stop" at bounding box center [218, 230] width 27 height 27
checkbox input "false"
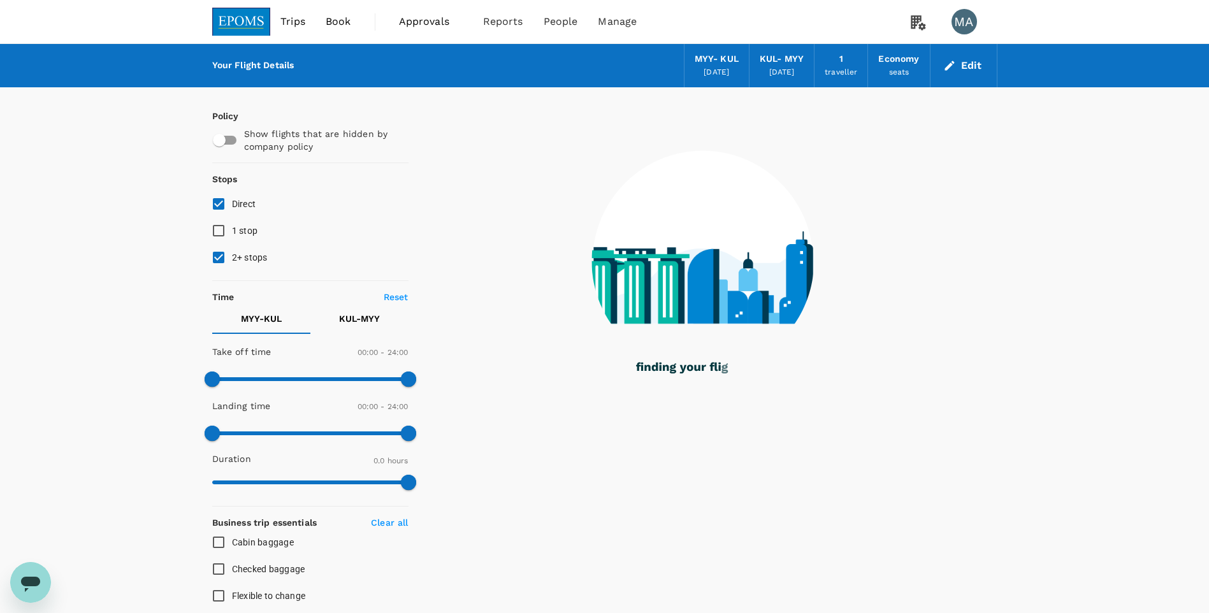
drag, startPoint x: 218, startPoint y: 252, endPoint x: 221, endPoint y: 266, distance: 14.3
click at [219, 259] on input "2+ stops" at bounding box center [218, 257] width 27 height 27
checkbox input "false"
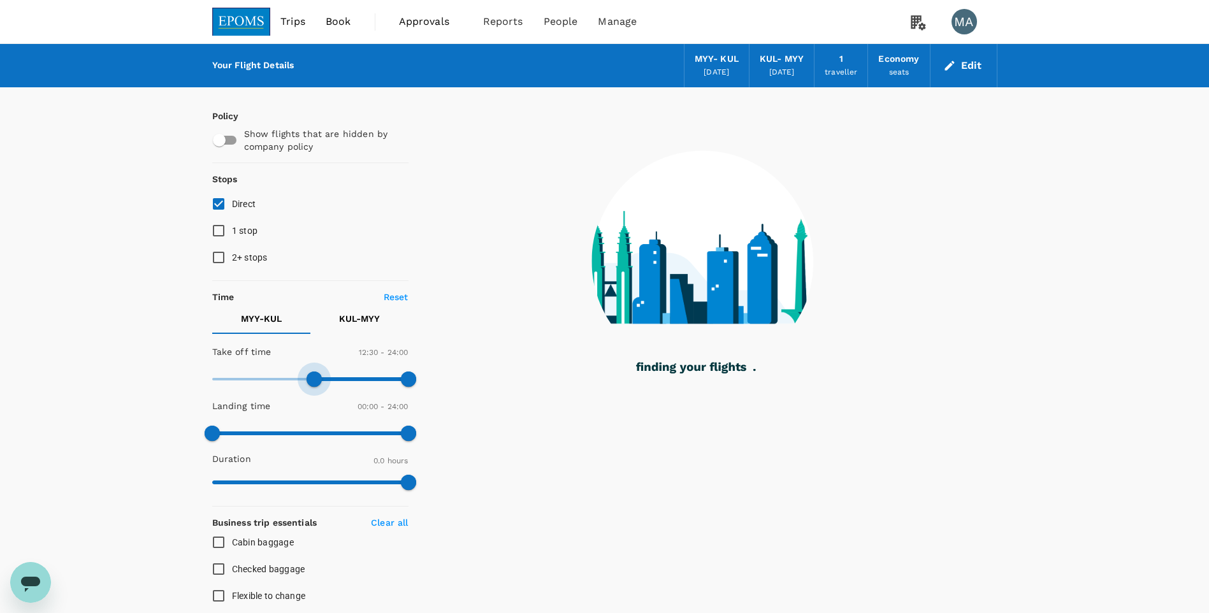
type input "720"
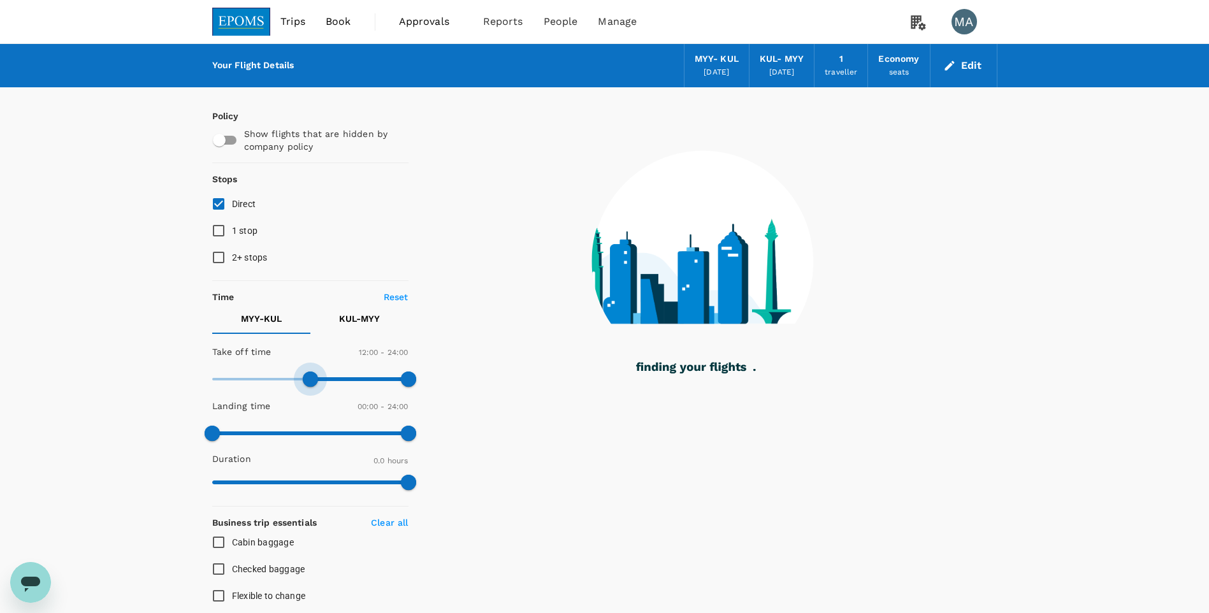
drag, startPoint x: 219, startPoint y: 380, endPoint x: 312, endPoint y: 381, distance: 93.1
click at [312, 381] on span at bounding box center [310, 379] width 15 height 15
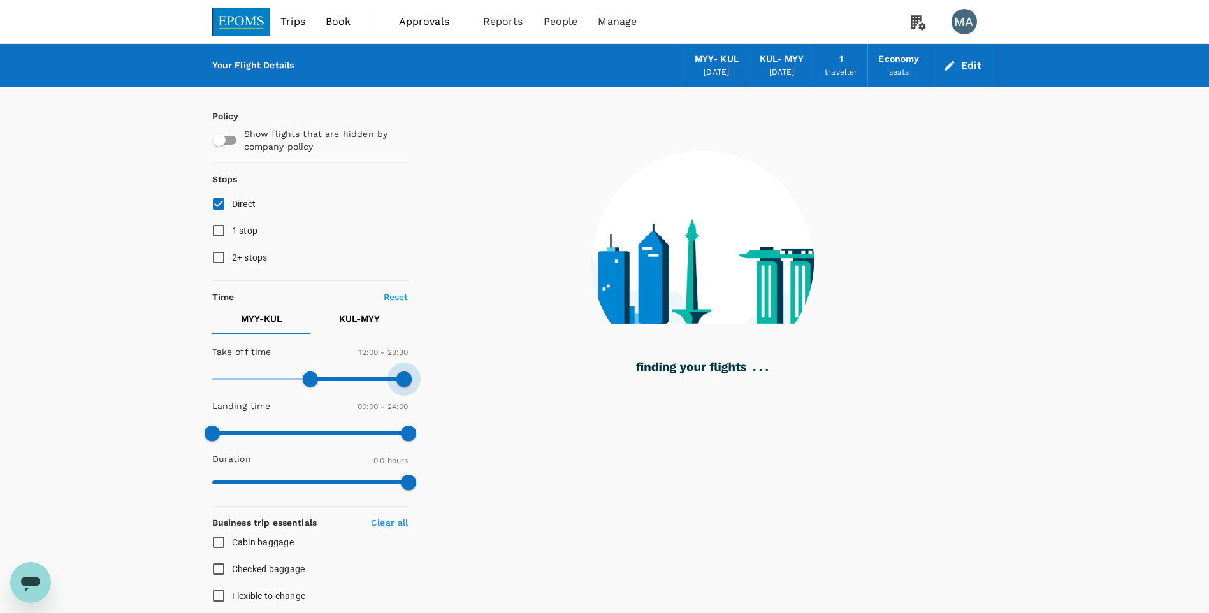
type input "1200"
checkbox input "true"
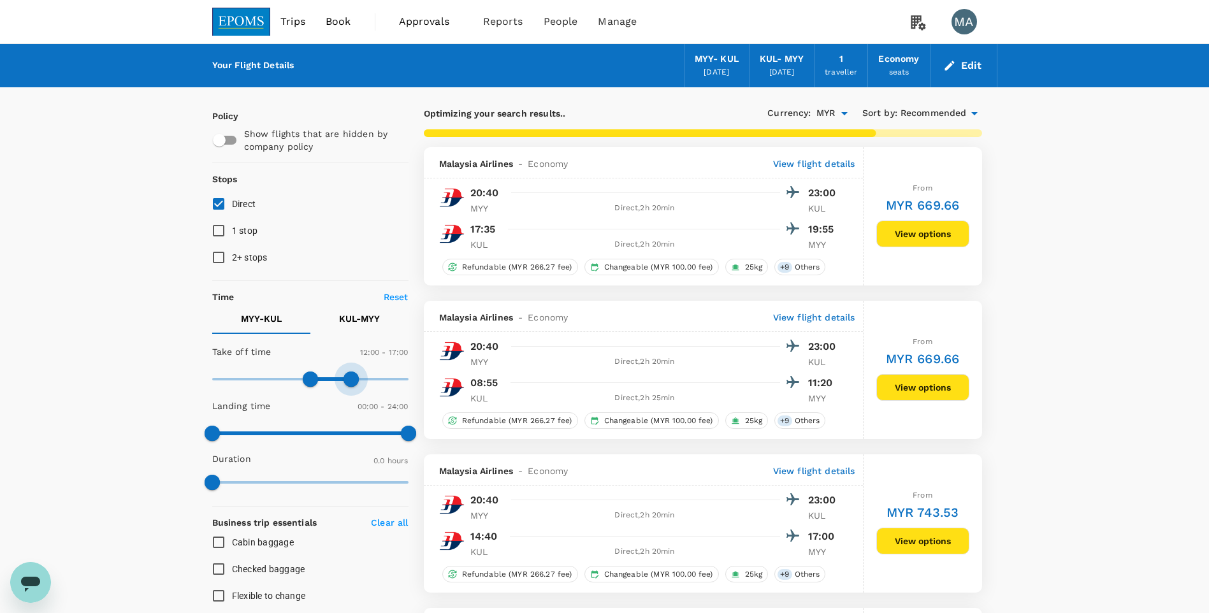
type input "810"
drag, startPoint x: 404, startPoint y: 379, endPoint x: 321, endPoint y: 382, distance: 83.6
click at [321, 382] on span at bounding box center [322, 379] width 15 height 15
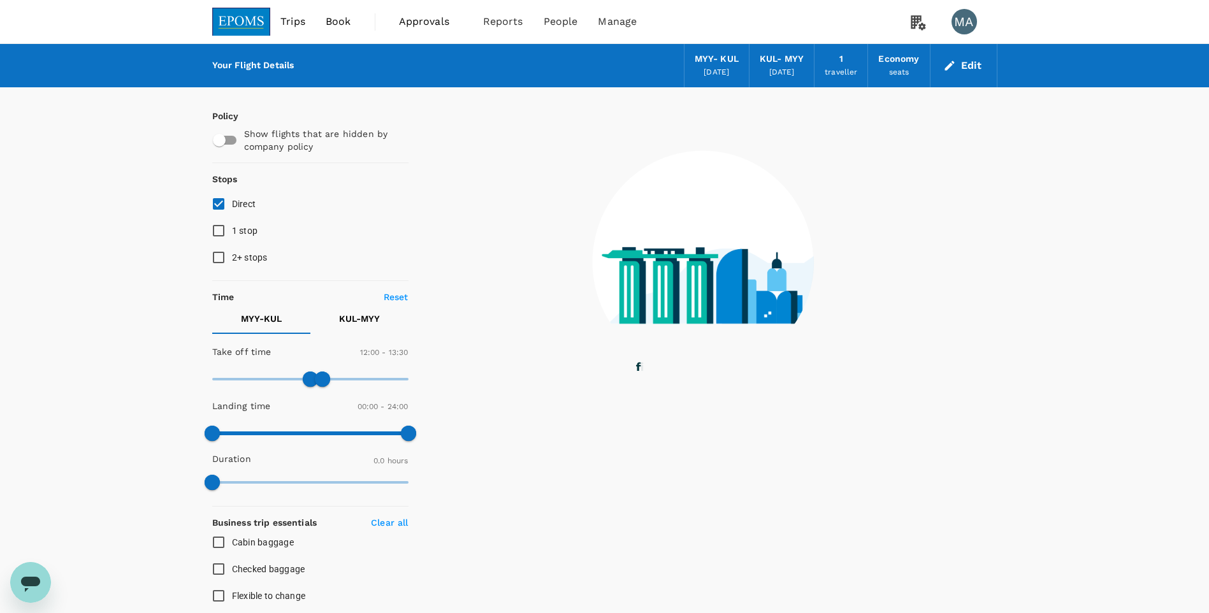
click at [346, 312] on p "KUL - MYY" at bounding box center [359, 318] width 41 height 13
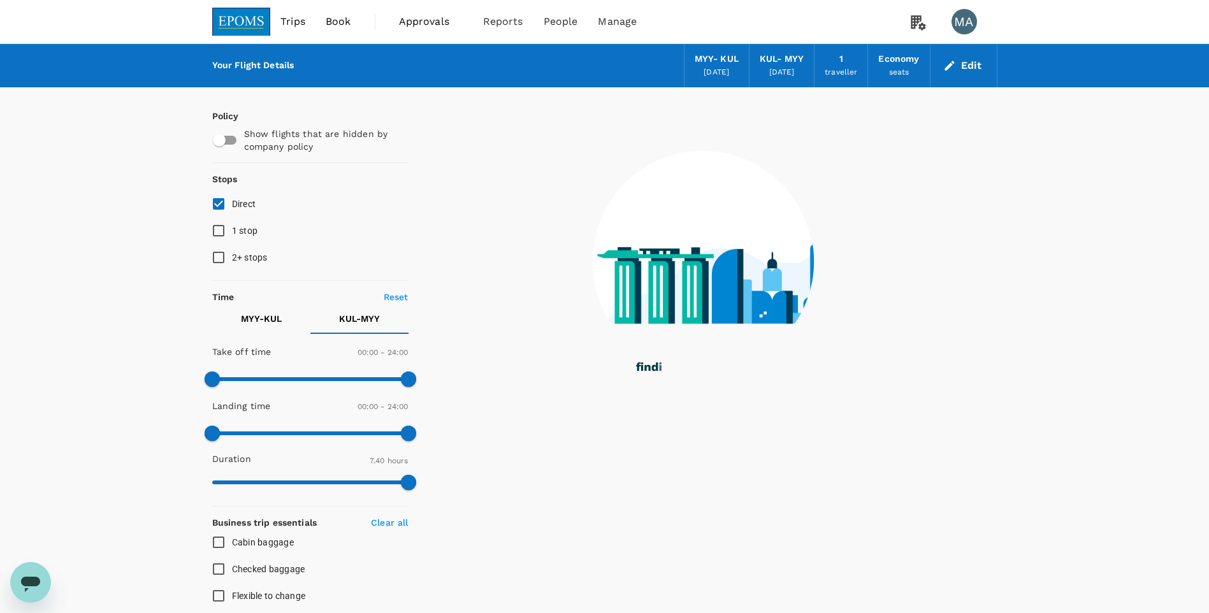
type input "1020"
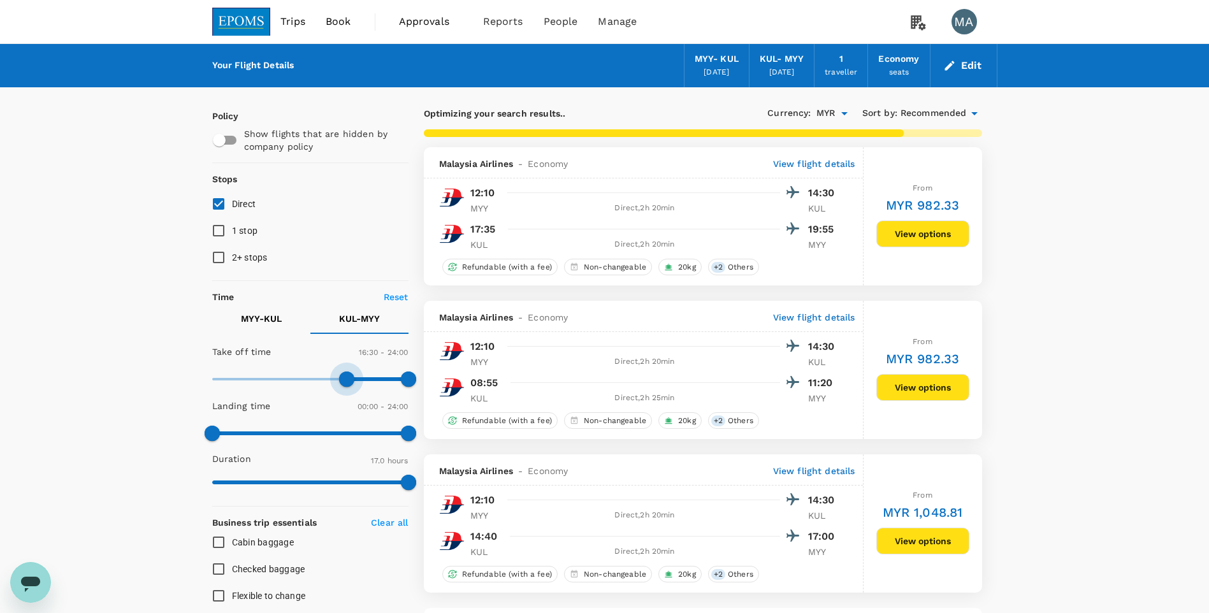
type input "1020"
drag, startPoint x: 216, startPoint y: 382, endPoint x: 351, endPoint y: 381, distance: 134.5
click at [351, 381] on span at bounding box center [351, 379] width 15 height 15
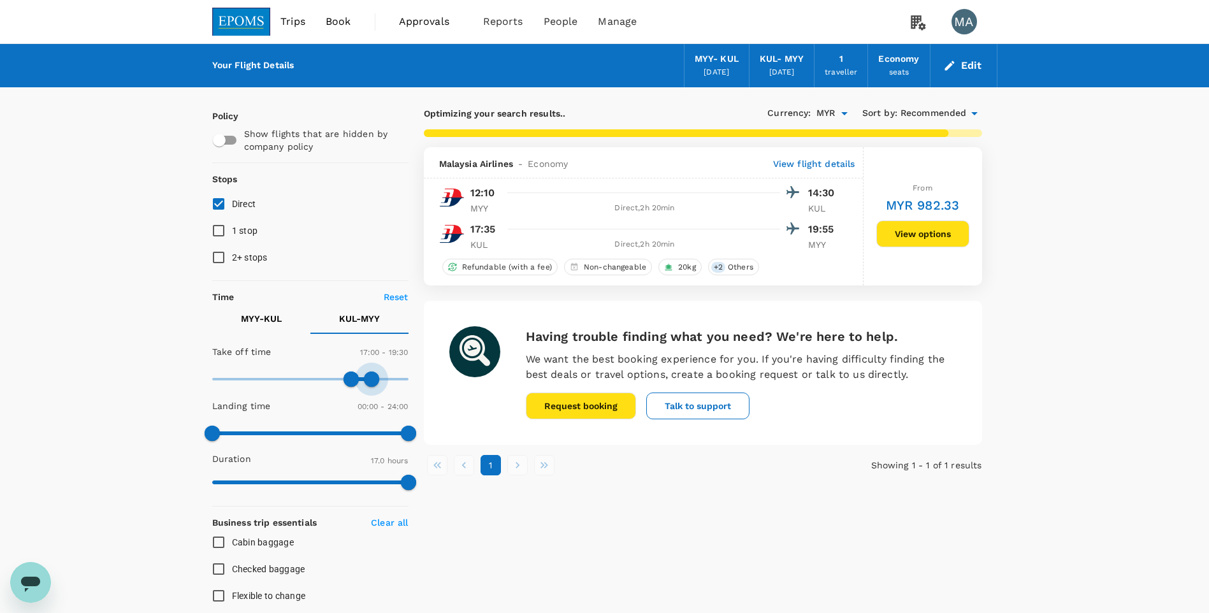
type input "1140"
drag, startPoint x: 404, startPoint y: 381, endPoint x: 368, endPoint y: 386, distance: 36.1
click at [368, 383] on span at bounding box center [367, 379] width 15 height 15
click at [801, 244] on button "View options" at bounding box center [923, 234] width 93 height 27
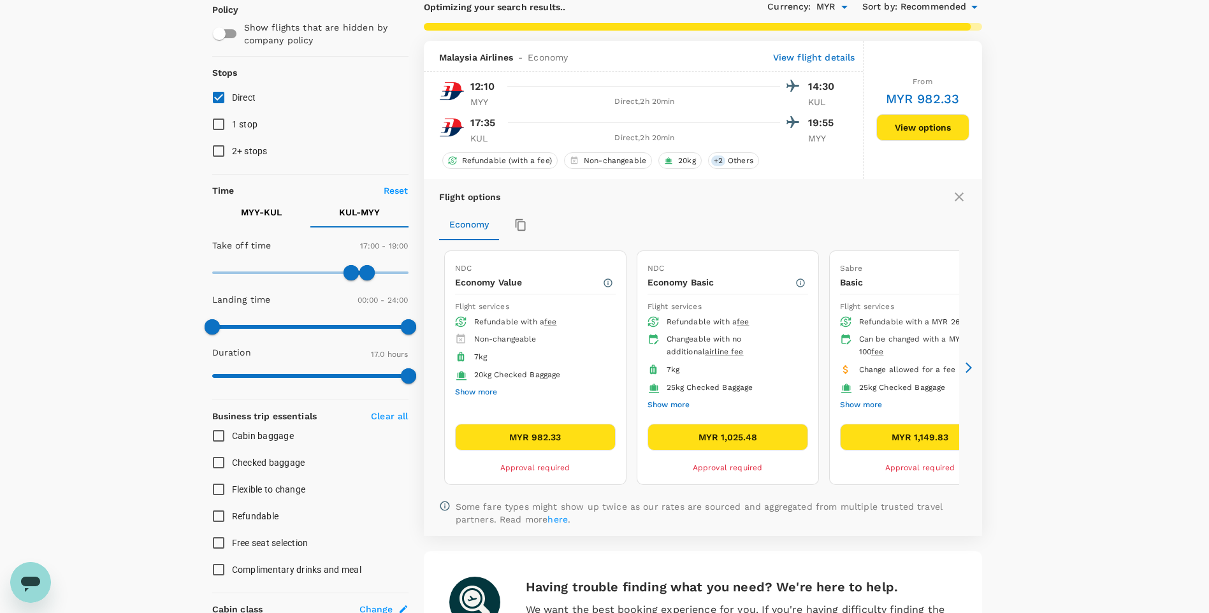
scroll to position [20, 0]
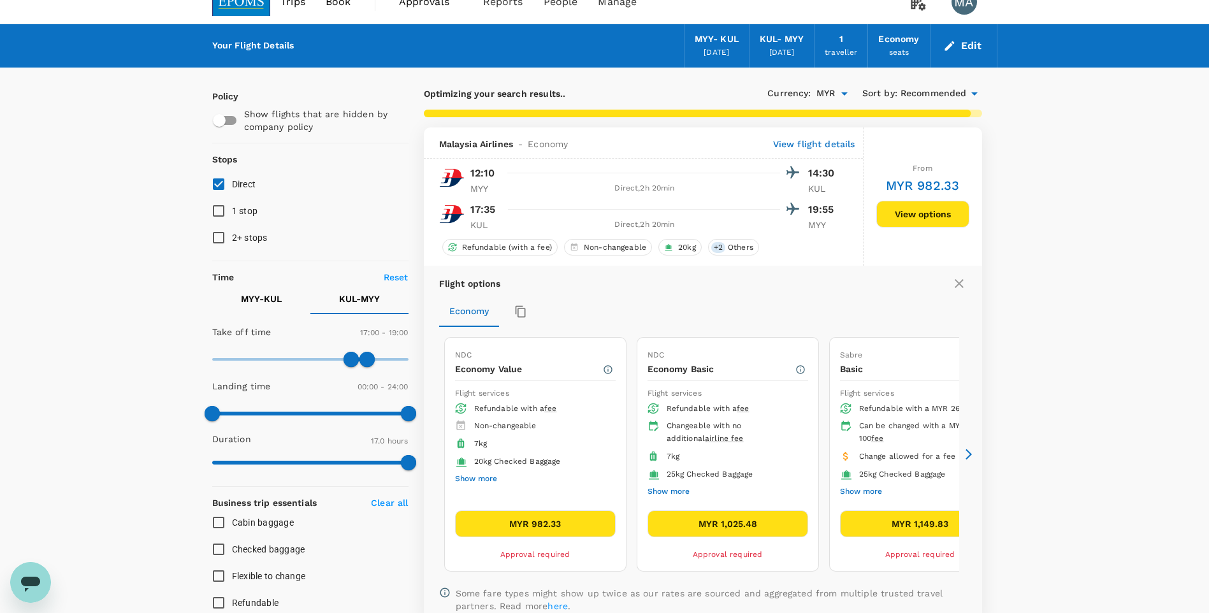
click at [552, 383] on button "MYR 982.33" at bounding box center [535, 524] width 161 height 27
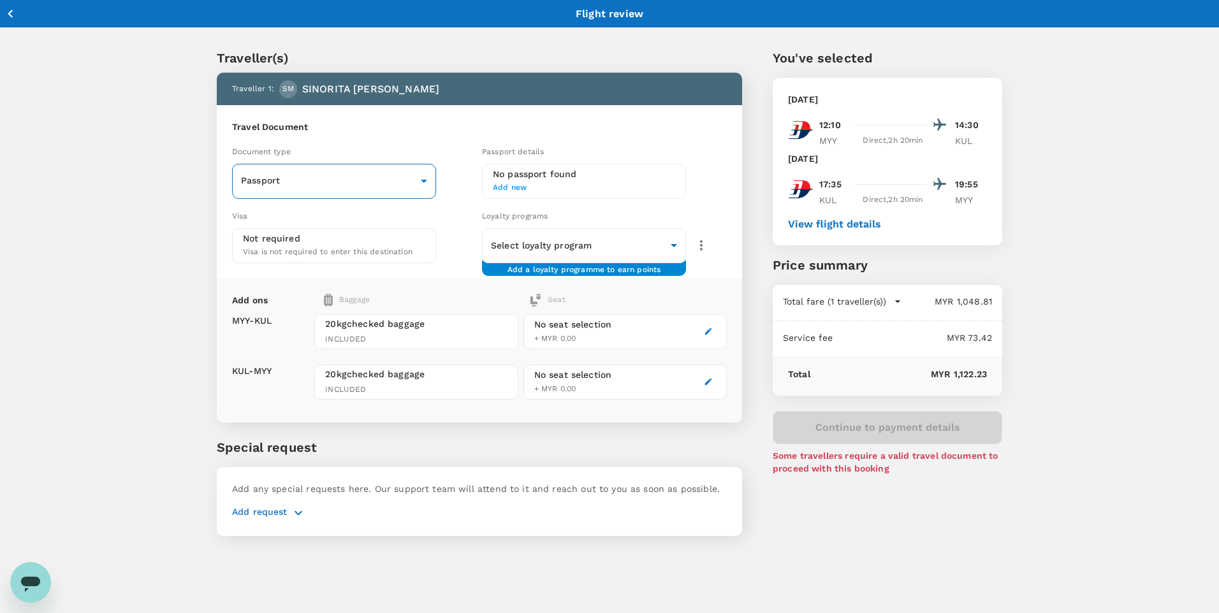
click at [335, 171] on body "Back to flight results Flight review Traveller(s) Traveller 1 : SM SINORITA MUJ…" at bounding box center [609, 323] width 1219 height 646
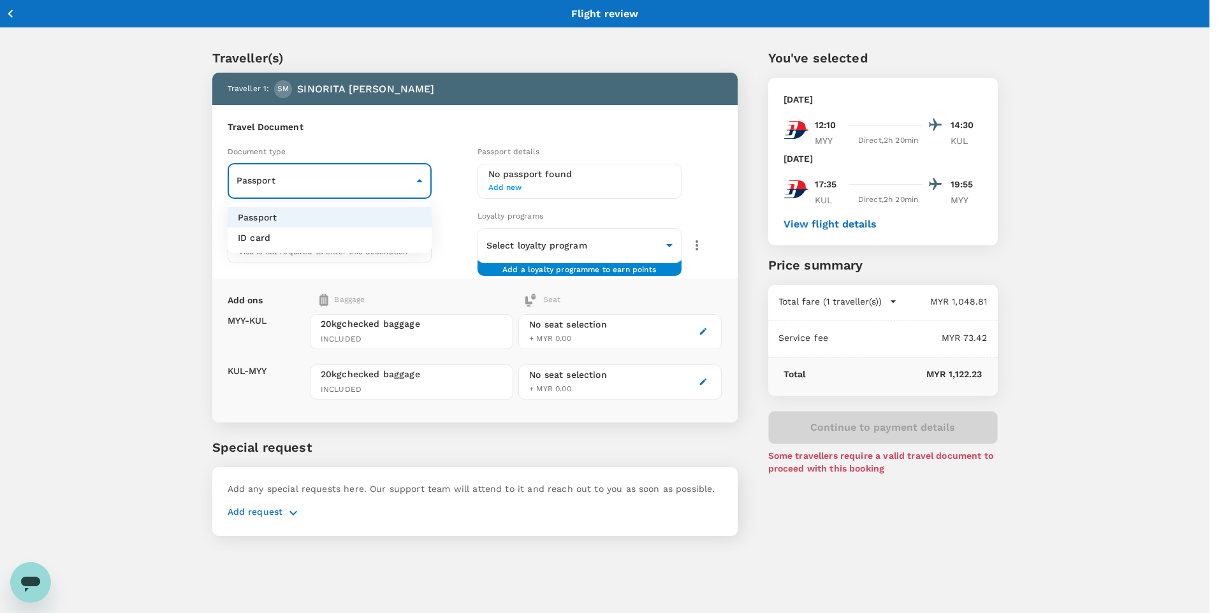
click at [305, 244] on li "ID card" at bounding box center [330, 238] width 204 height 20
type input "Id card"
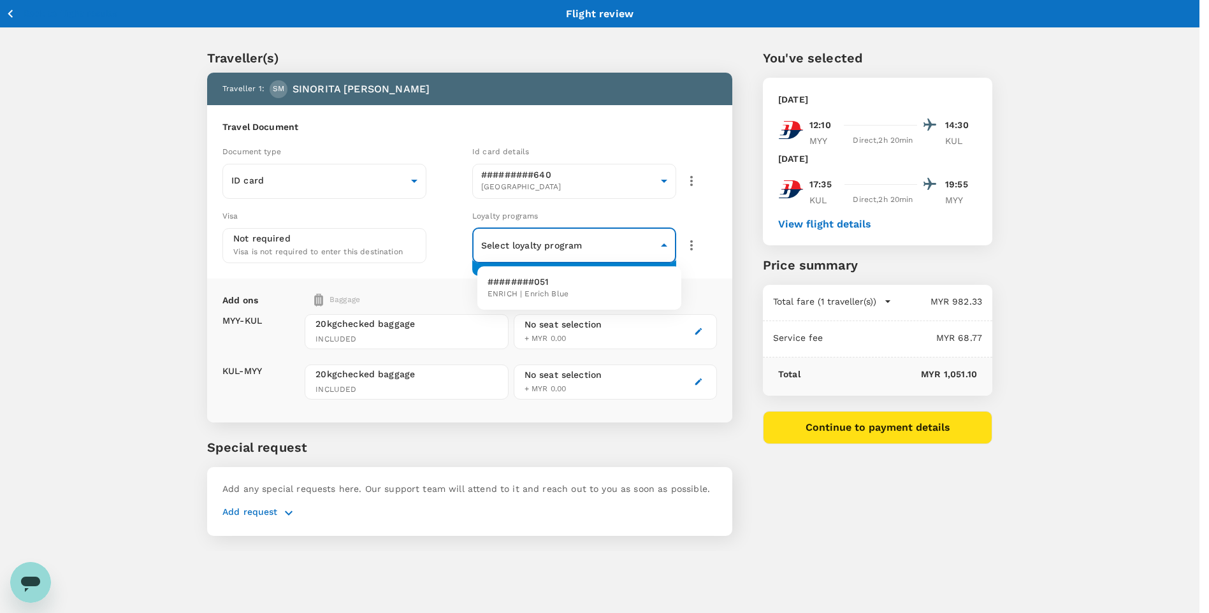
click at [569, 247] on body "Back to flight results Flight review Traveller(s) Traveller 1 : SM SINORITA MUJ…" at bounding box center [604, 323] width 1209 height 646
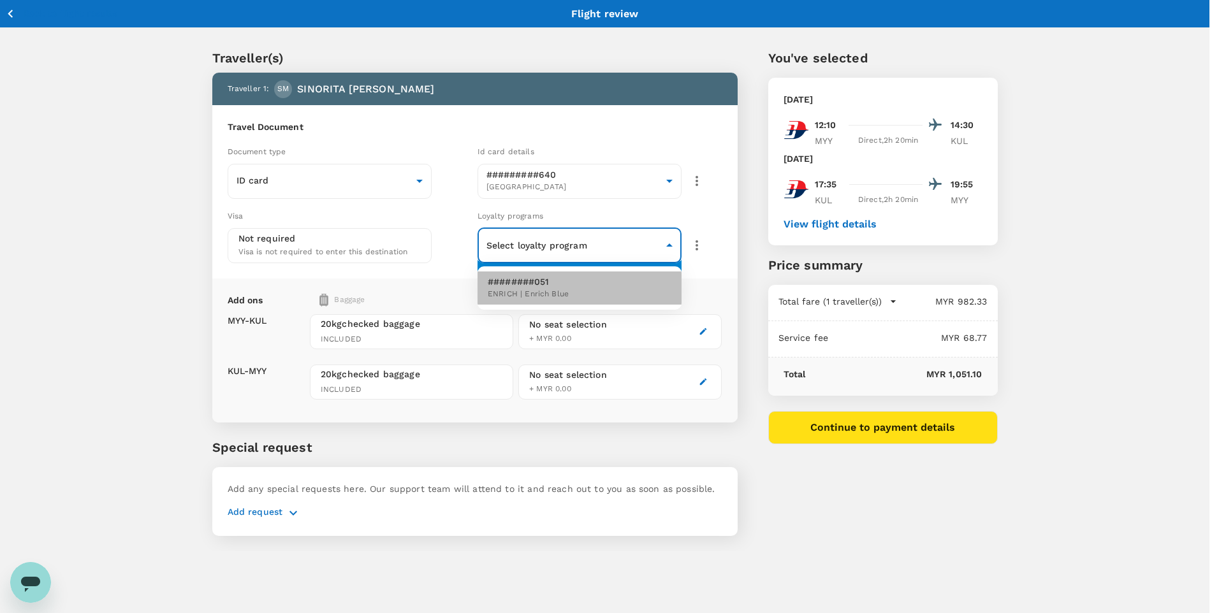
click at [572, 289] on li "########051 ENRICH | [PERSON_NAME]" at bounding box center [579, 288] width 204 height 33
type input "f9334b02-b01b-4d16-adb6-68dbdd3a160f"
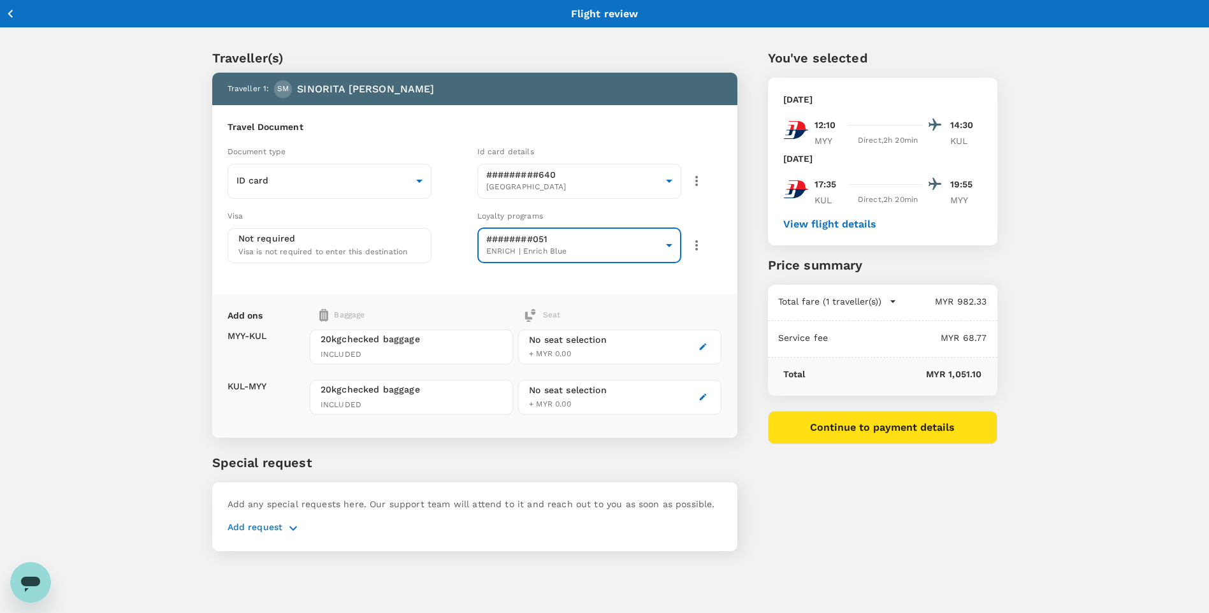
click at [291, 383] on icon "button" at bounding box center [293, 528] width 15 height 15
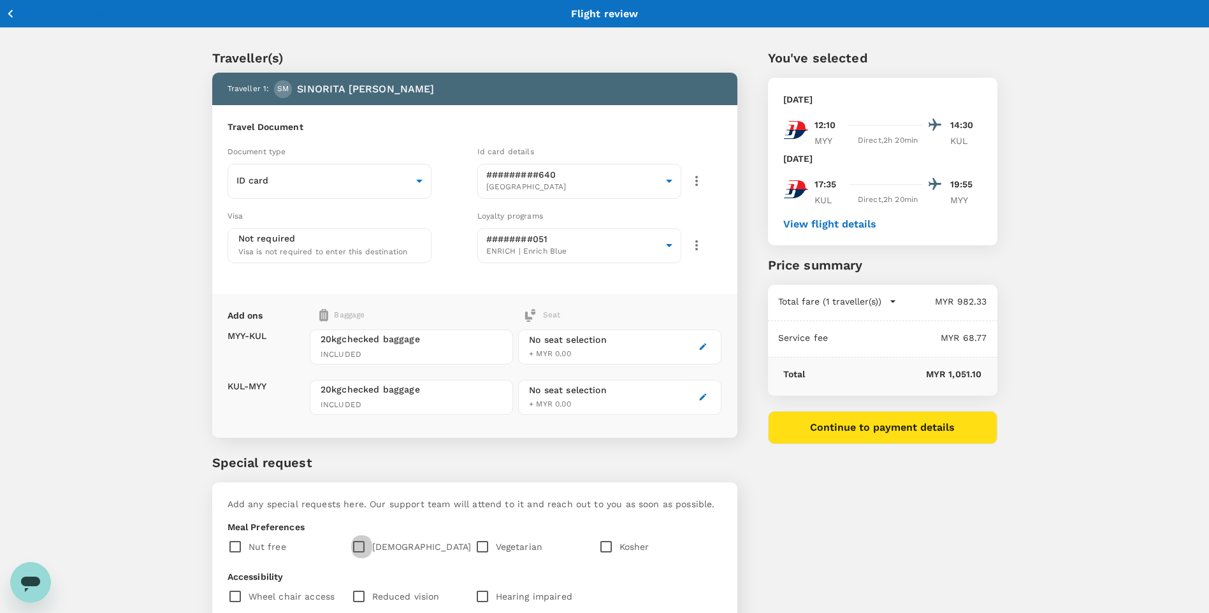
drag, startPoint x: 365, startPoint y: 550, endPoint x: 303, endPoint y: 523, distance: 68.2
click at [365, 383] on input "checkbox" at bounding box center [361, 547] width 21 height 27
checkbox input "true"
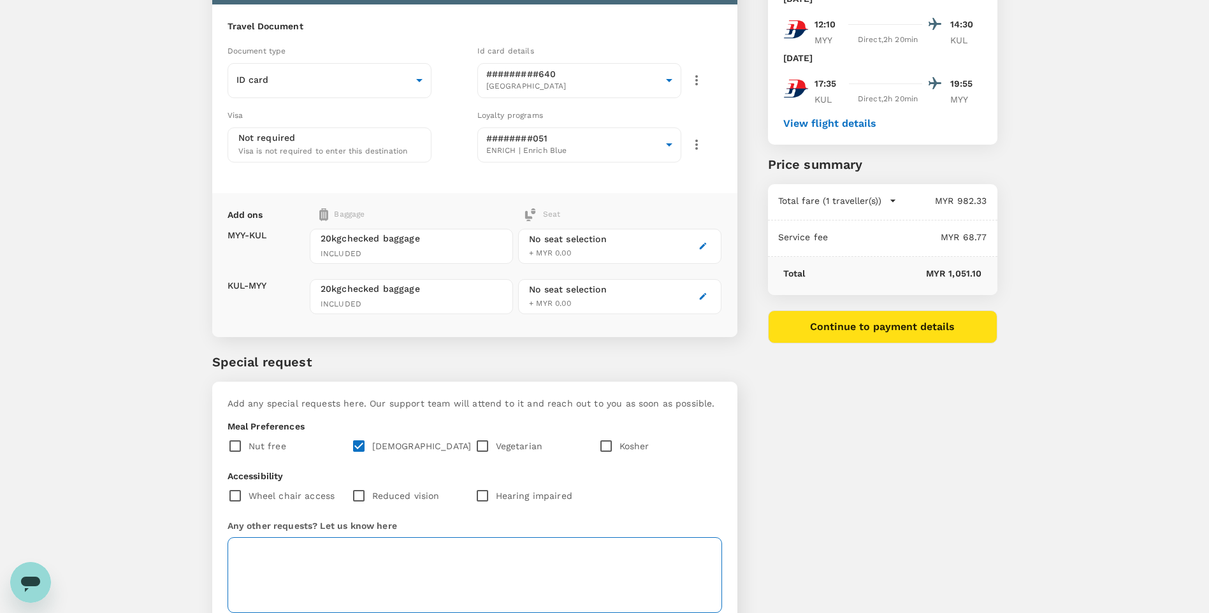
scroll to position [190, 0]
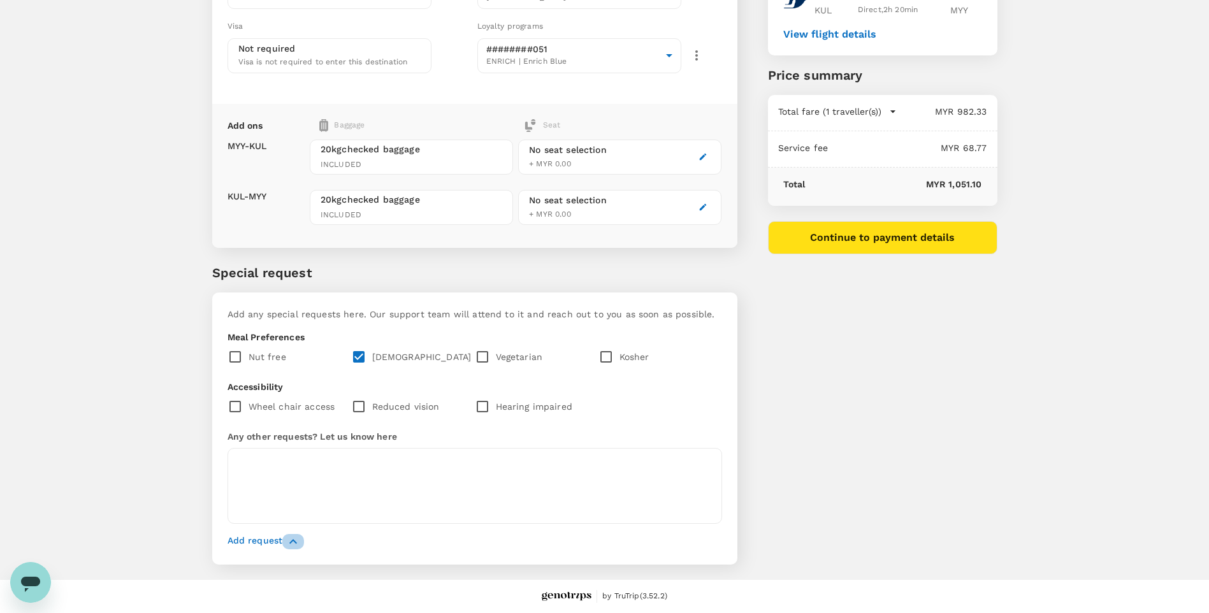
click at [287, 383] on icon "button" at bounding box center [293, 541] width 15 height 15
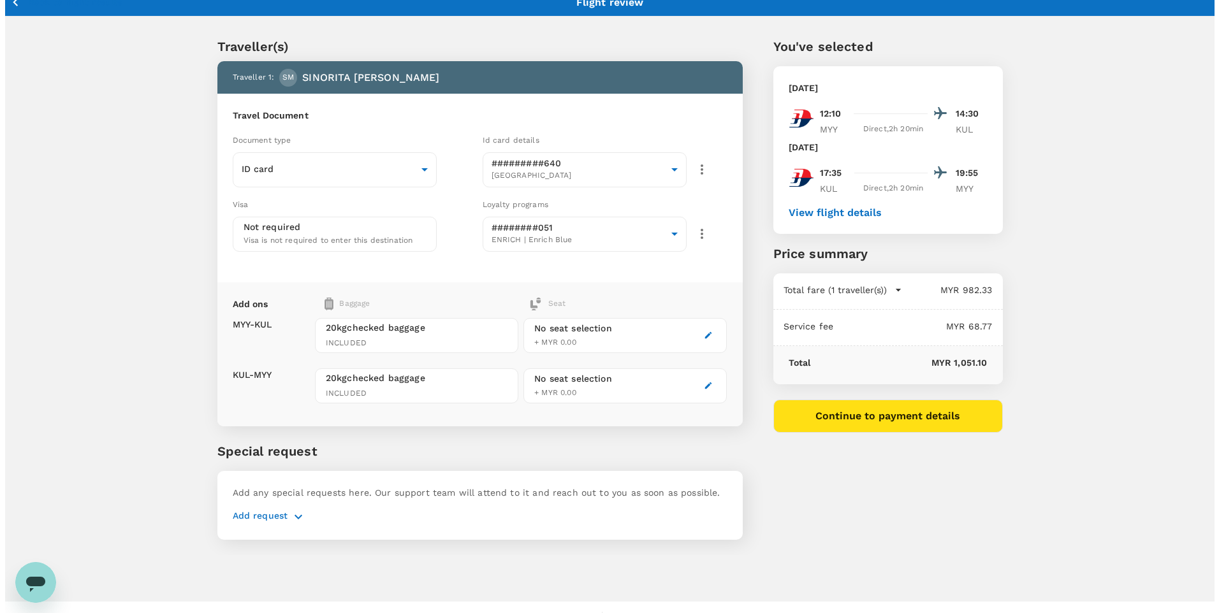
scroll to position [0, 0]
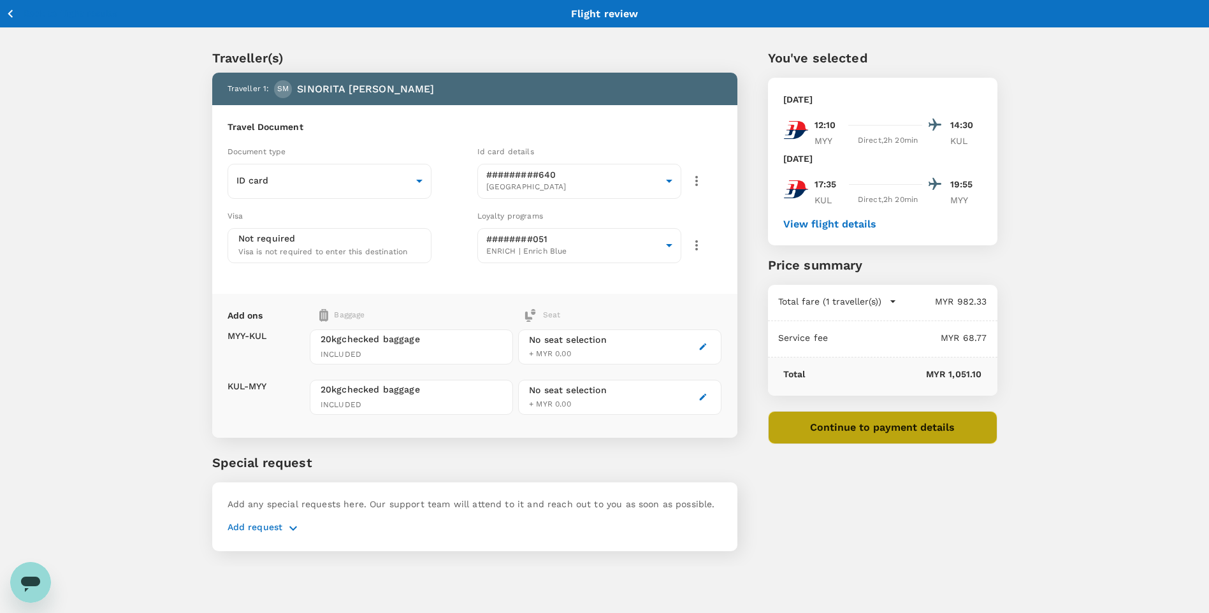
click at [801, 383] on button "Continue to payment details" at bounding box center [882, 427] width 229 height 33
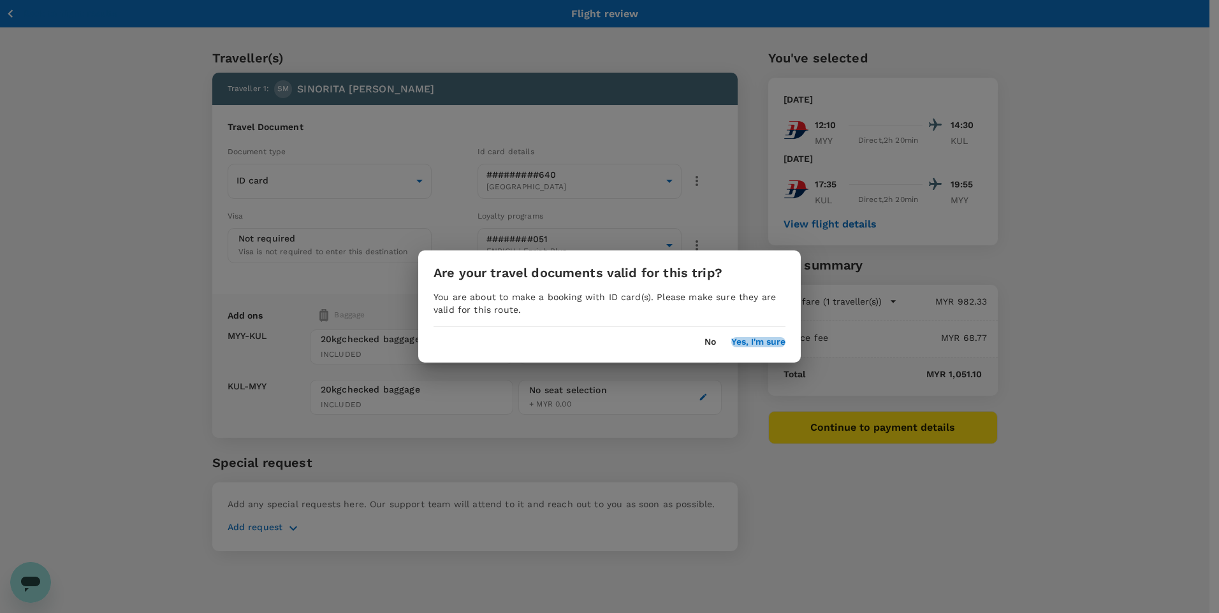
click at [769, 337] on button "Yes, I'm sure" at bounding box center [758, 342] width 54 height 10
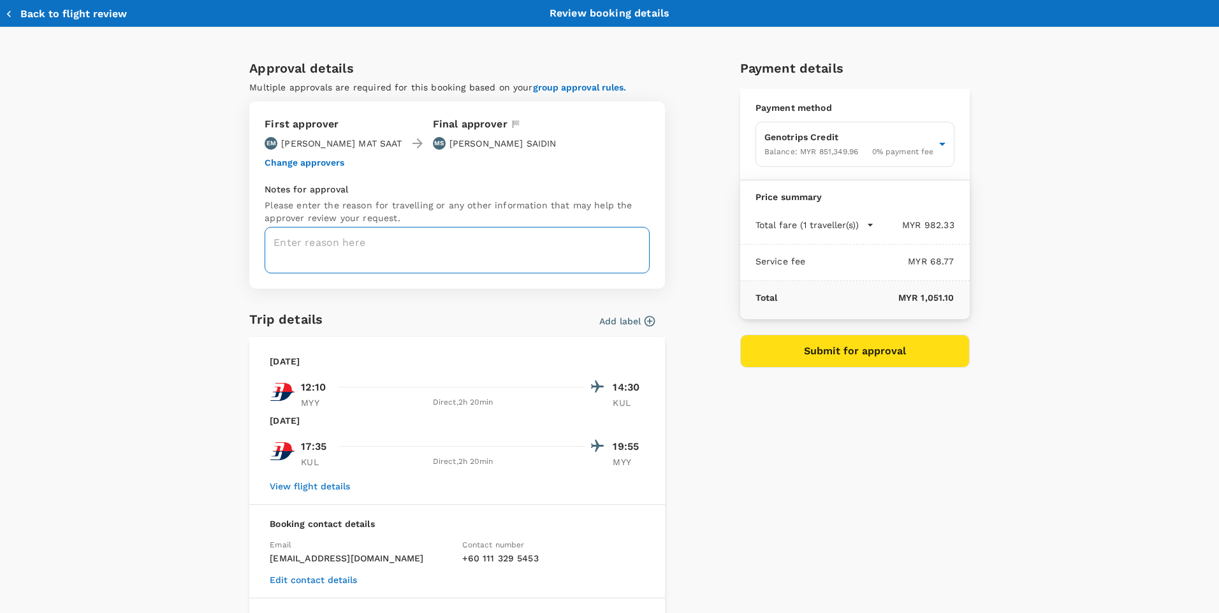
click at [351, 242] on textarea at bounding box center [457, 250] width 385 height 47
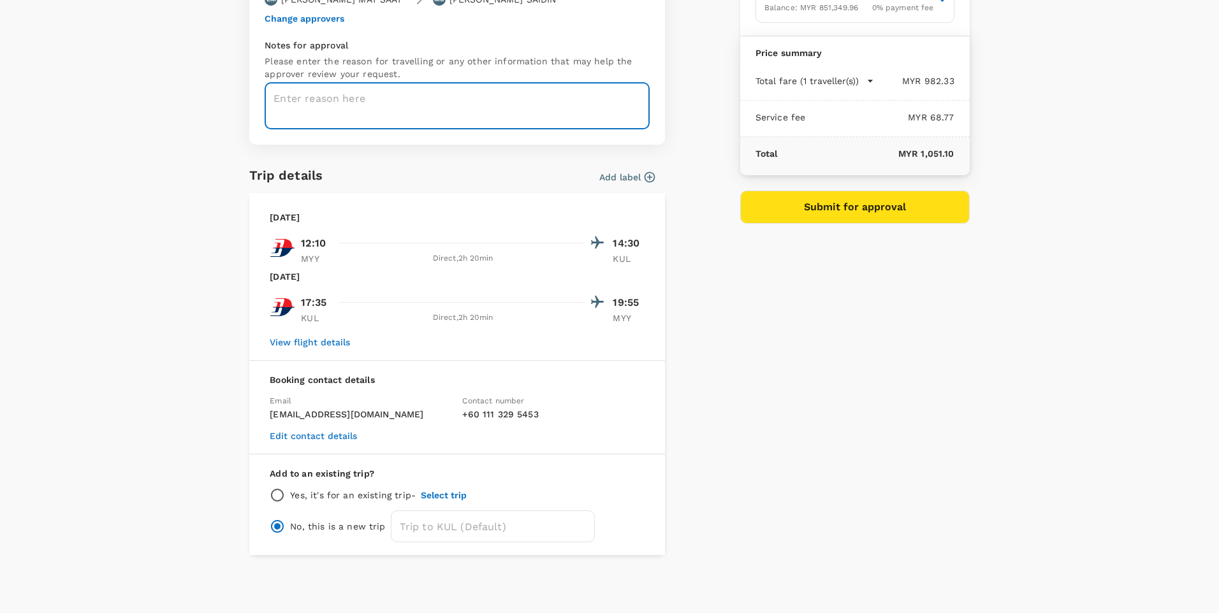
click at [340, 103] on textarea at bounding box center [457, 106] width 385 height 47
type textarea "t"
type textarea "Y"
paste textarea "CRT000000017906"
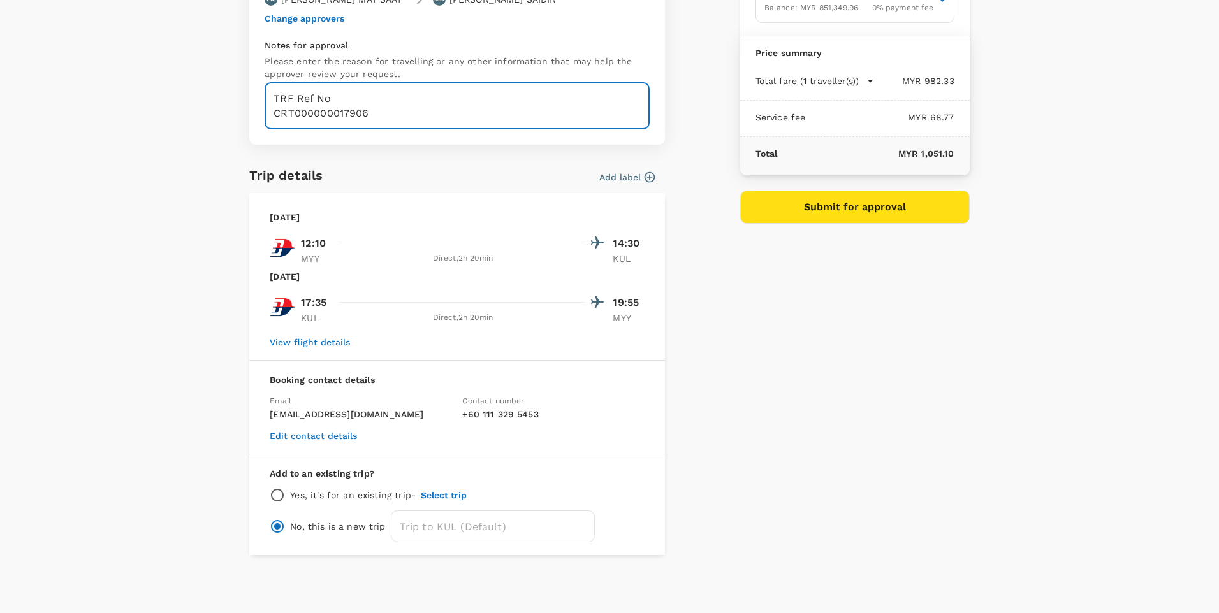
type textarea "TRF Ref No CRT000000017906"
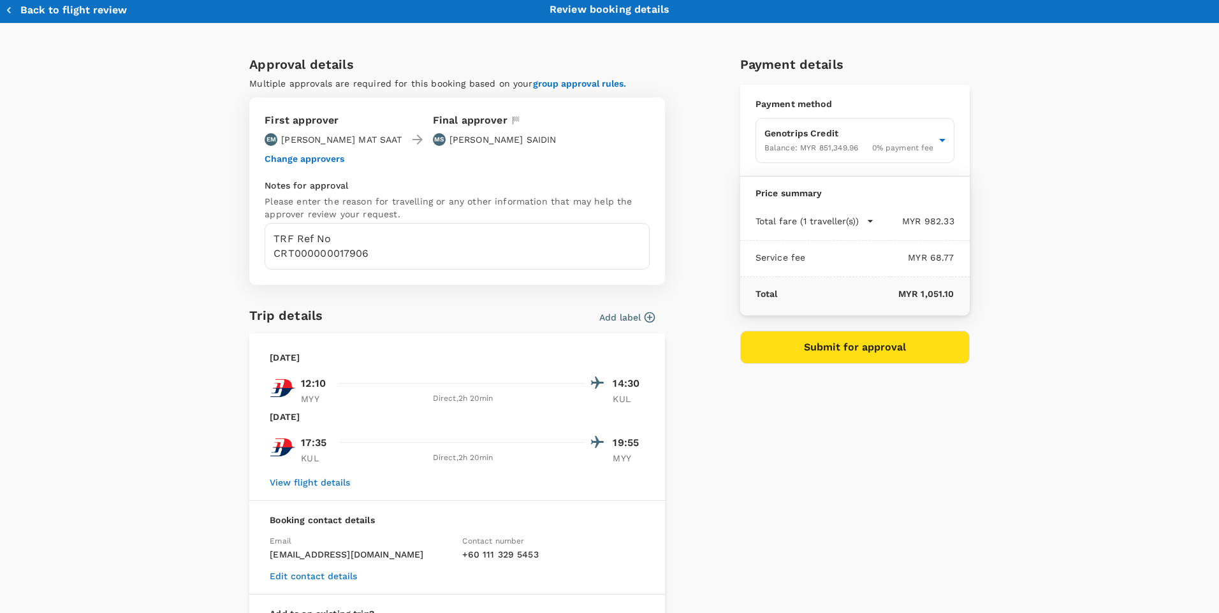
scroll to position [0, 0]
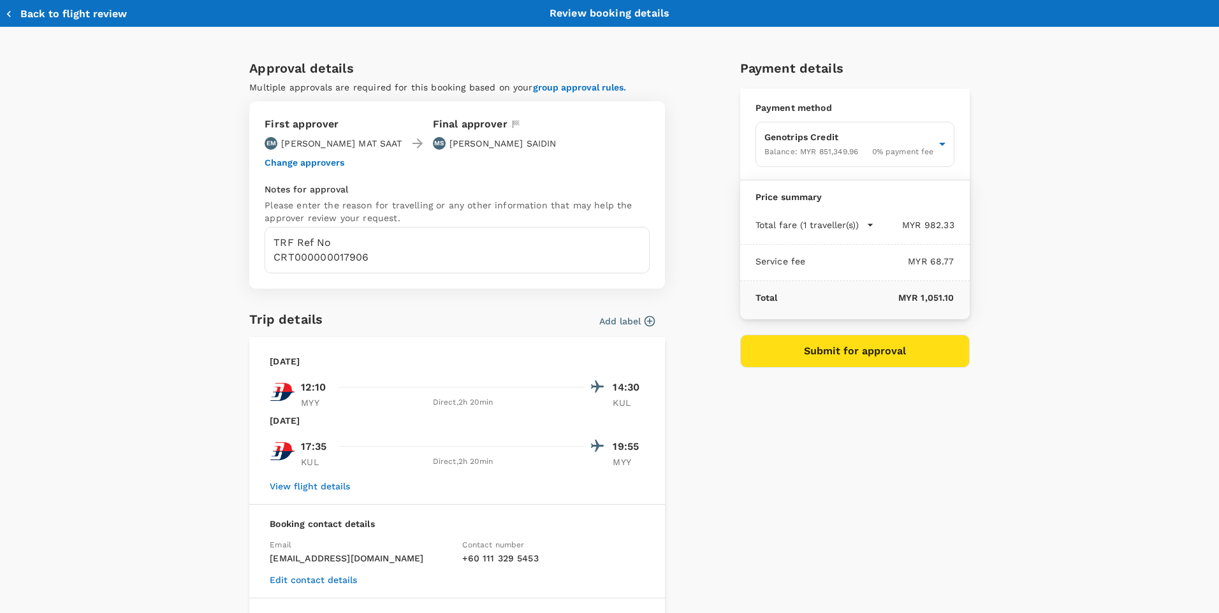
click at [801, 361] on button "Submit for approval" at bounding box center [854, 351] width 229 height 33
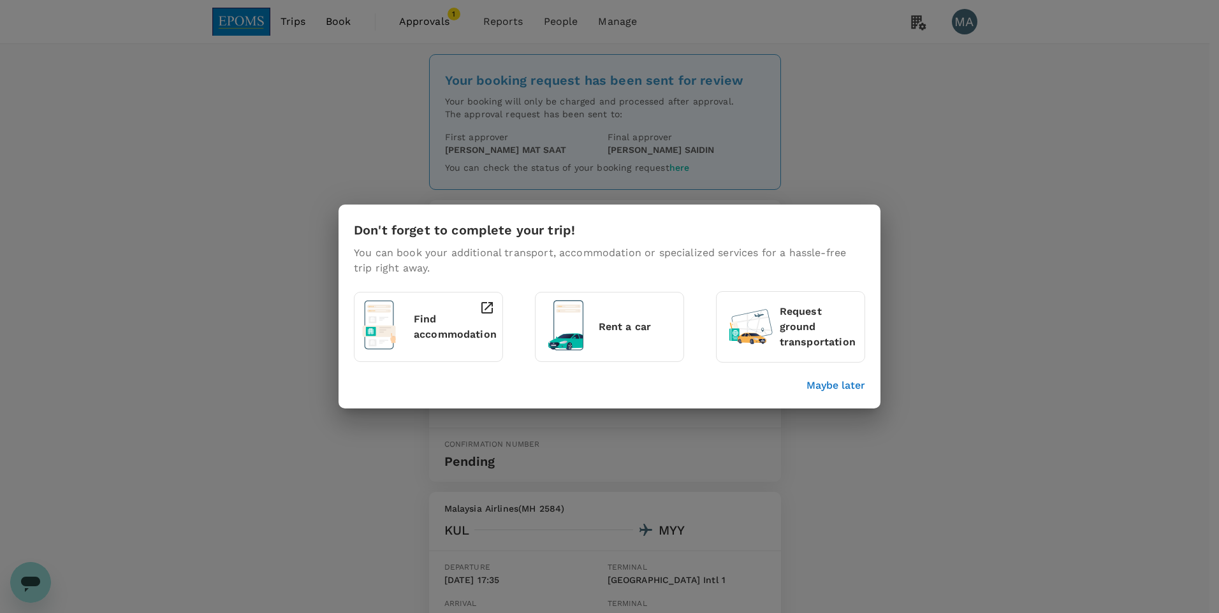
click at [831, 377] on div "Maybe later" at bounding box center [607, 383] width 516 height 20
click at [831, 378] on p "Maybe later" at bounding box center [835, 385] width 59 height 15
